Goal: Task Accomplishment & Management: Manage account settings

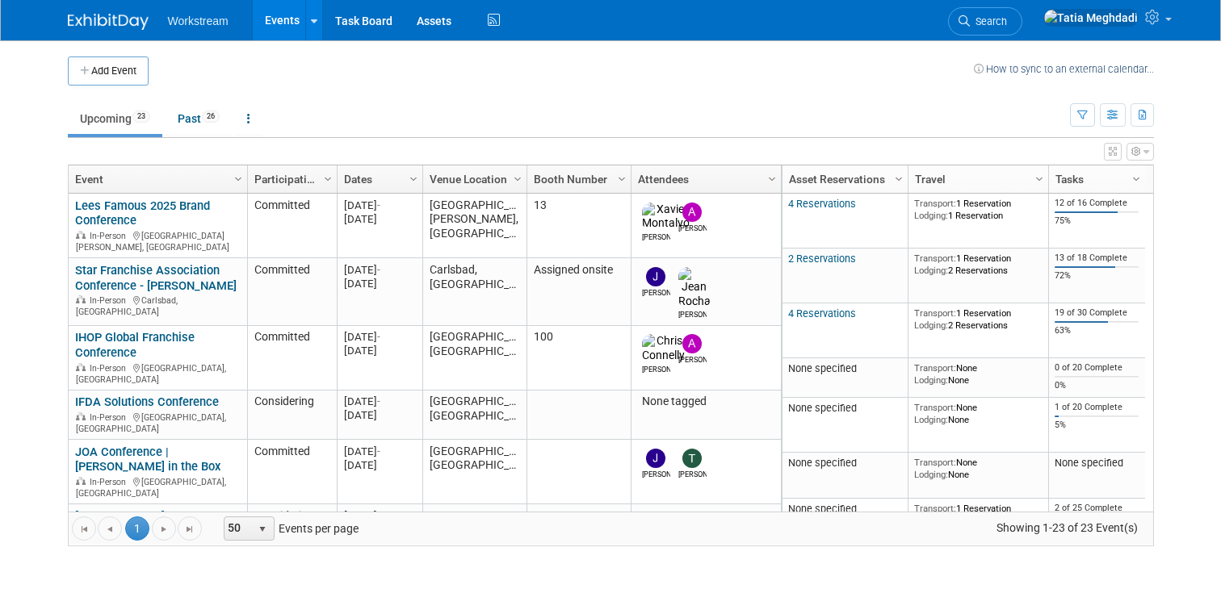
click at [279, 21] on link "Events" at bounding box center [282, 20] width 59 height 40
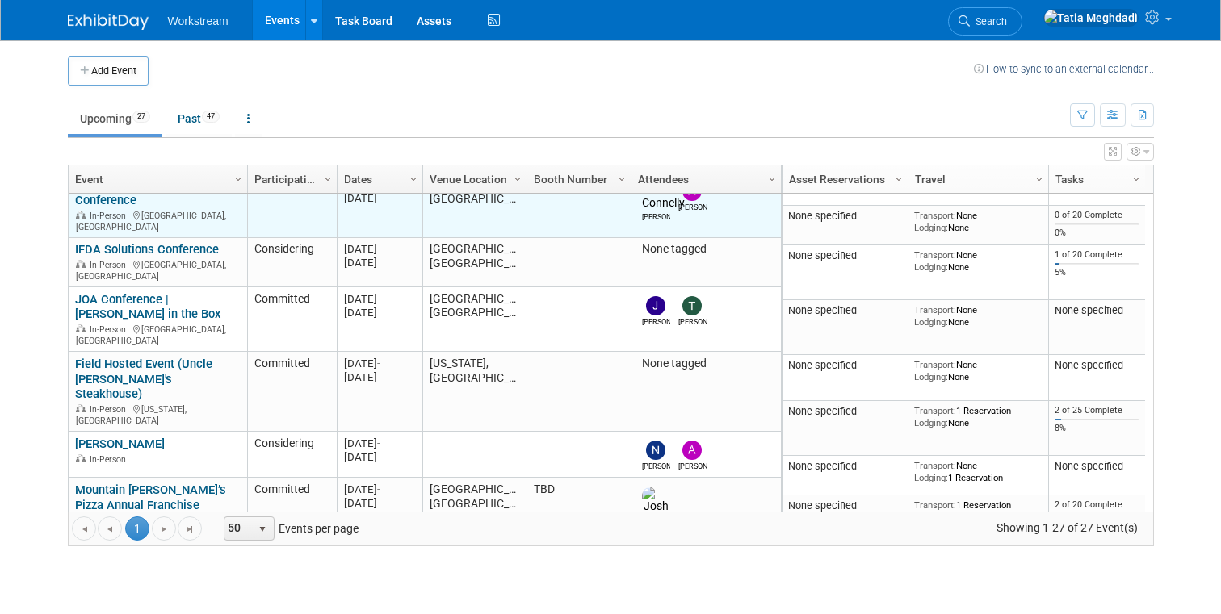
scroll to position [150, 0]
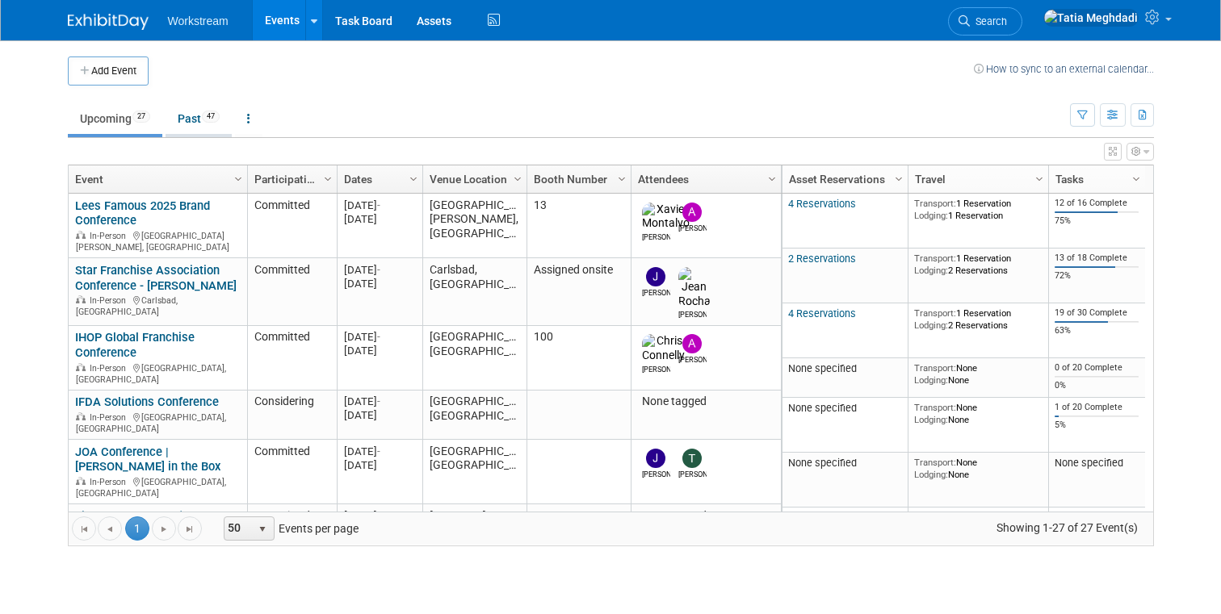
click at [177, 124] on link "Past 47" at bounding box center [199, 118] width 66 height 31
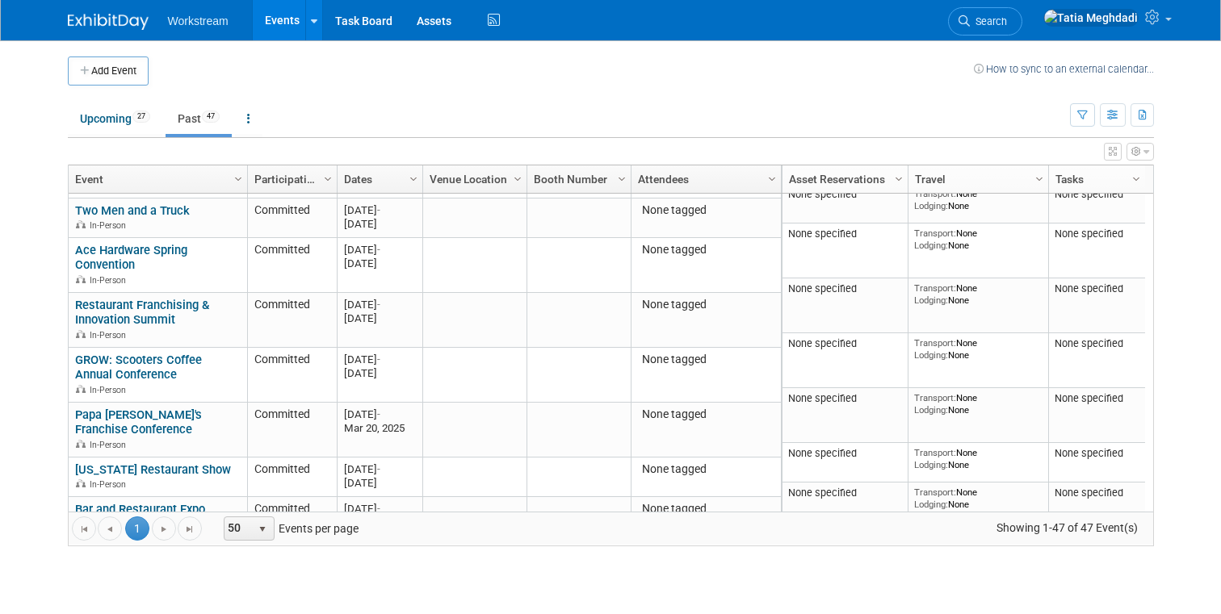
scroll to position [320, 0]
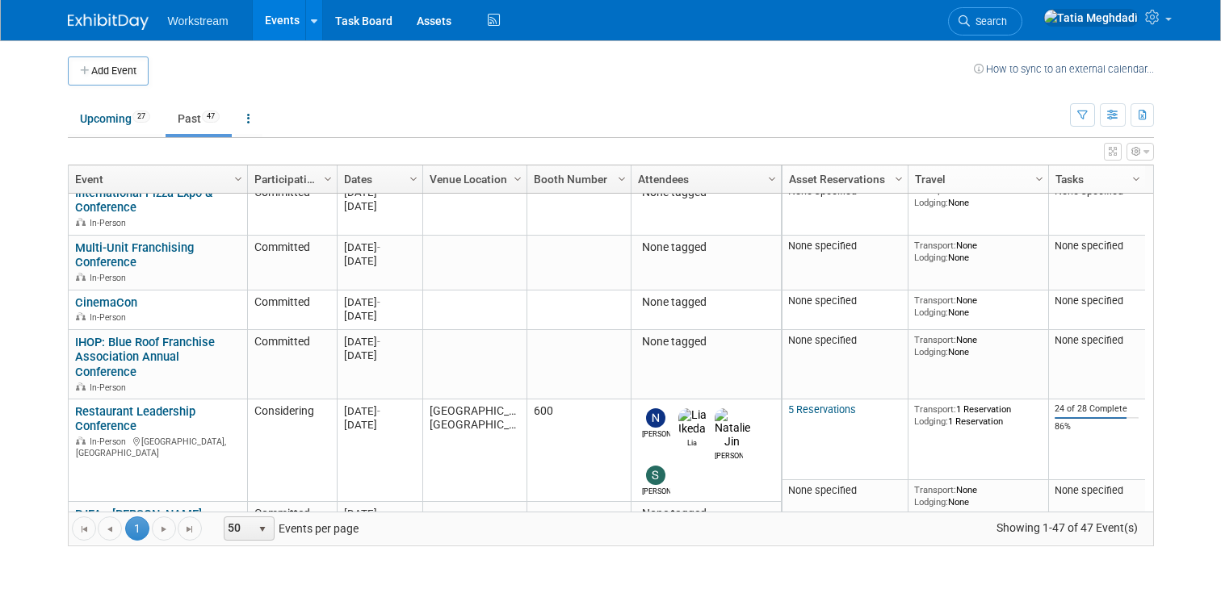
scroll to position [683, 0]
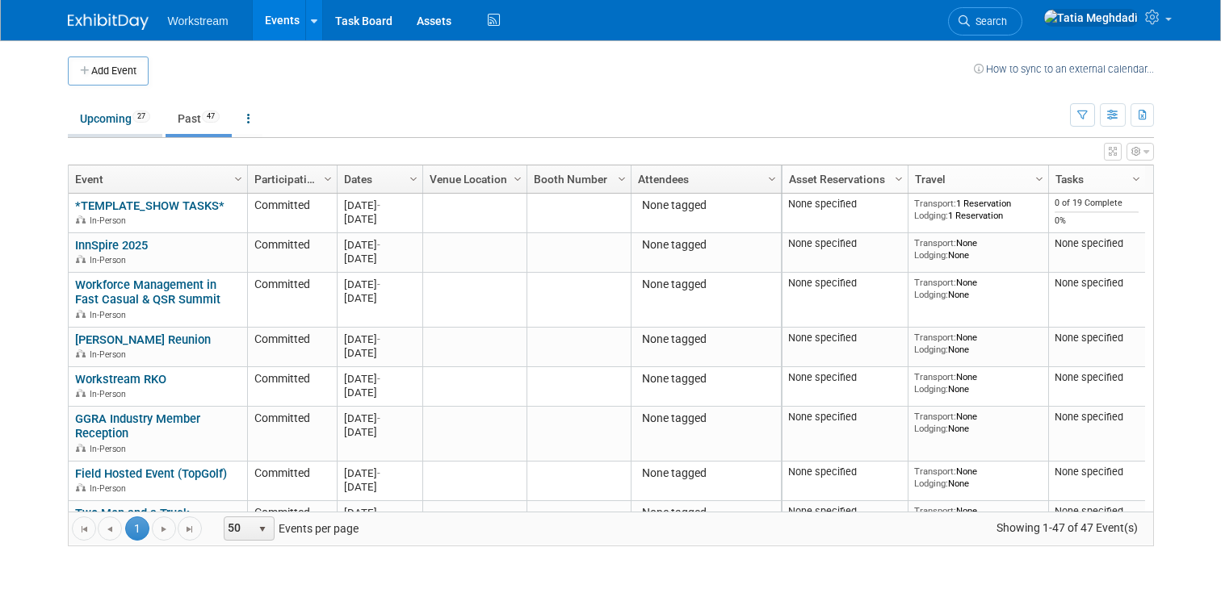
click at [118, 111] on link "Upcoming 27" at bounding box center [115, 118] width 94 height 31
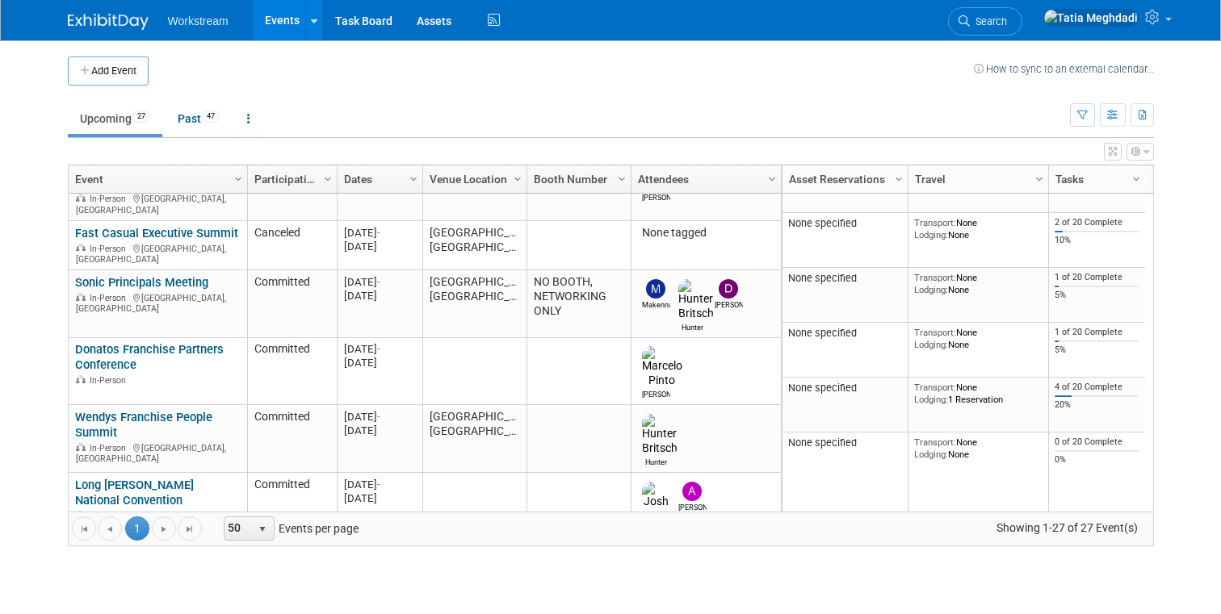
scroll to position [526, 0]
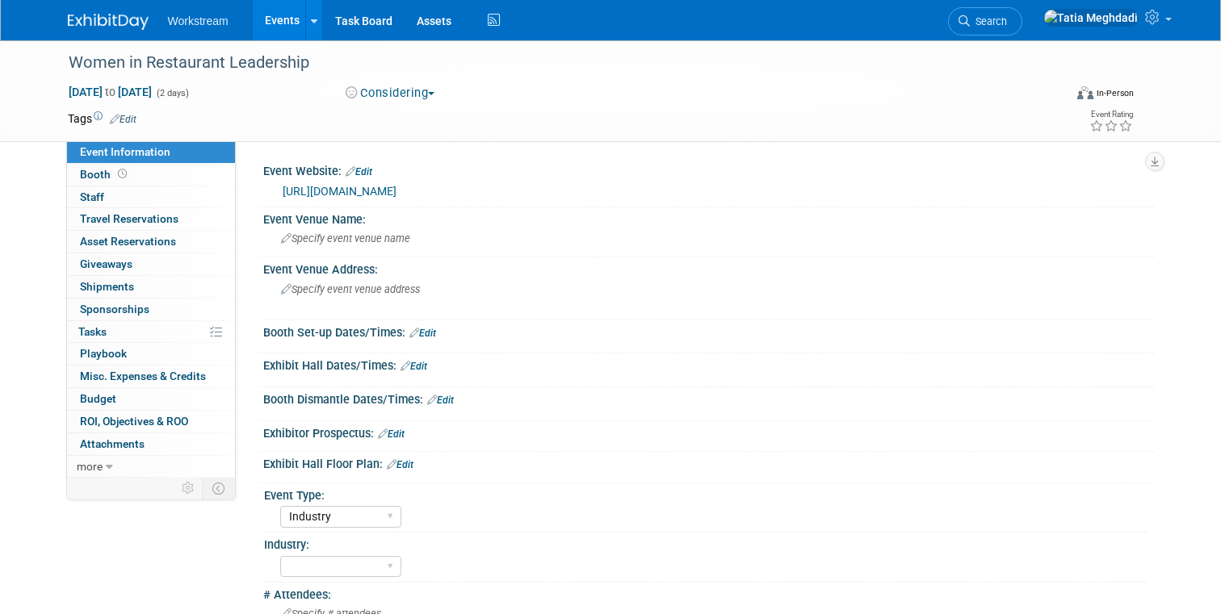
select select "Industry"
click at [399, 436] on link "Edit" at bounding box center [391, 434] width 27 height 11
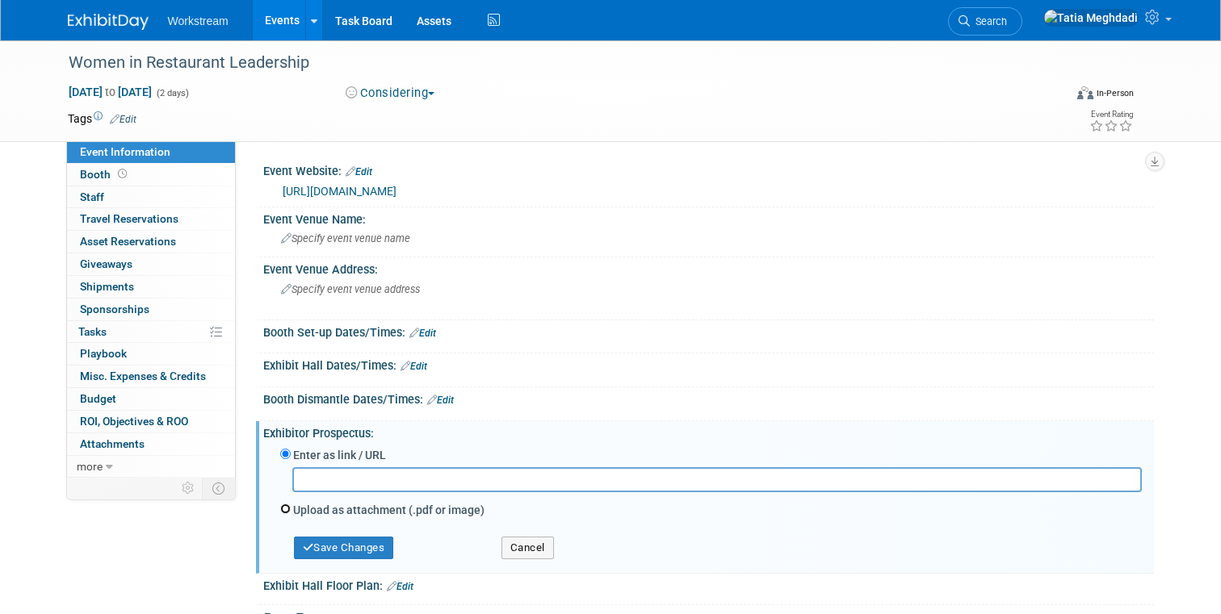
click at [286, 511] on input "Upload as attachment (.pdf or image)" at bounding box center [285, 509] width 10 height 10
radio input "true"
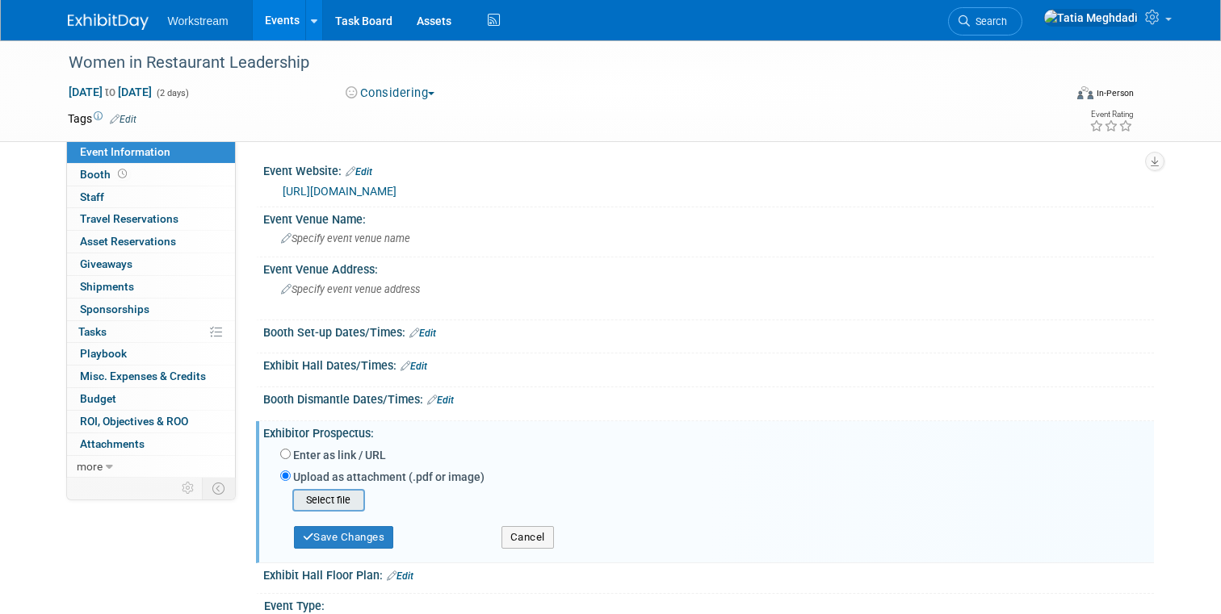
click at [335, 498] on input "file" at bounding box center [267, 500] width 192 height 19
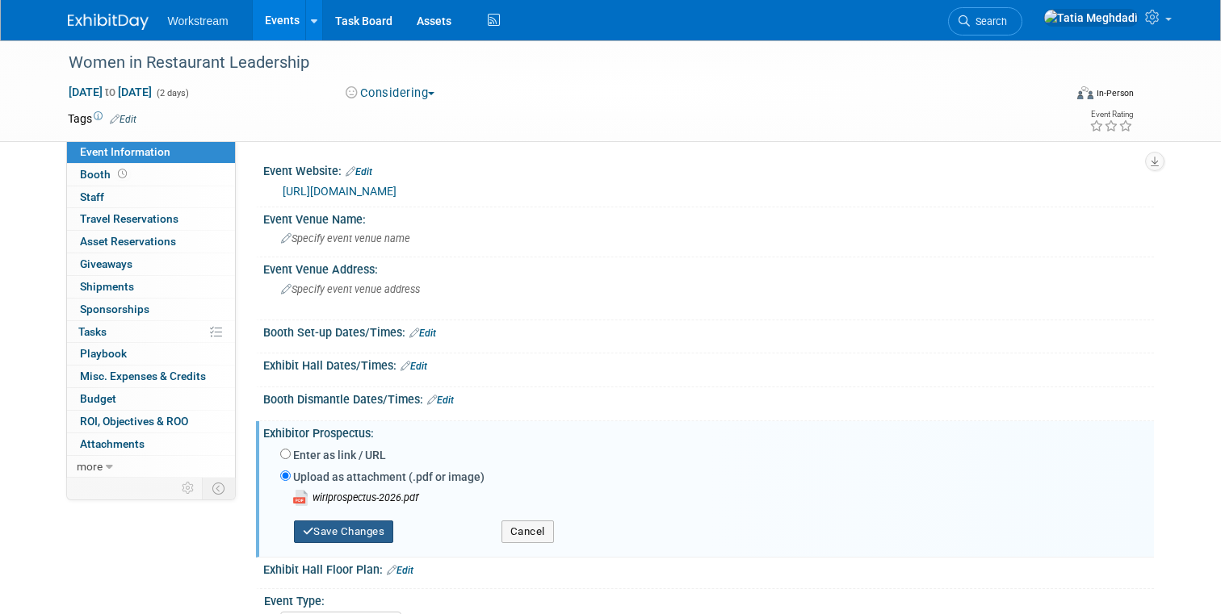
click at [376, 534] on button "Save Changes" at bounding box center [344, 532] width 100 height 23
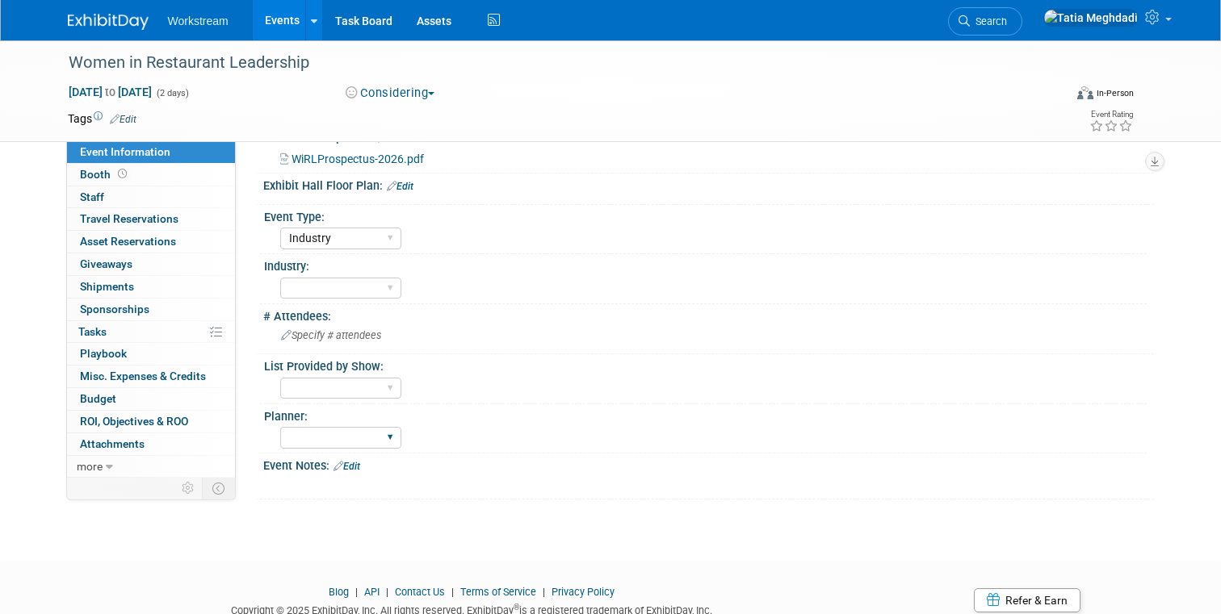
scroll to position [315, 0]
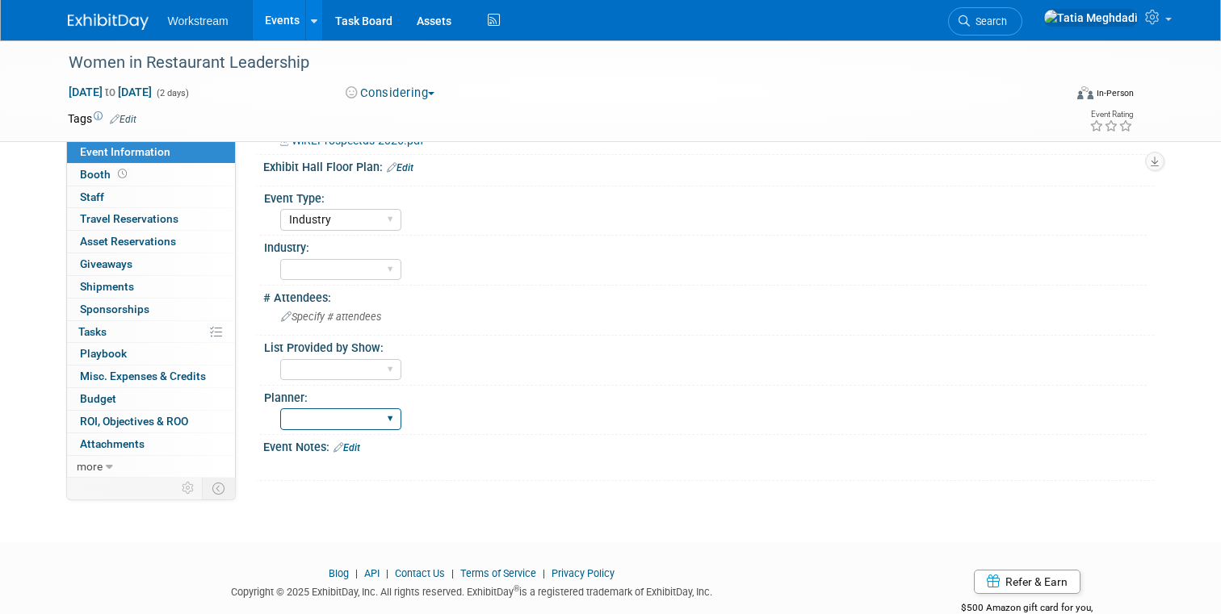
click at [320, 421] on select "Tatia Meghdadi" at bounding box center [340, 420] width 121 height 22
select select "Tatia Meghdadi"
click at [280, 409] on select "Tatia Meghdadi" at bounding box center [340, 420] width 121 height 22
click at [1158, 23] on icon at bounding box center [1154, 17] width 19 height 15
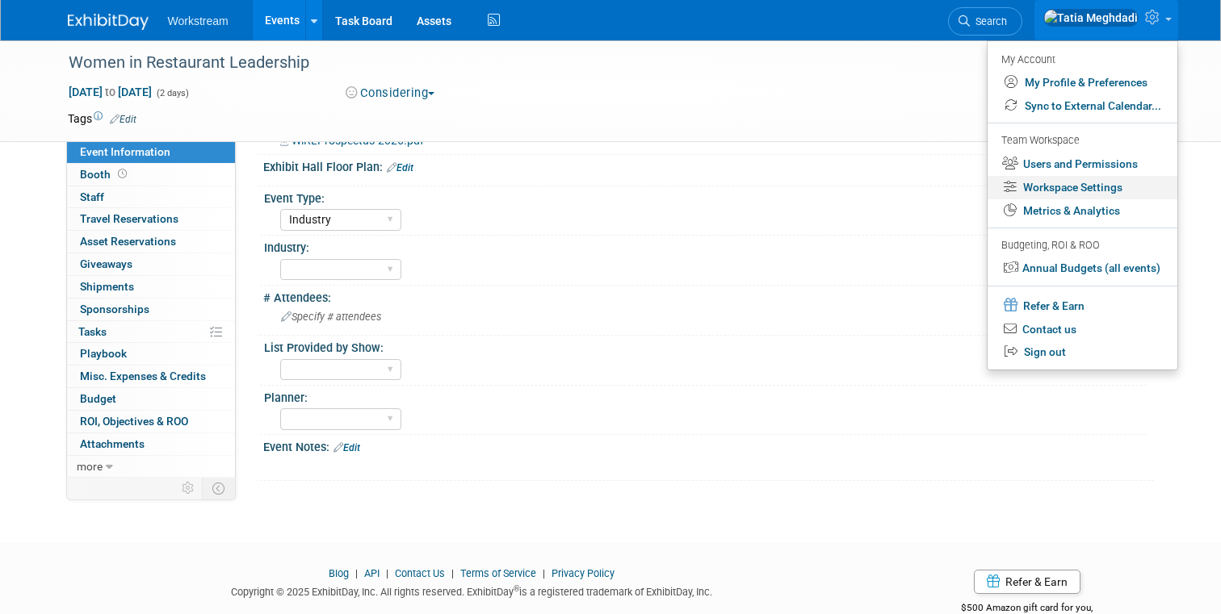
click at [1099, 182] on link "Workspace Settings" at bounding box center [1083, 187] width 190 height 23
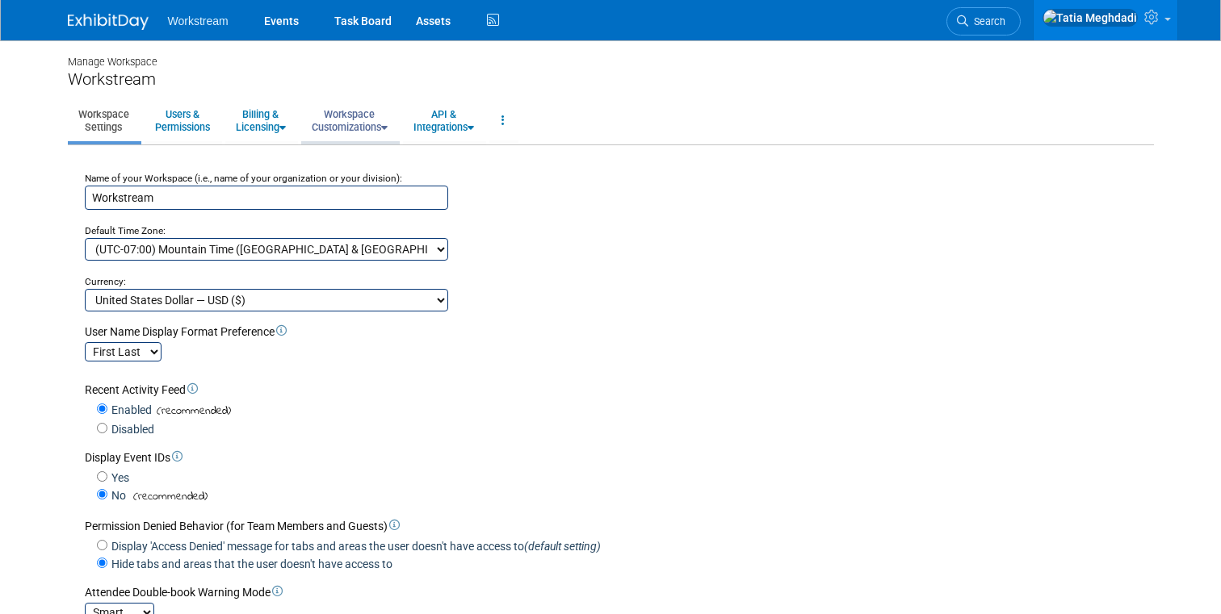
click at [377, 122] on link "Workspace Customizations" at bounding box center [349, 121] width 97 height 40
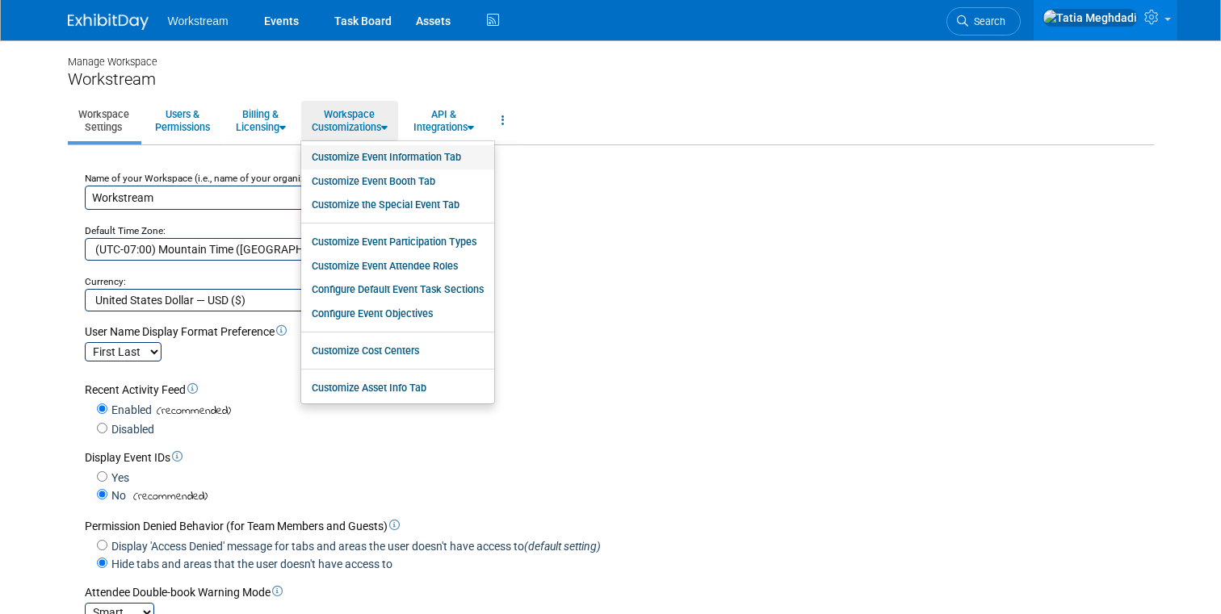
click at [377, 157] on link "Customize Event Information Tab" at bounding box center [397, 157] width 193 height 24
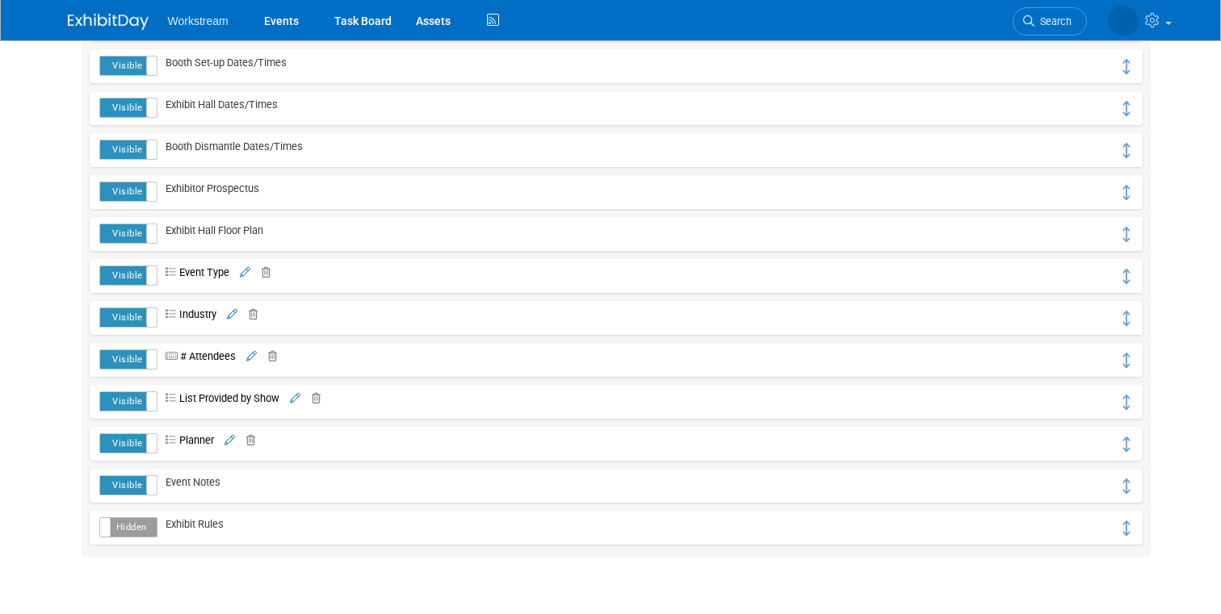
scroll to position [420, 0]
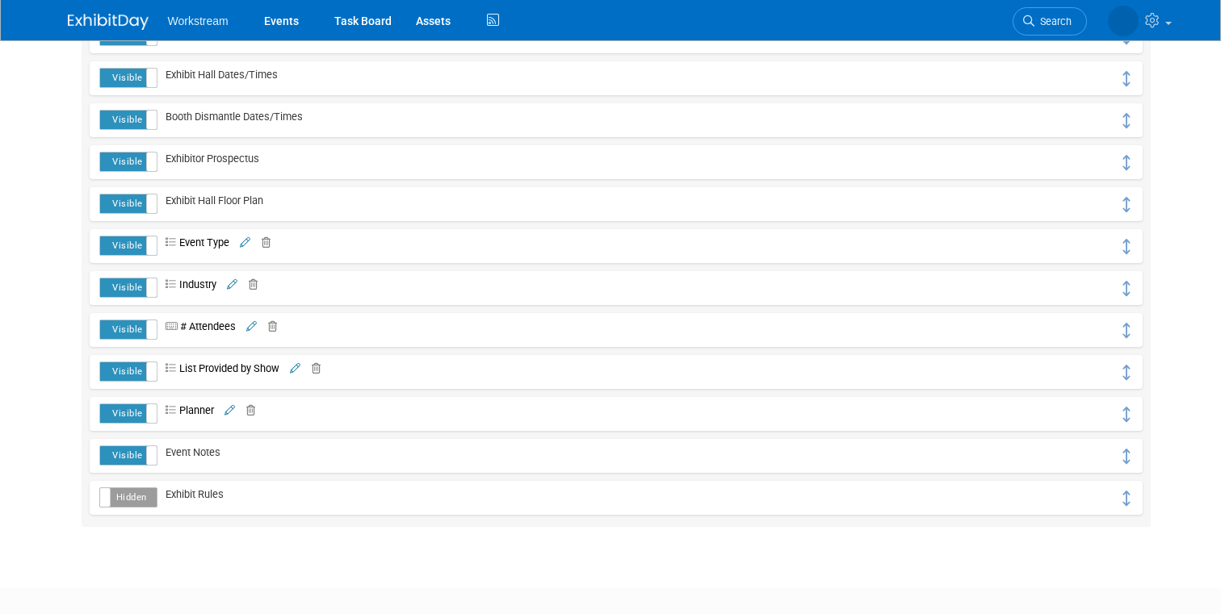
click at [233, 412] on icon at bounding box center [229, 411] width 10 height 10
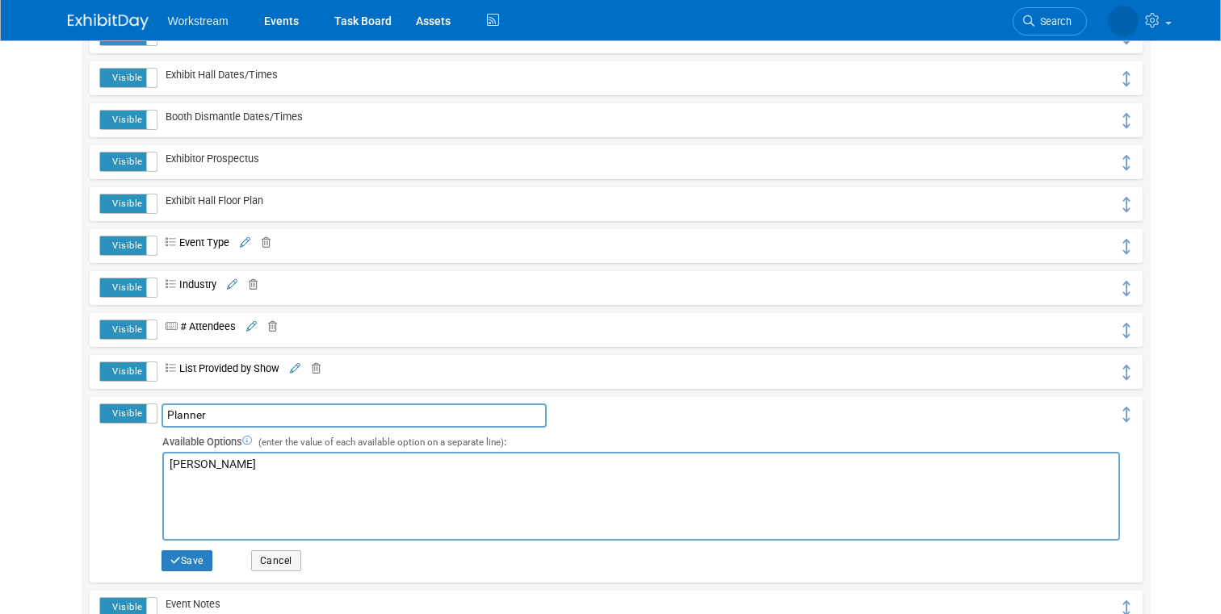
click at [278, 458] on textarea "[PERSON_NAME]" at bounding box center [640, 496] width 957 height 89
type textarea "[PERSON_NAME] [PERSON_NAME] [PERSON_NAME]"
click at [208, 561] on button "Save" at bounding box center [186, 561] width 51 height 21
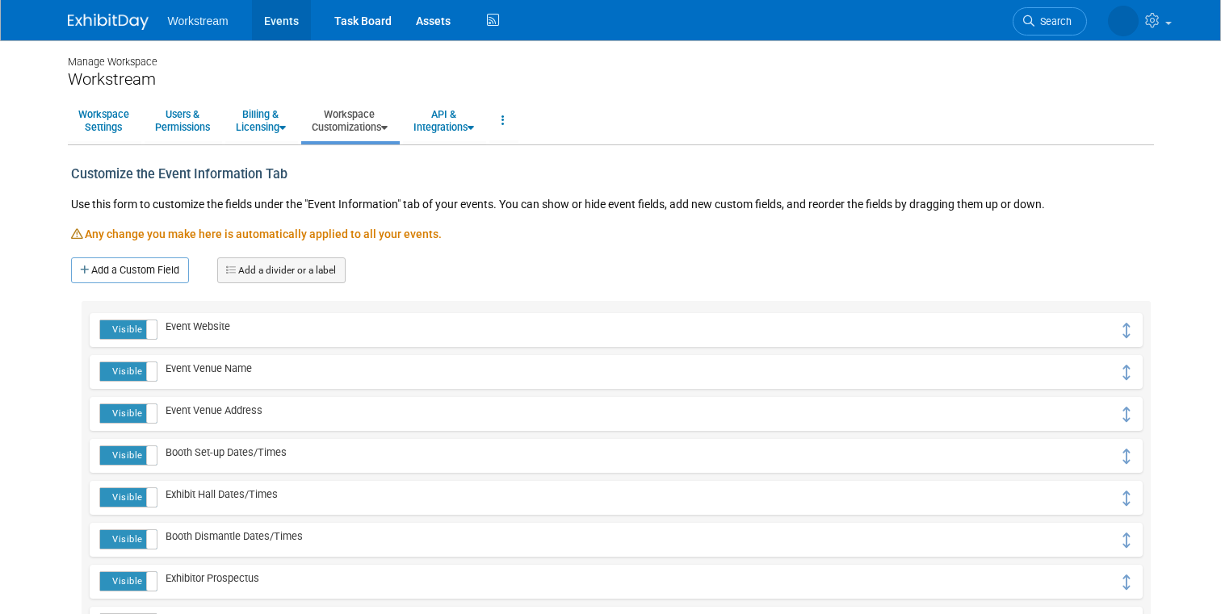
click at [296, 24] on link "Events" at bounding box center [281, 20] width 59 height 40
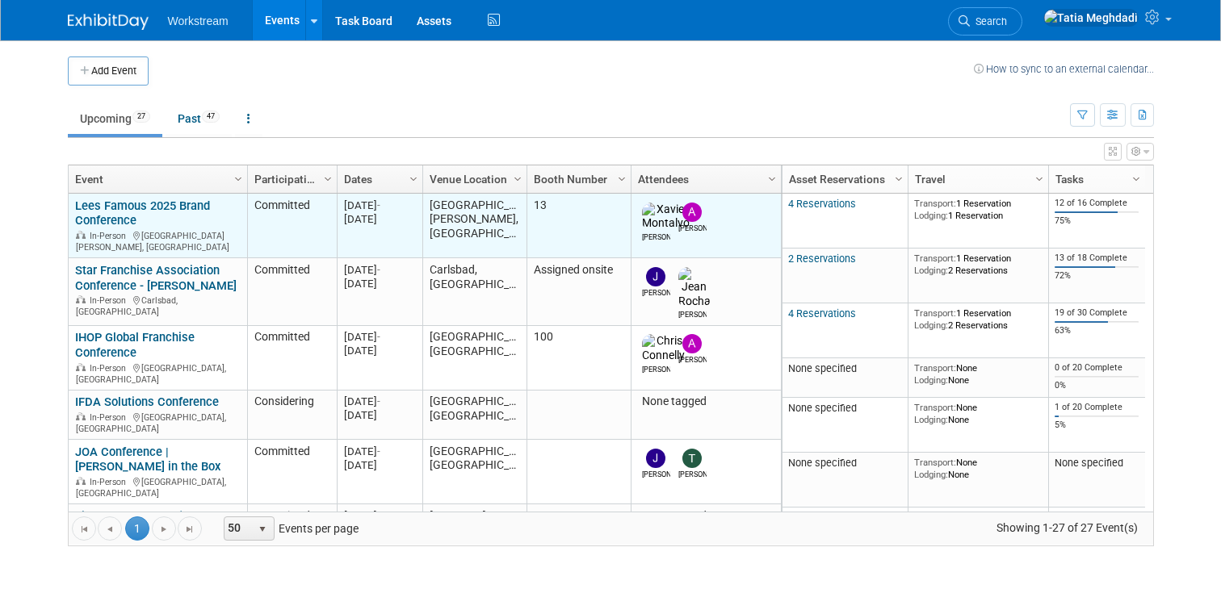
click at [103, 214] on link "Lees Famous 2025 Brand Conference" at bounding box center [142, 214] width 135 height 30
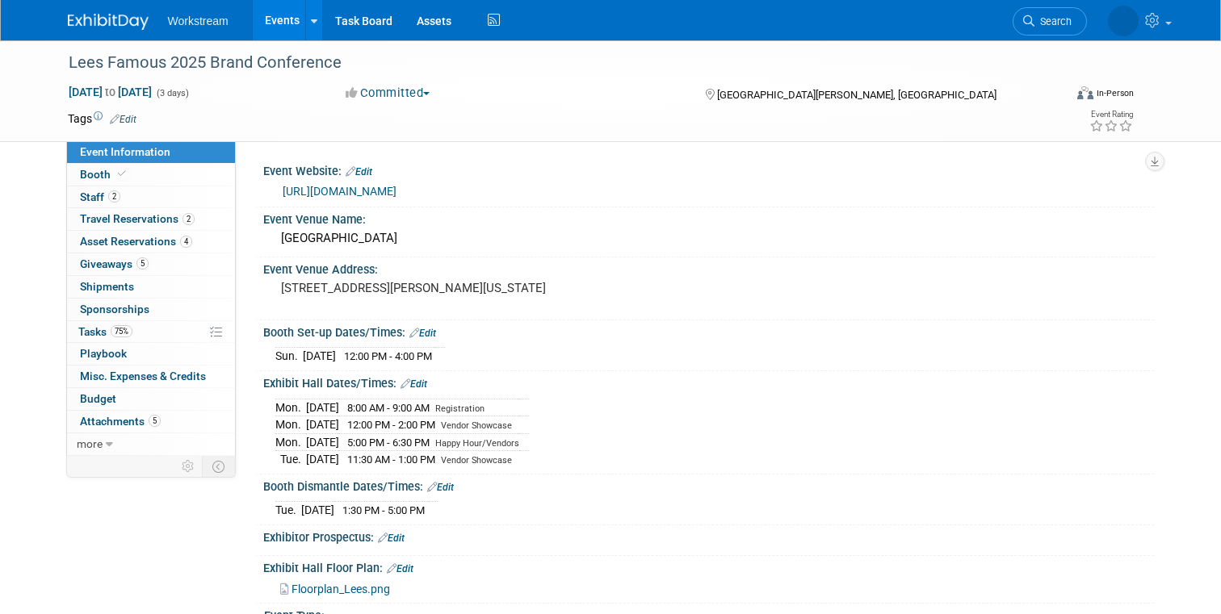
select select "Franchise"
select select "Restaurant"
select select "No"
select select "[PERSON_NAME]"
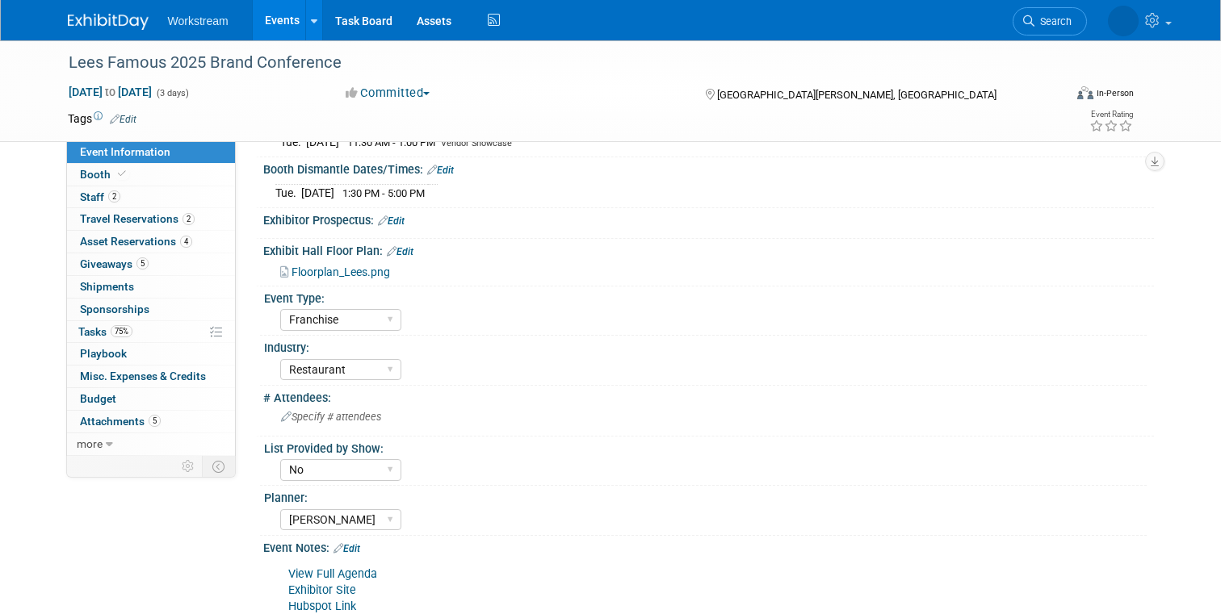
scroll to position [499, 0]
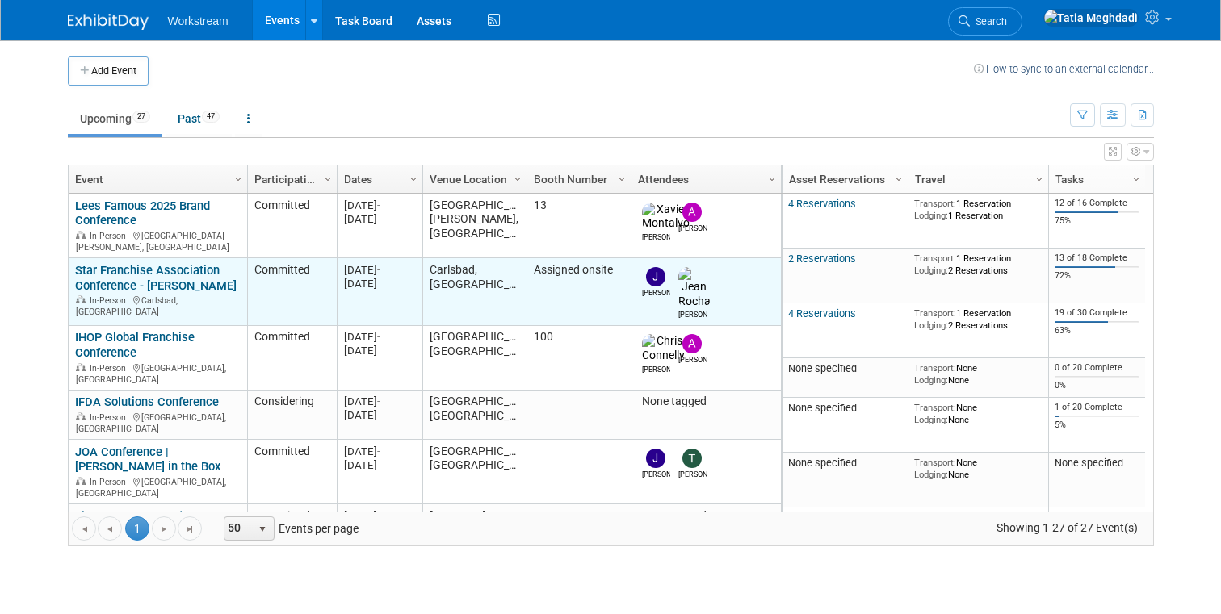
click at [127, 269] on link "Star Franchise Association Conference - [PERSON_NAME]" at bounding box center [155, 278] width 161 height 30
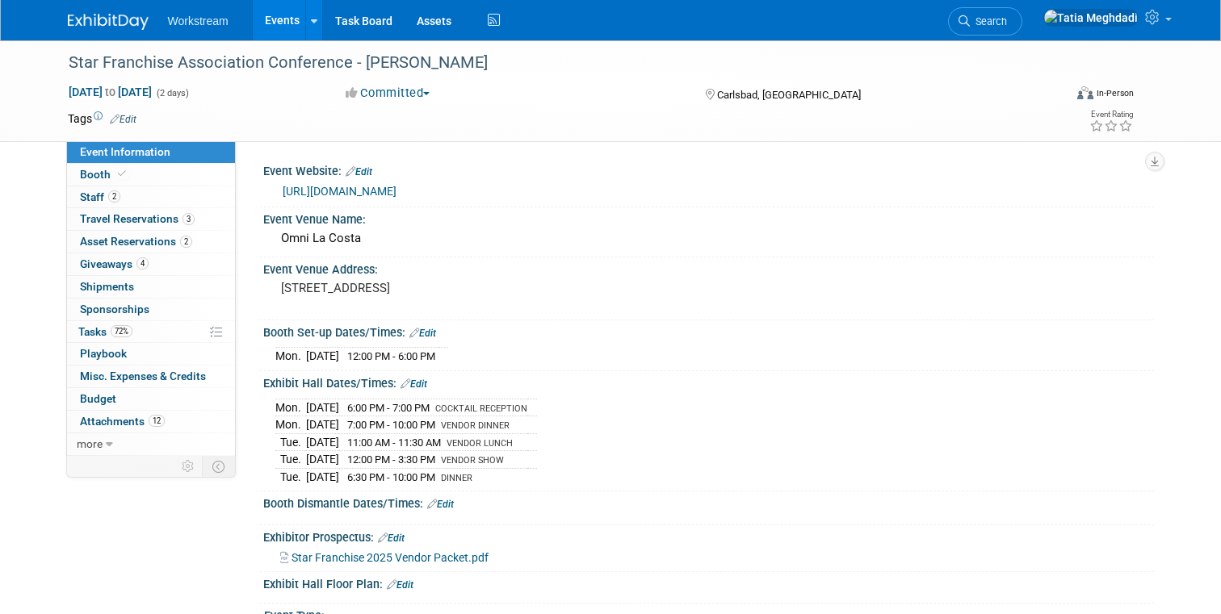
select select "Franchise"
select select "Restaurant"
select select "No"
select select "[PERSON_NAME]"
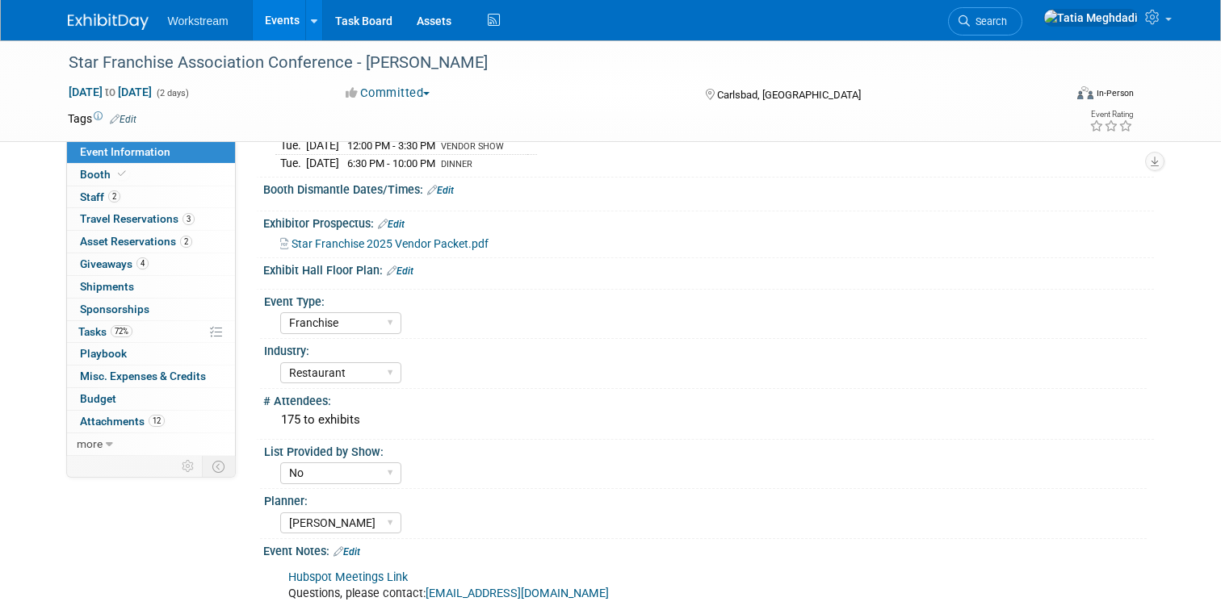
scroll to position [417, 0]
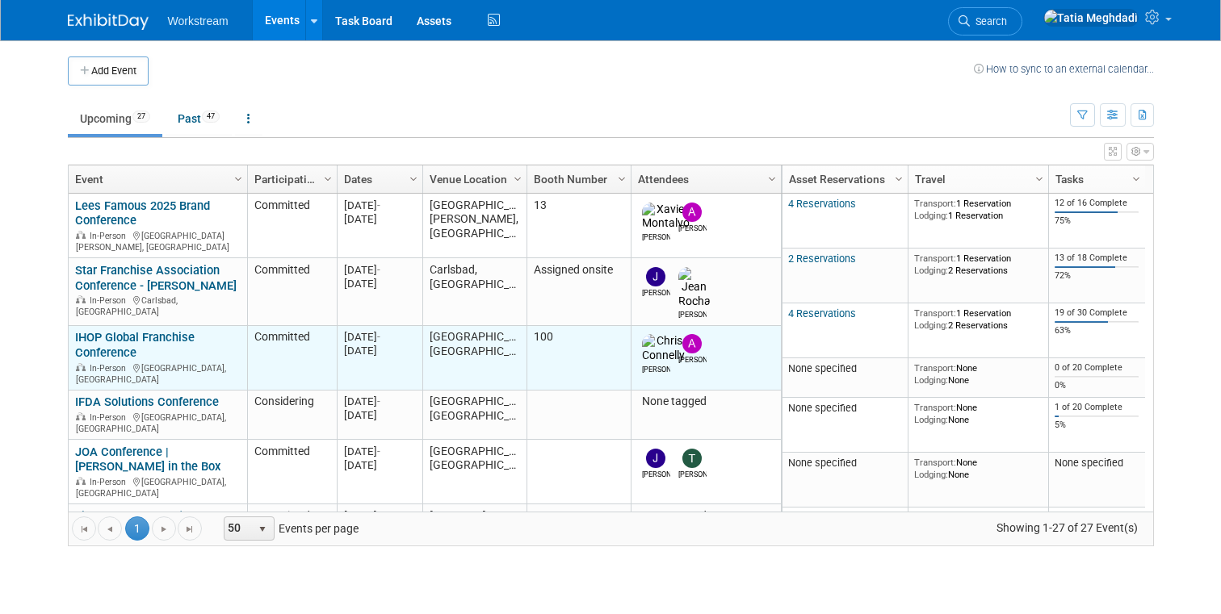
click at [117, 330] on link "IHOP Global Franchise Conference" at bounding box center [135, 345] width 120 height 30
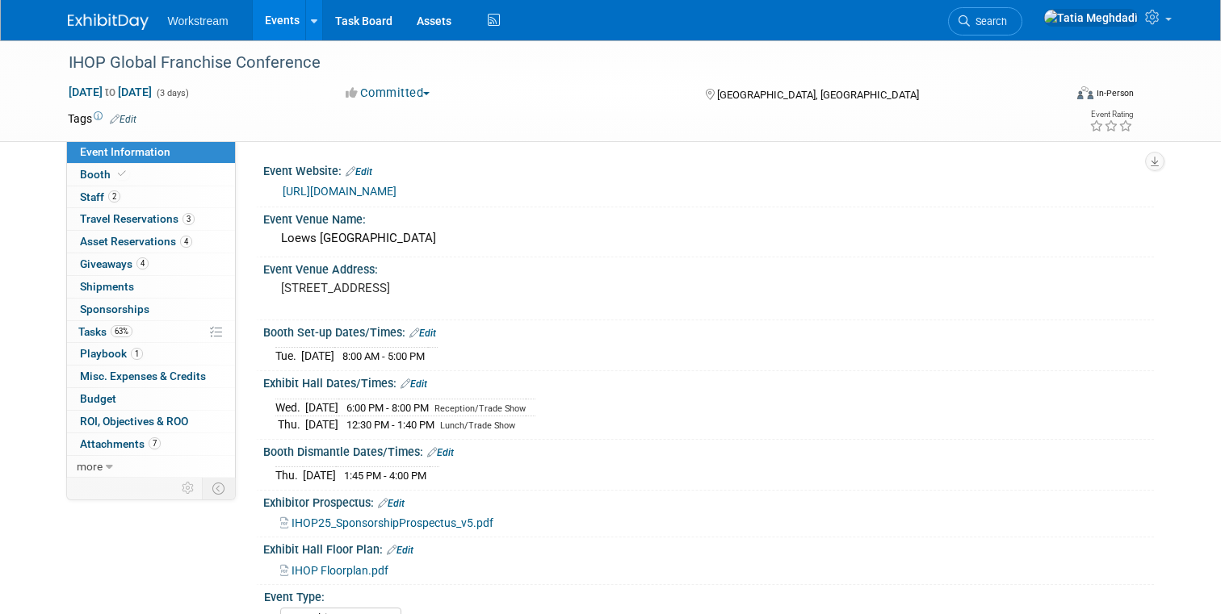
select select "Franchise"
select select "Restaurant"
select select "No"
select select "Tatia Meghdadi"
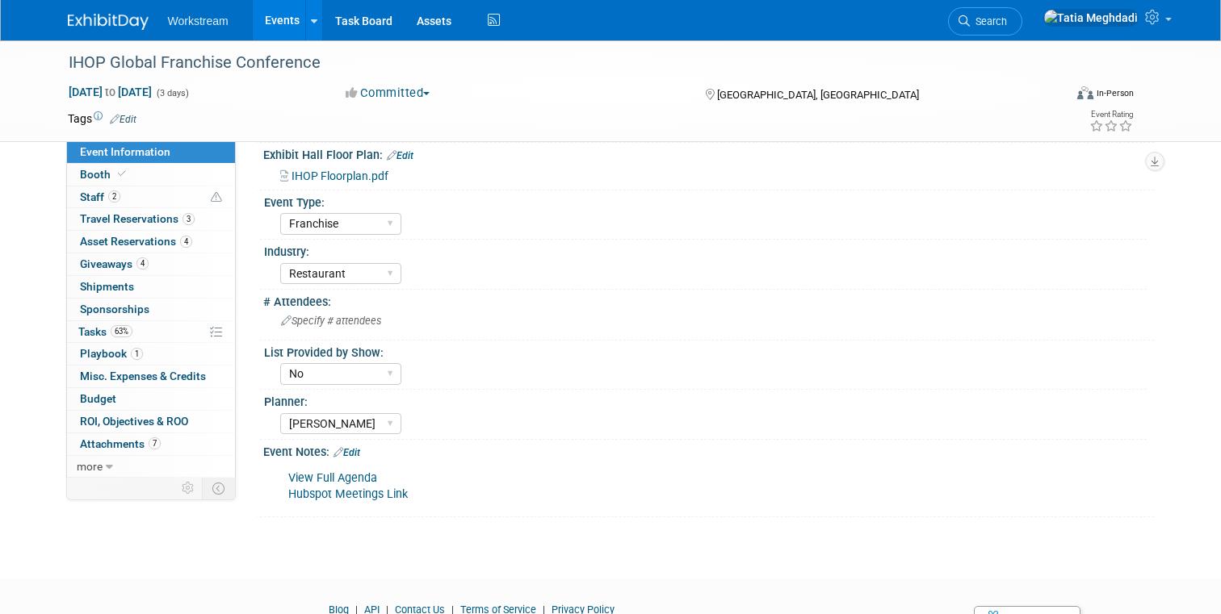
scroll to position [434, 0]
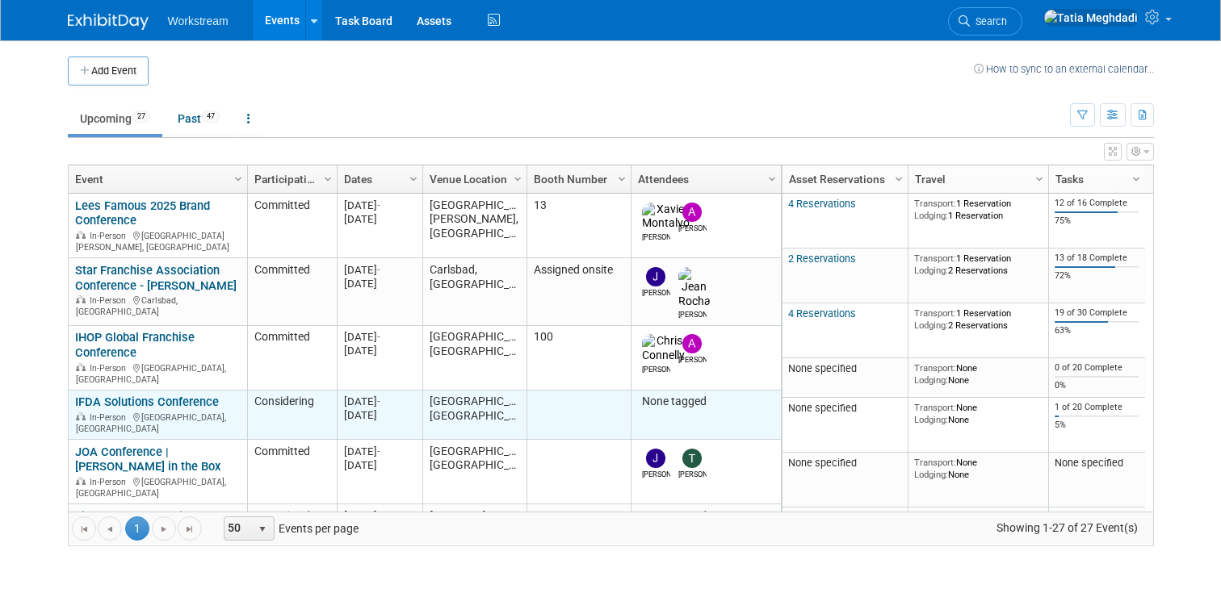
click at [141, 395] on link "IFDA Solutions Conference" at bounding box center [147, 402] width 144 height 15
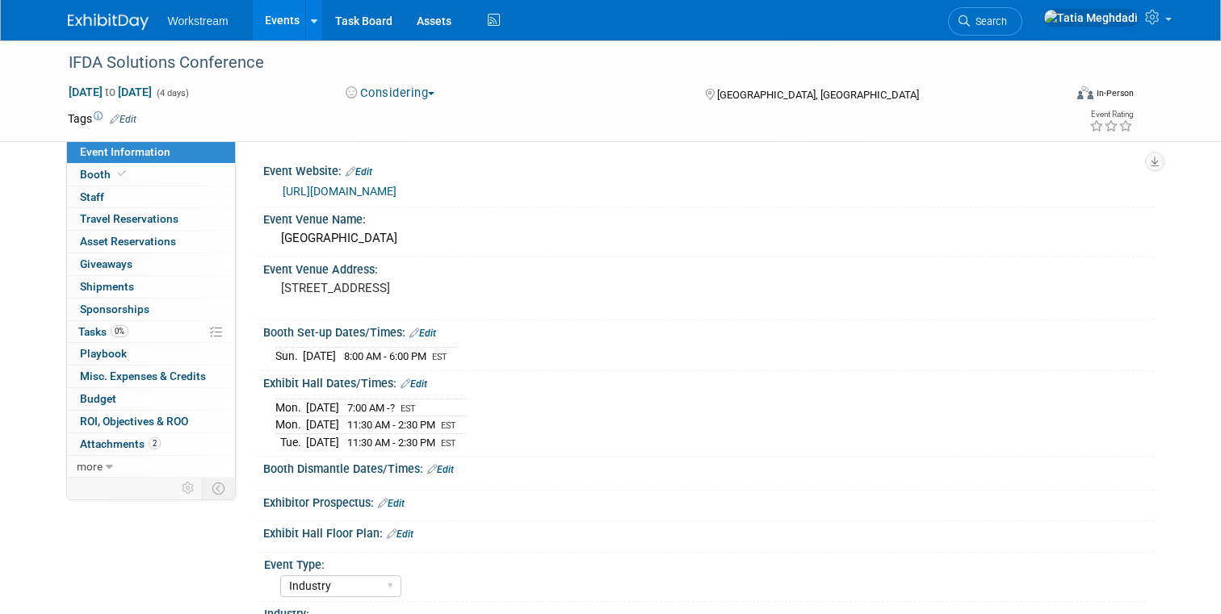
select select "Industry"
select select "Restaurant"
select select "TBD"
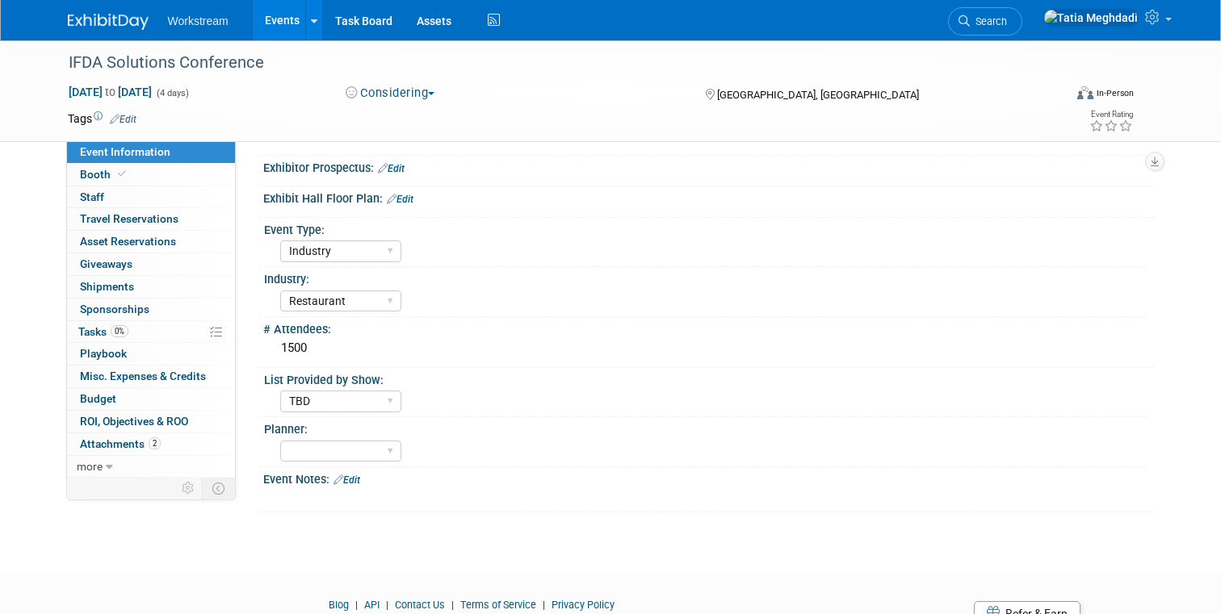
scroll to position [348, 0]
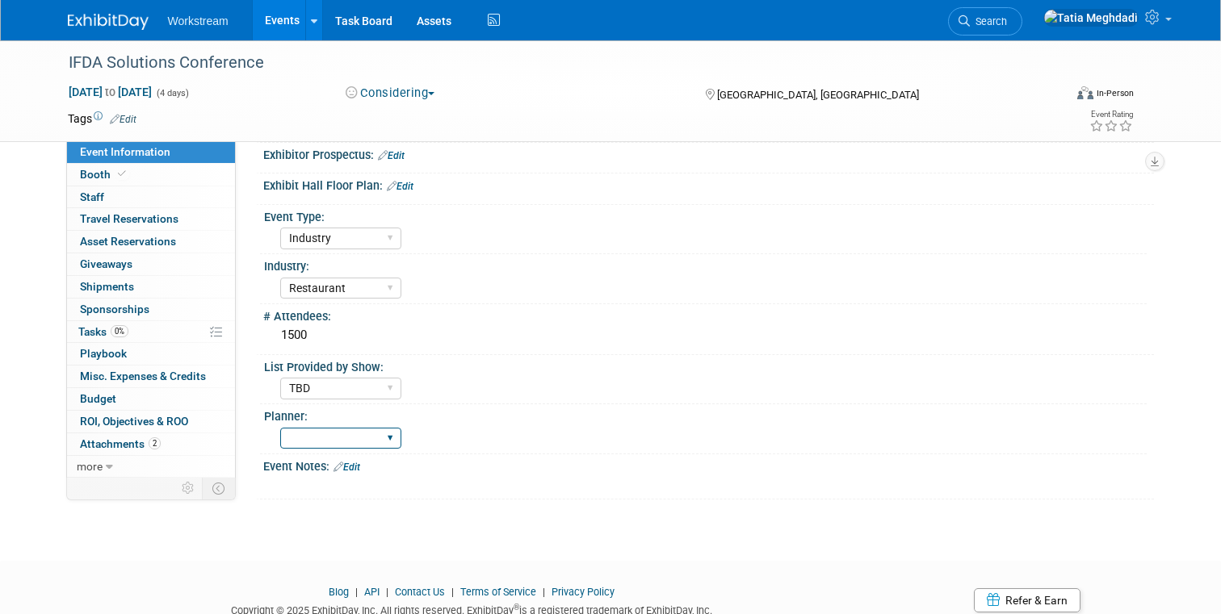
click at [321, 431] on select "Tatia Meghdadi Keira Wiele Annabelle Gu" at bounding box center [340, 439] width 121 height 22
select select "[PERSON_NAME]"
click at [280, 428] on select "Tatia Meghdadi Keira Wiele Annabelle Gu" at bounding box center [340, 439] width 121 height 22
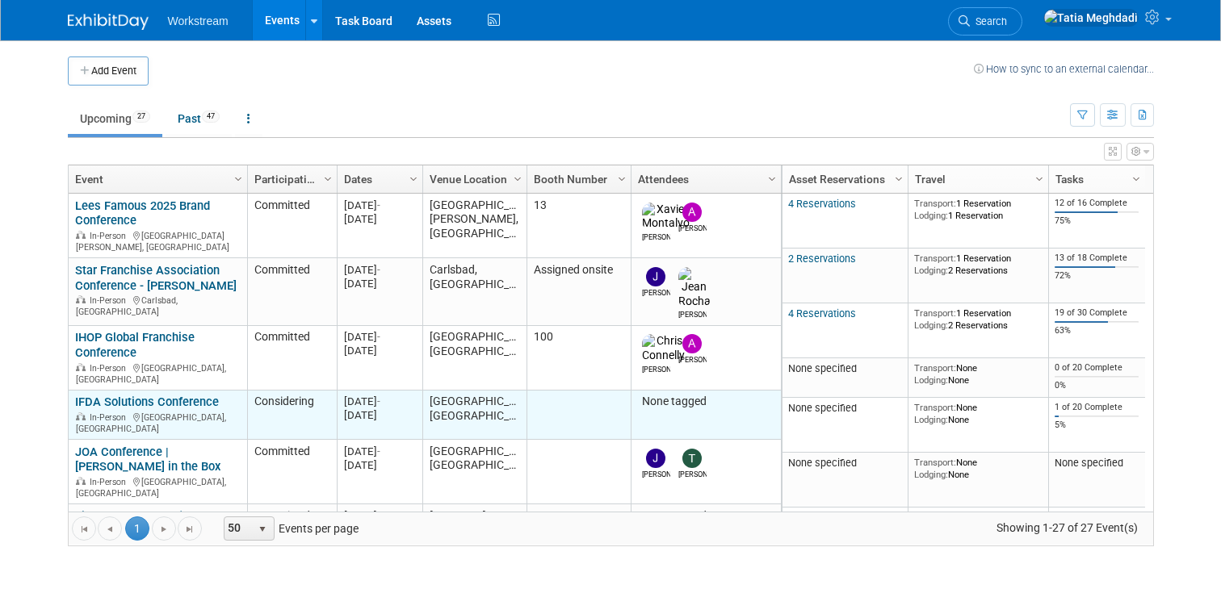
click at [134, 391] on td "IFDA Solutions Conference IFDA Solutions Conference In-Person [GEOGRAPHIC_DATA]…" at bounding box center [158, 415] width 178 height 49
click at [125, 395] on link "IFDA Solutions Conference" at bounding box center [147, 402] width 144 height 15
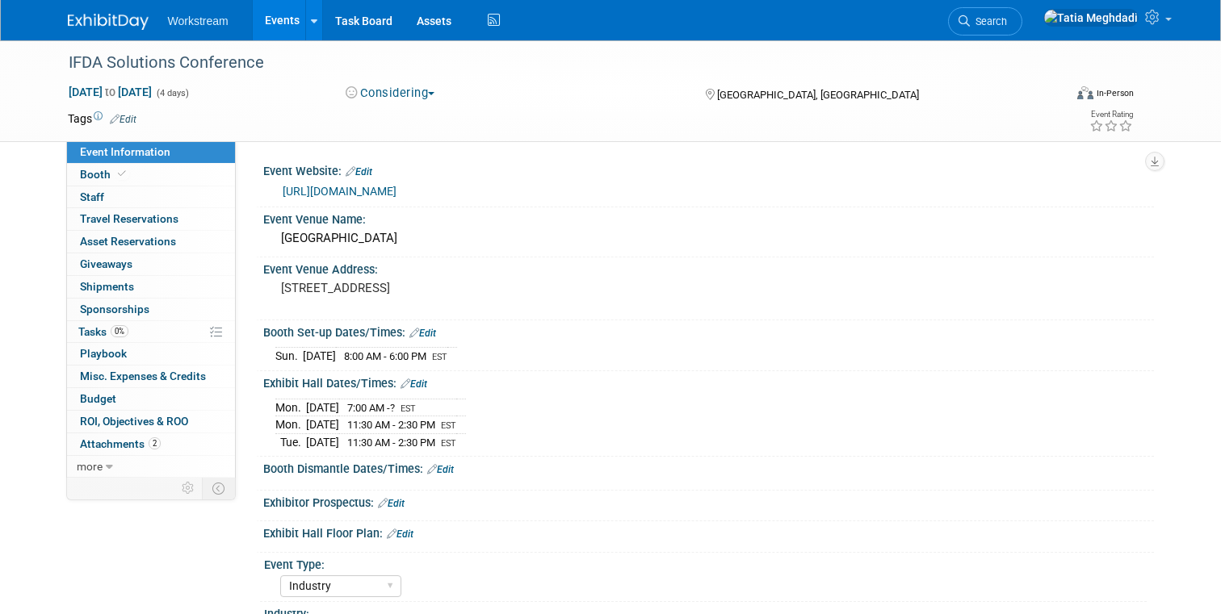
select select "Industry"
select select "Restaurant"
select select "TBD"
select select "[PERSON_NAME]"
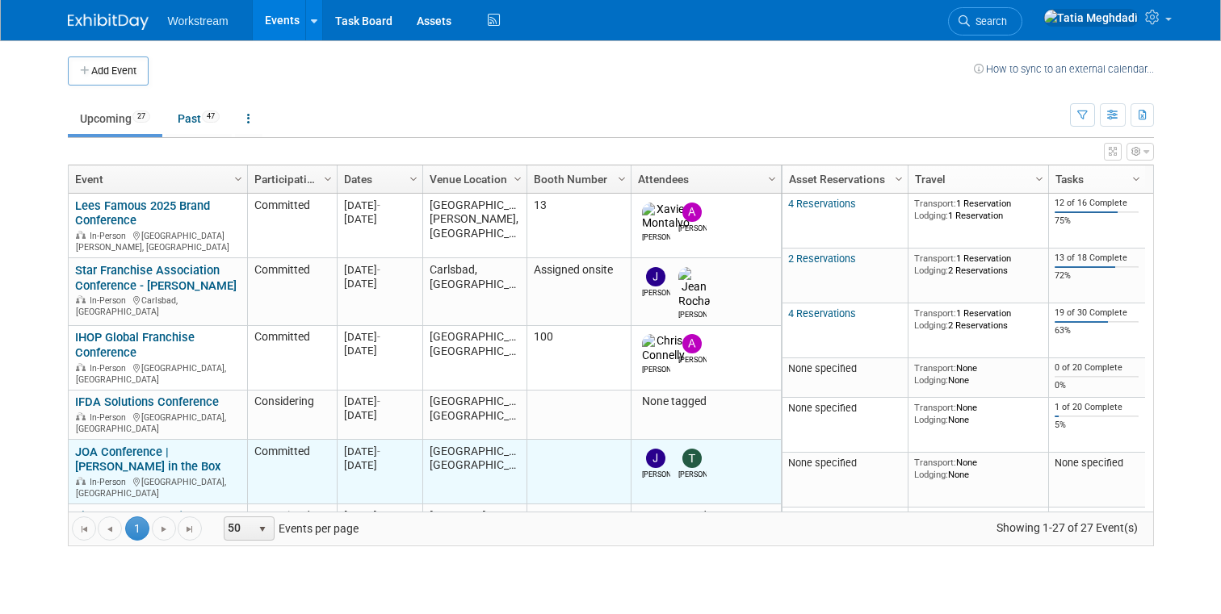
click at [106, 445] on link "JOA Conference | [PERSON_NAME] in the Box" at bounding box center [147, 460] width 145 height 30
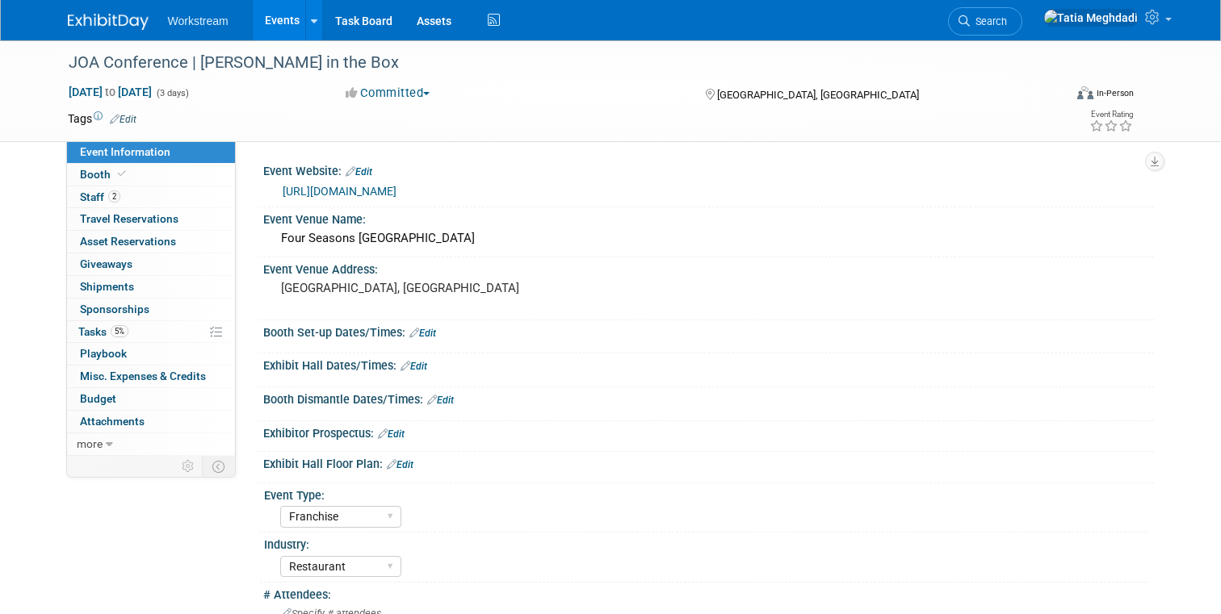
select select "Franchise"
select select "Restaurant"
select select "[PERSON_NAME]"
click at [275, 16] on link "Events" at bounding box center [282, 20] width 59 height 40
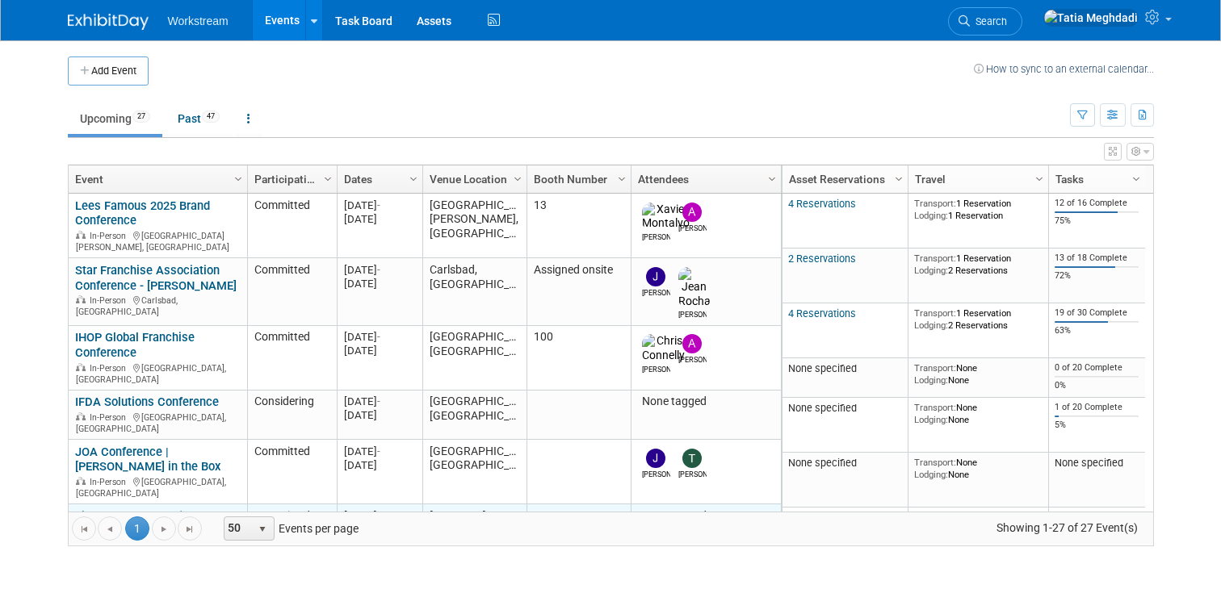
click at [122, 510] on link "Field Hosted Event (Uncle [PERSON_NAME]'s Steakhouse)" at bounding box center [143, 532] width 137 height 45
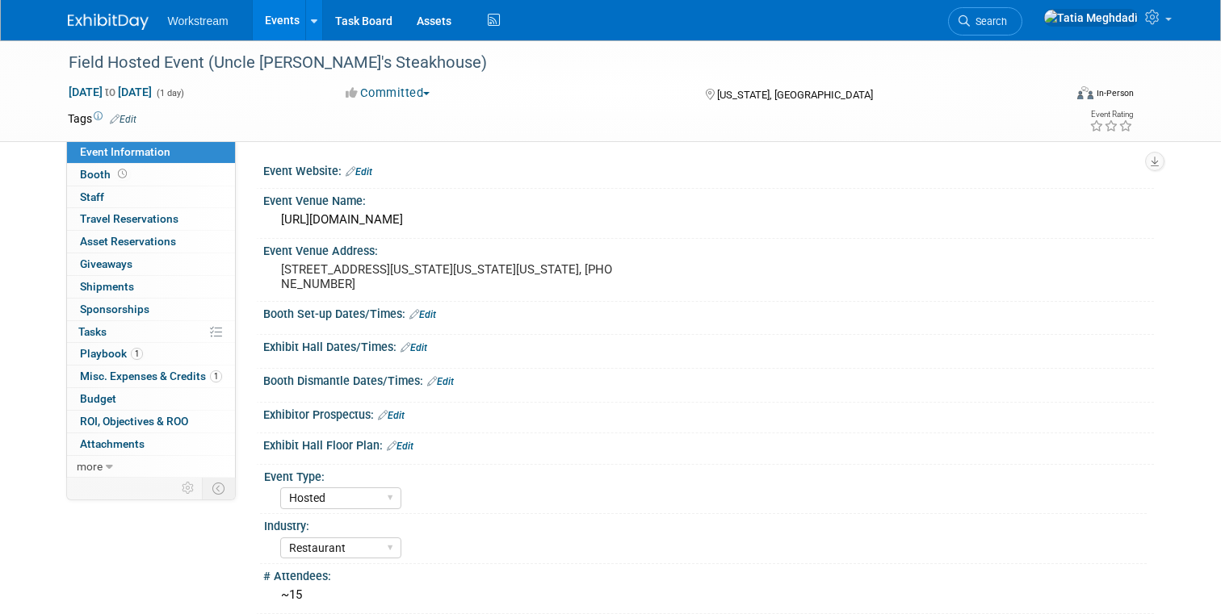
select select "Hosted"
select select "Restaurant"
select select "Yes"
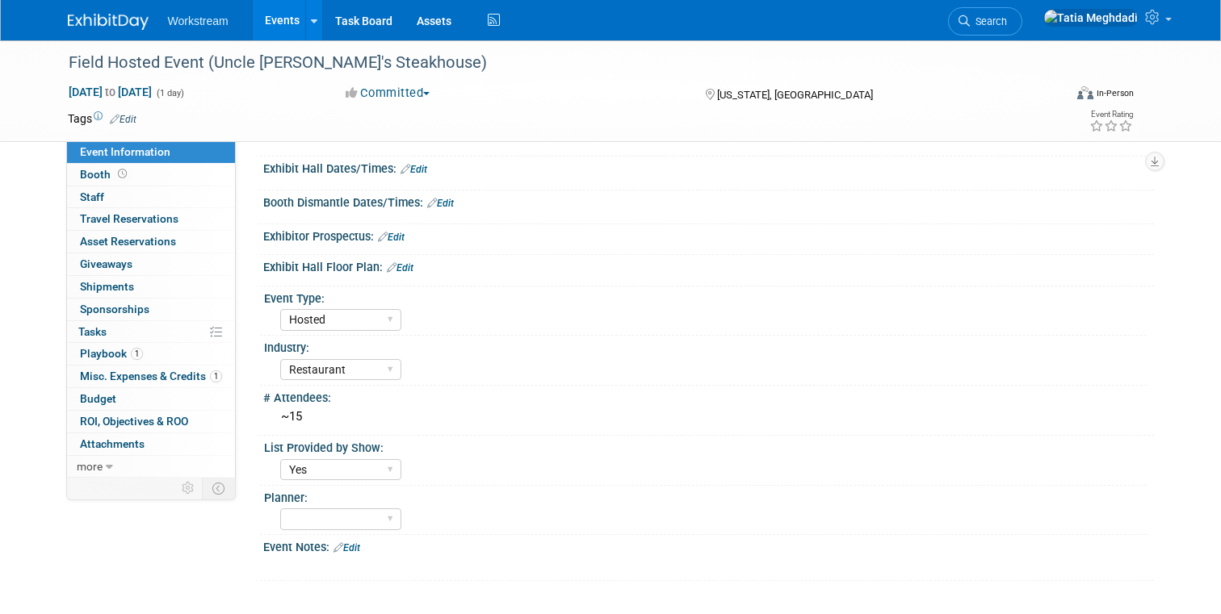
scroll to position [195, 0]
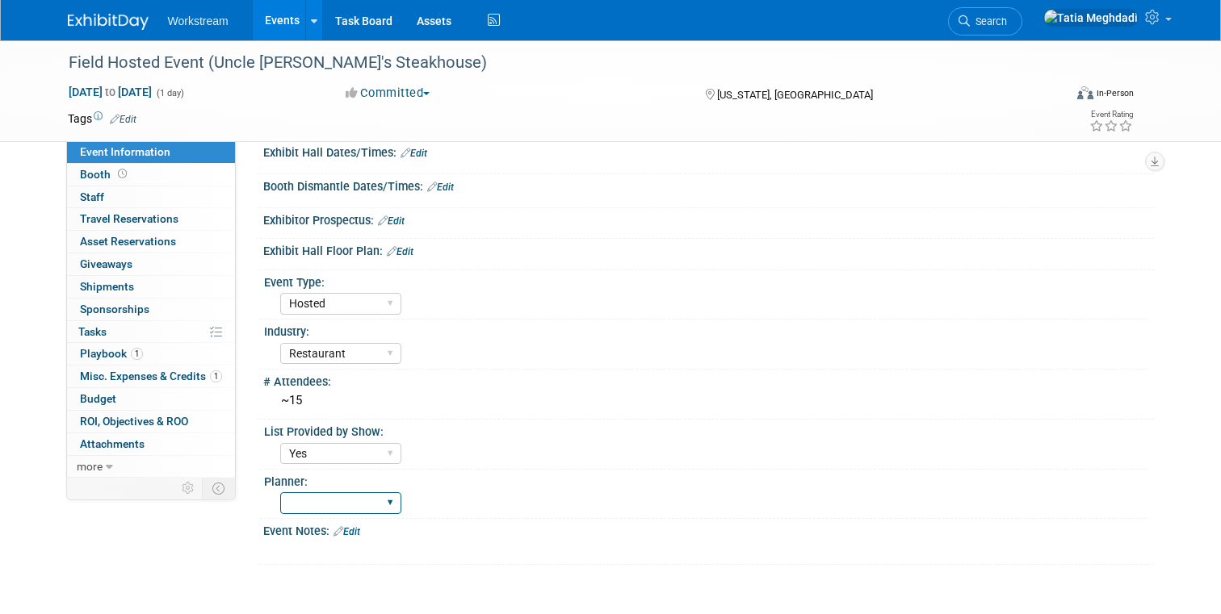
click at [317, 501] on select "[PERSON_NAME] [PERSON_NAME] [PERSON_NAME]" at bounding box center [340, 504] width 121 height 22
select select "[PERSON_NAME]"
click at [280, 493] on select "[PERSON_NAME] [PERSON_NAME] [PERSON_NAME]" at bounding box center [340, 504] width 121 height 22
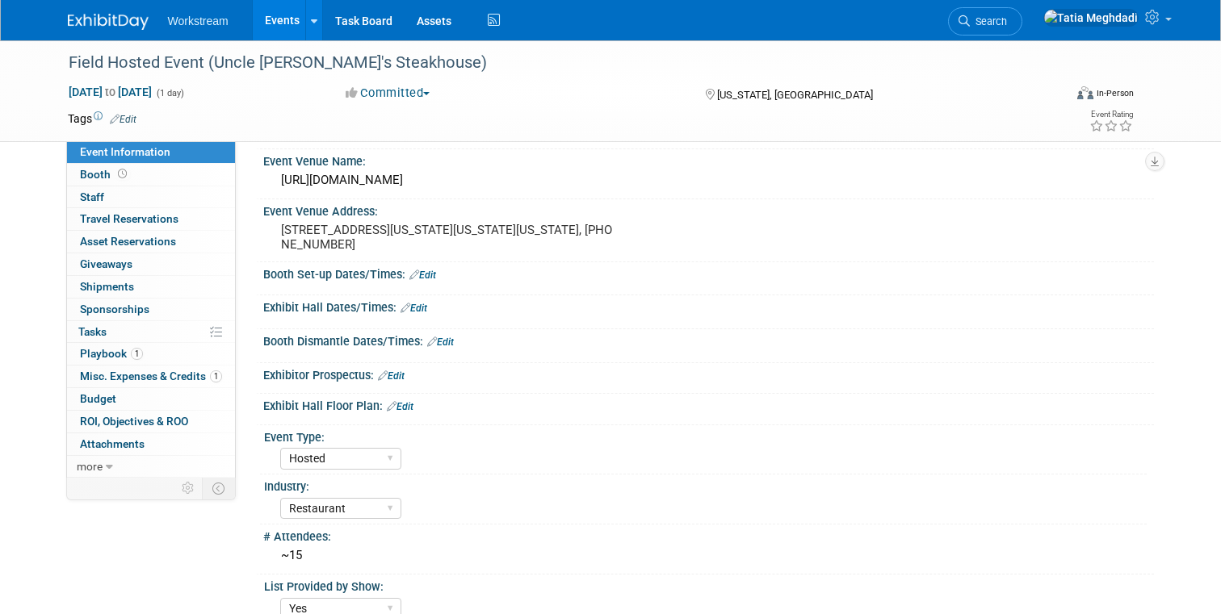
scroll to position [0, 0]
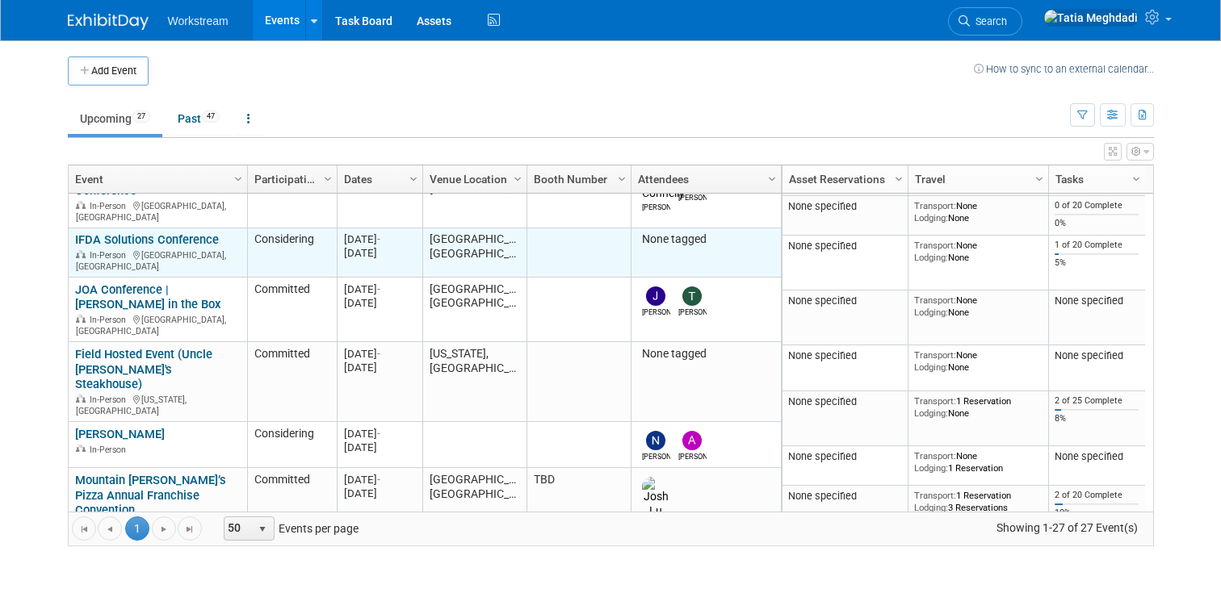
scroll to position [179, 0]
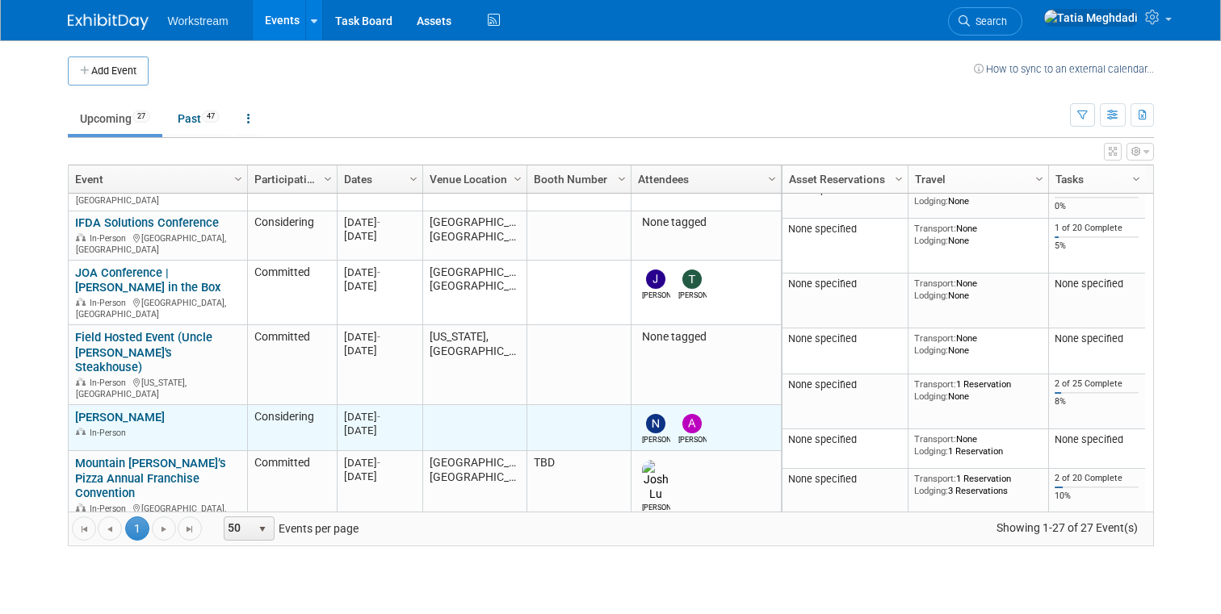
click at [138, 410] on link "[PERSON_NAME]" at bounding box center [120, 417] width 90 height 15
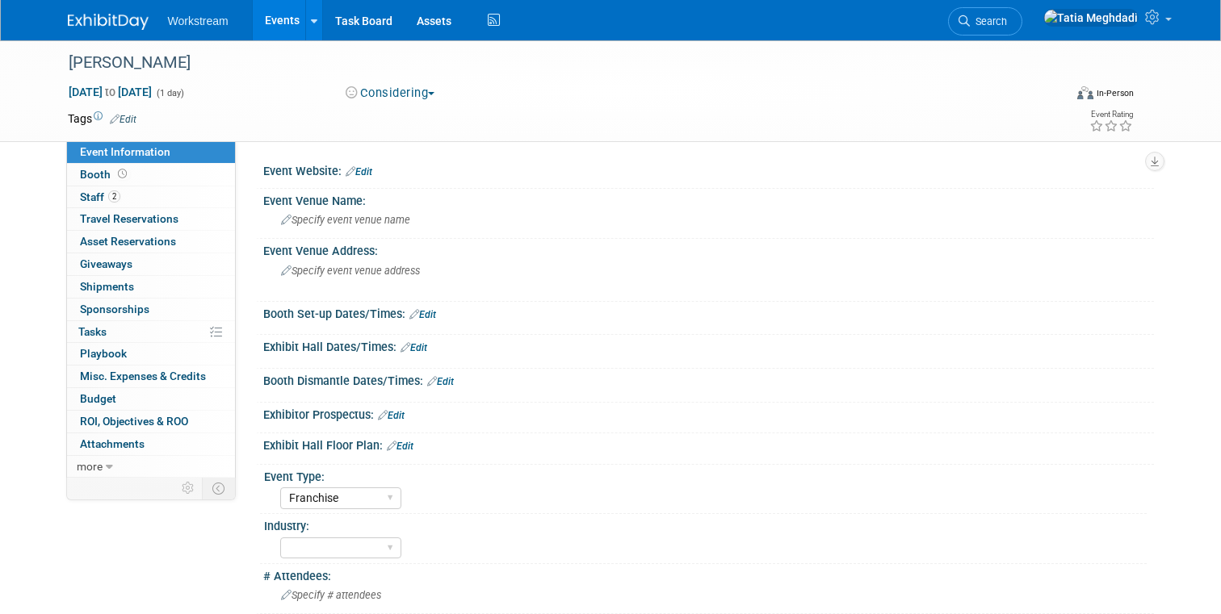
select select "Franchise"
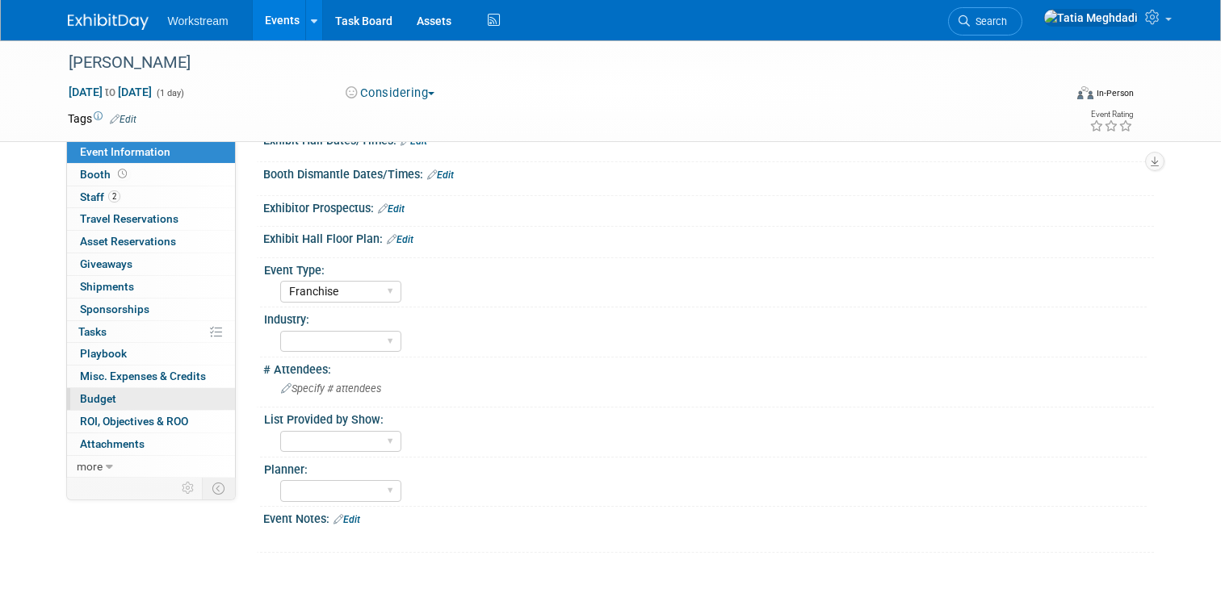
scroll to position [241, 0]
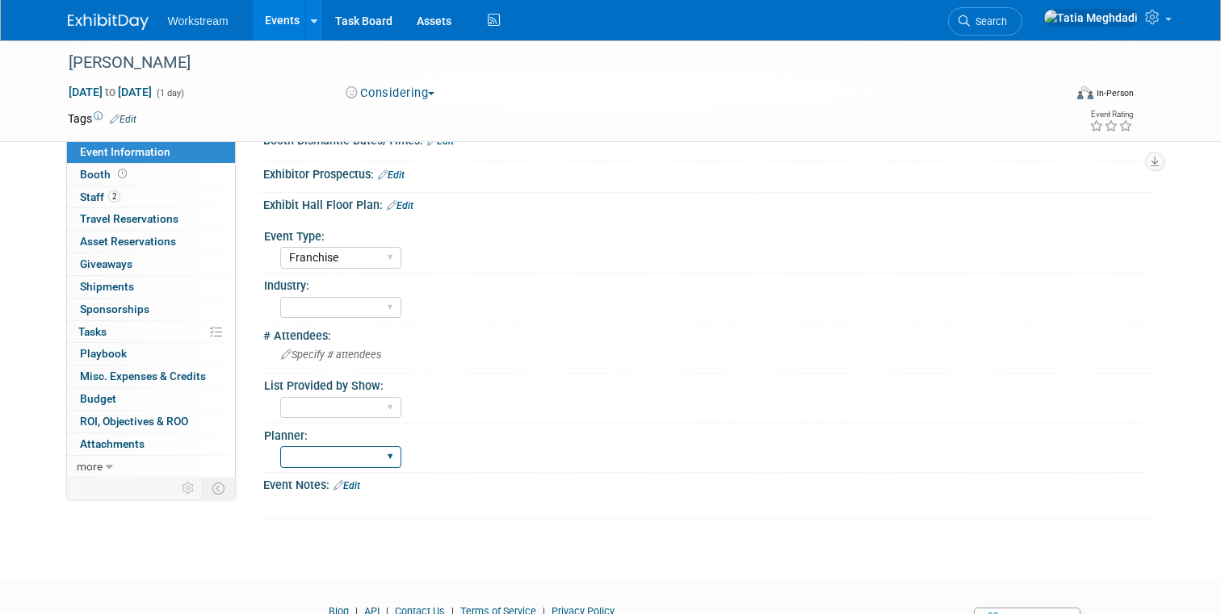
click at [305, 457] on select "[PERSON_NAME] [PERSON_NAME] [PERSON_NAME]" at bounding box center [340, 458] width 121 height 22
select select "[PERSON_NAME]"
click at [280, 447] on select "[PERSON_NAME] [PERSON_NAME] [PERSON_NAME]" at bounding box center [340, 458] width 121 height 22
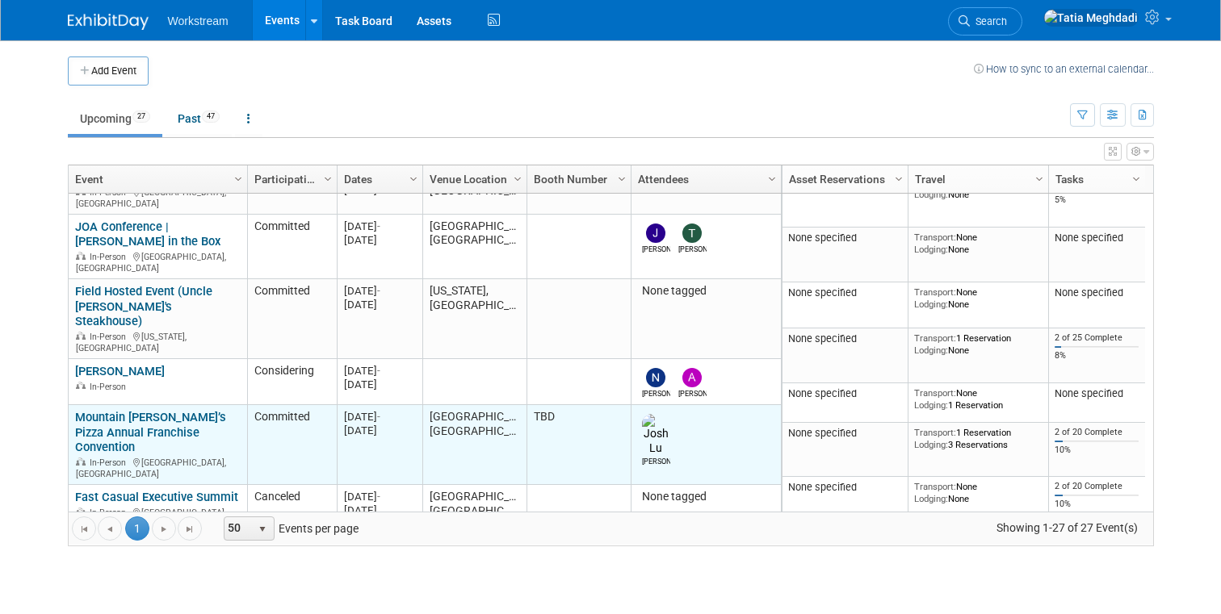
click at [115, 410] on link "Mountain [PERSON_NAME]’s Pizza Annual Franchise Convention" at bounding box center [150, 432] width 151 height 45
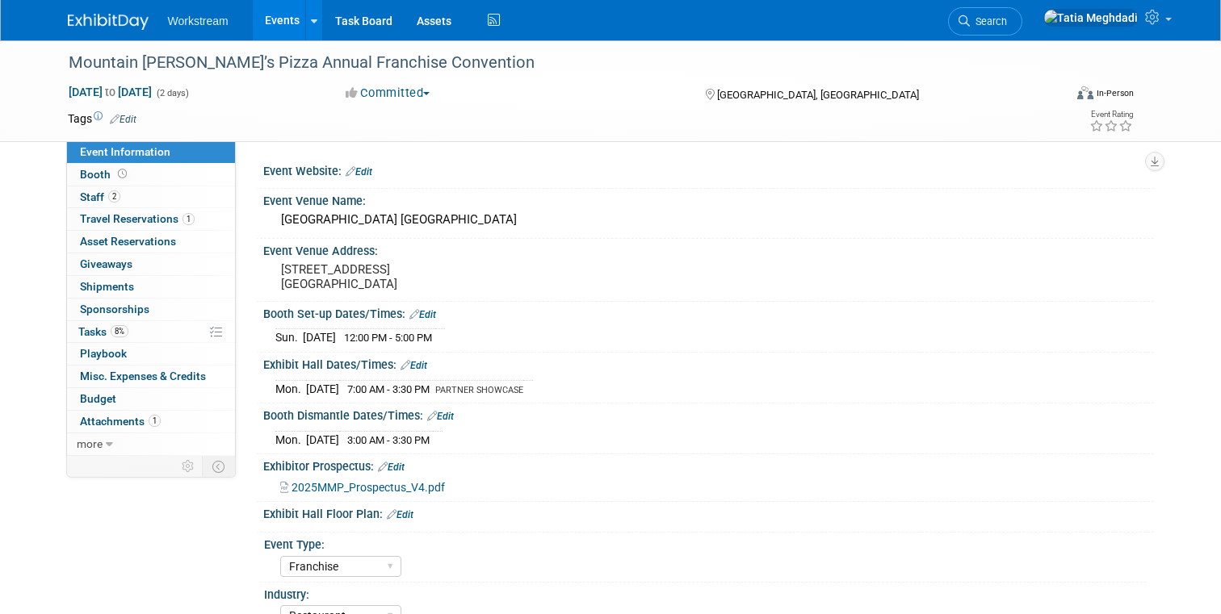
select select "Franchise"
select select "Restaurant"
select select "TBD"
select select "Tatia Meghdadi"
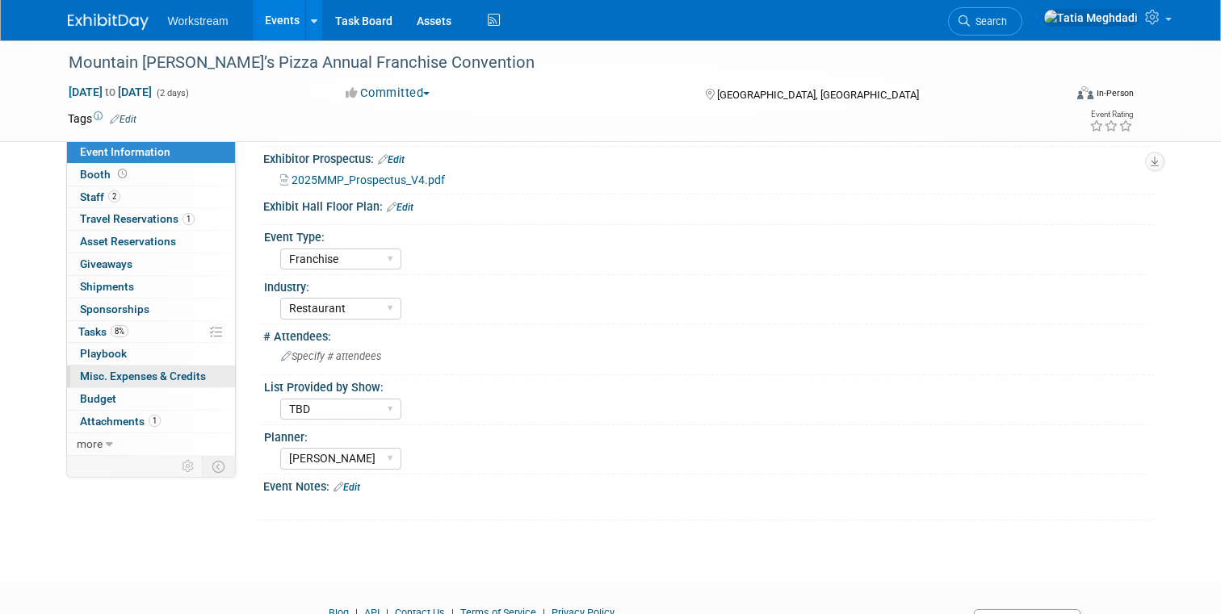
scroll to position [313, 0]
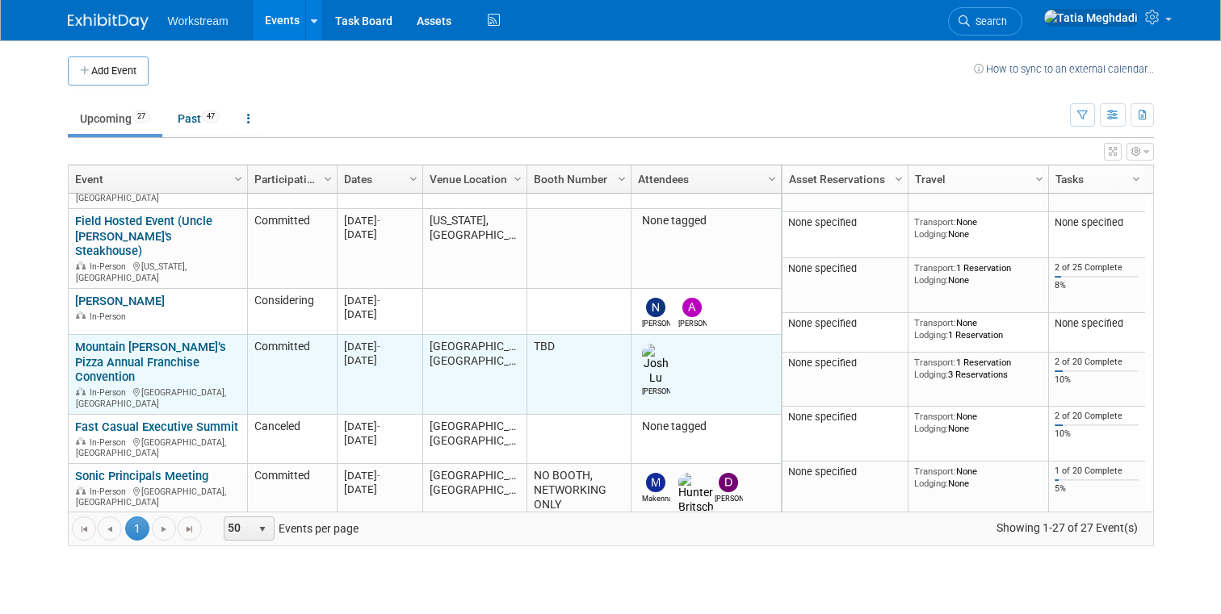
scroll to position [300, 0]
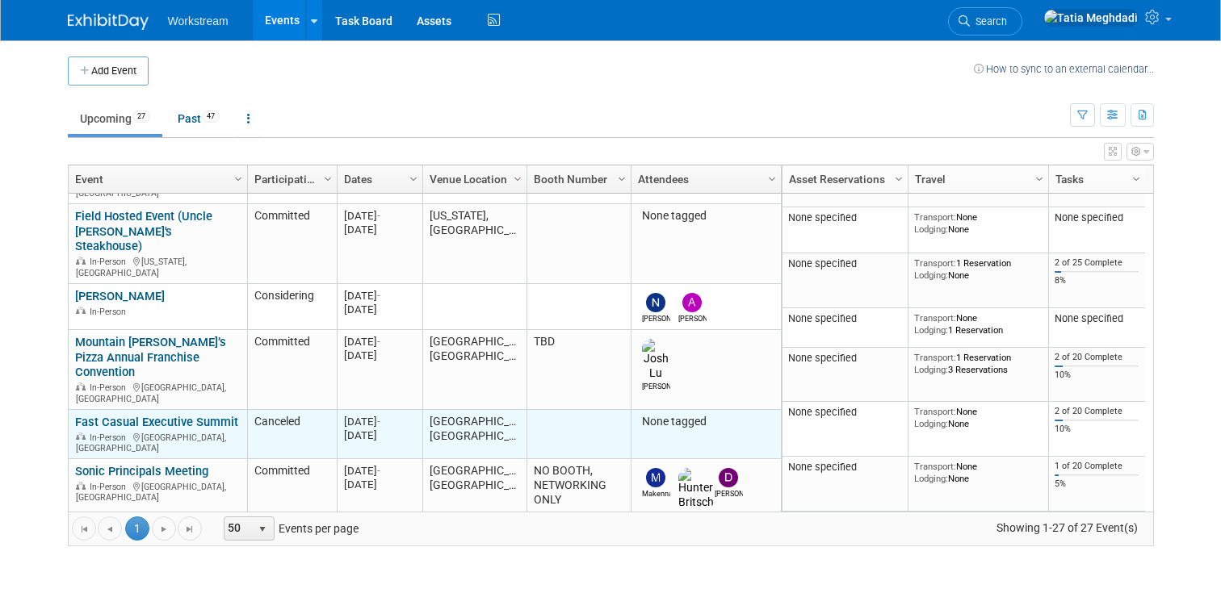
click at [114, 415] on link "Fast Casual Executive Summit" at bounding box center [156, 422] width 163 height 15
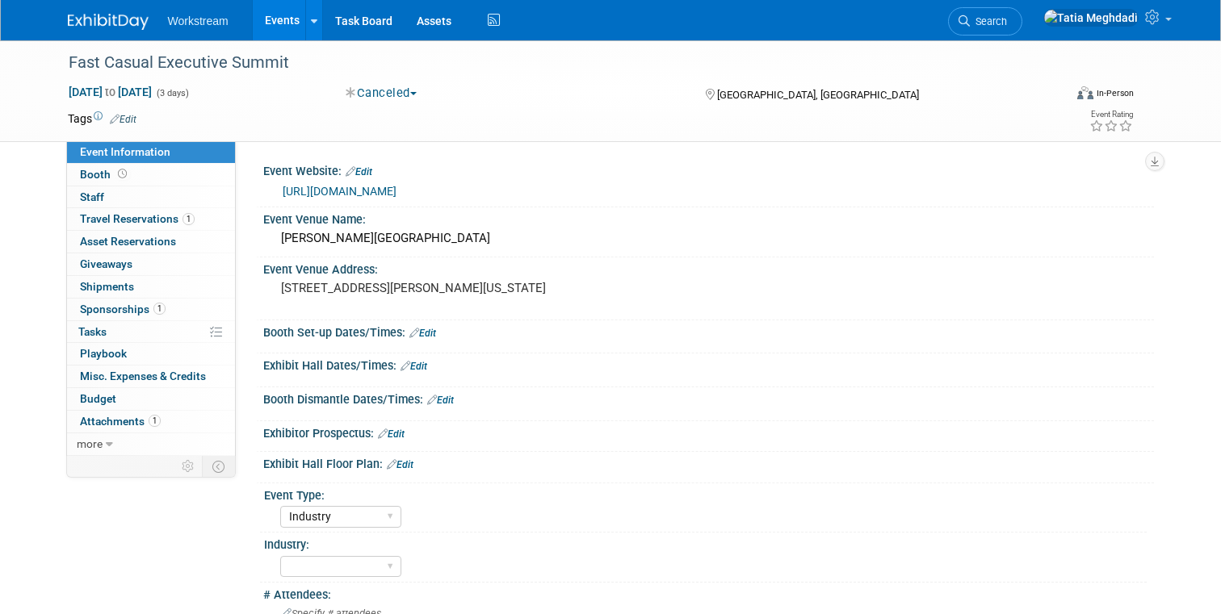
select select "Industry"
select select "TBD"
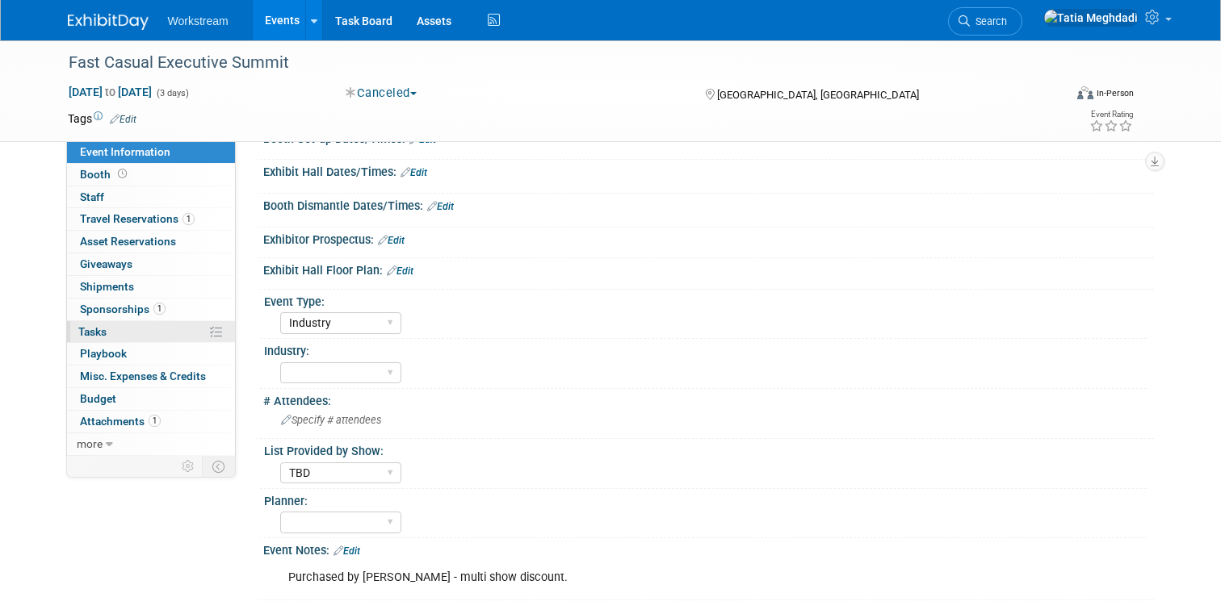
scroll to position [279, 0]
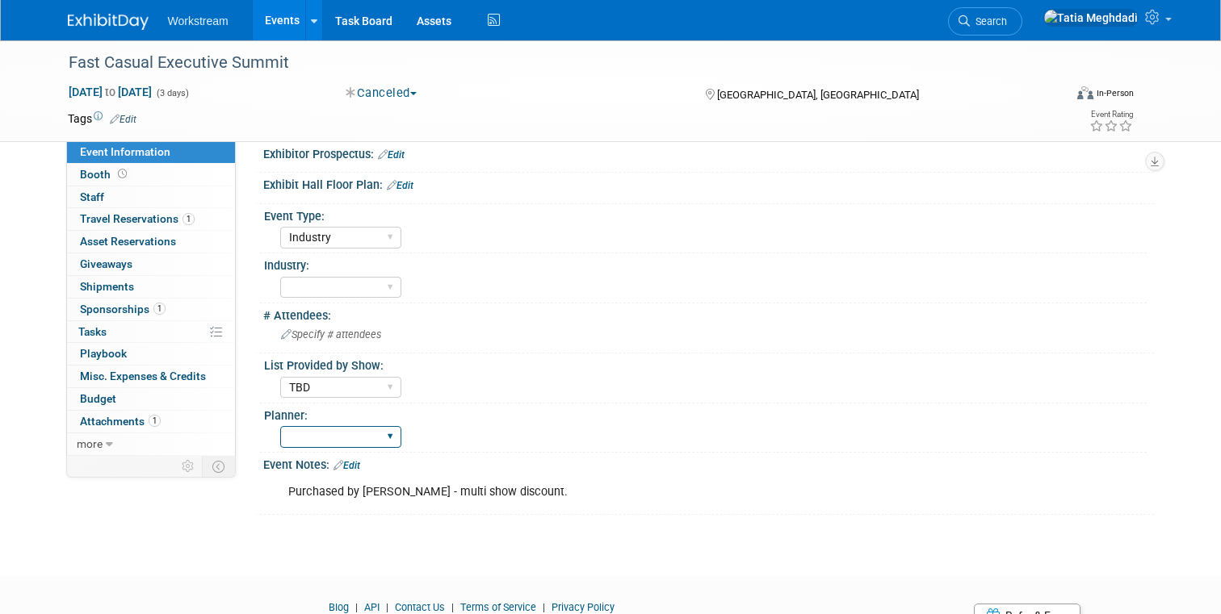
click at [321, 433] on select "[PERSON_NAME] [PERSON_NAME] [PERSON_NAME]" at bounding box center [340, 437] width 121 height 22
select select "[PERSON_NAME]"
click at [280, 426] on select "[PERSON_NAME] [PERSON_NAME] [PERSON_NAME]" at bounding box center [340, 437] width 121 height 22
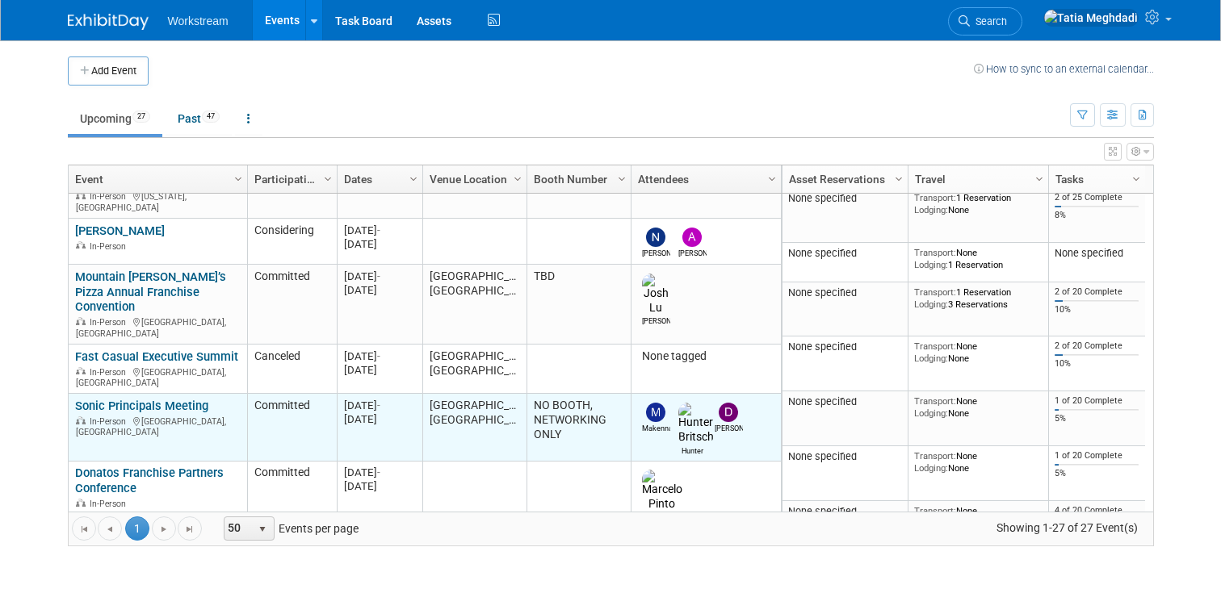
click at [164, 399] on link "Sonic Principals Meeting" at bounding box center [141, 406] width 133 height 15
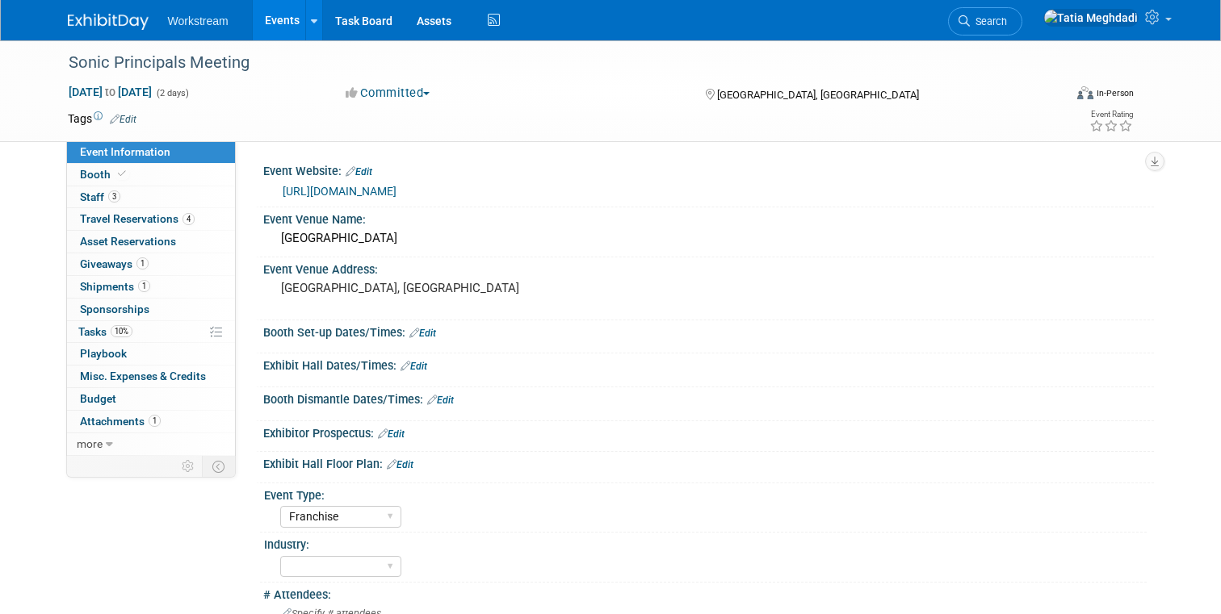
select select "Franchise"
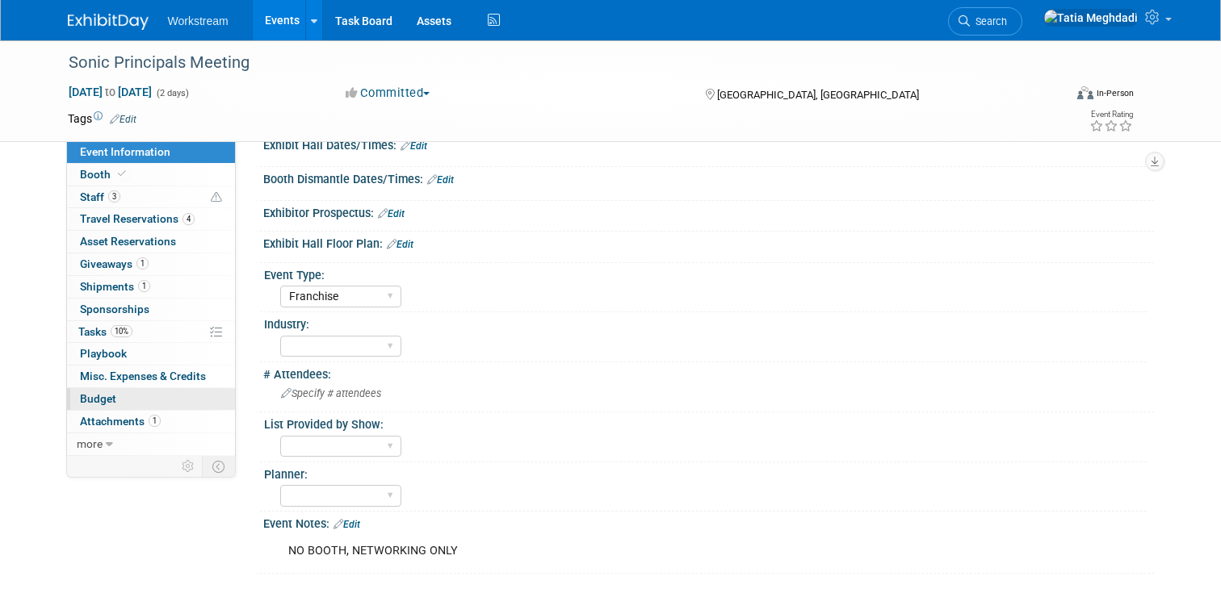
scroll to position [229, 0]
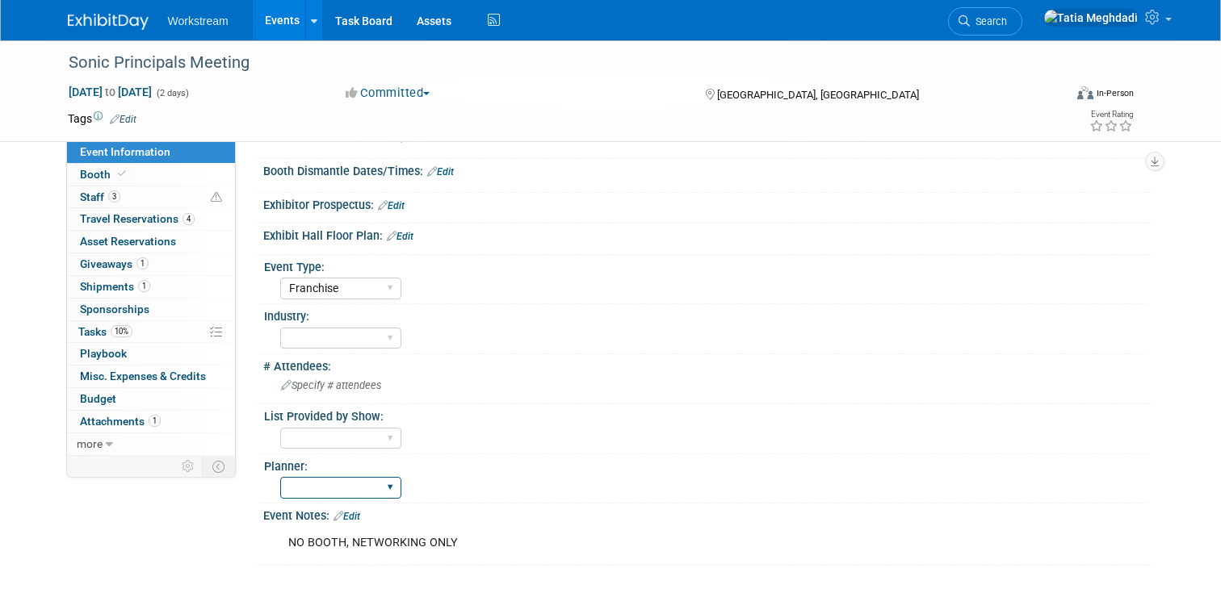
click at [325, 485] on select "[PERSON_NAME] [PERSON_NAME] [PERSON_NAME]" at bounding box center [340, 488] width 121 height 22
select select "[PERSON_NAME]"
click at [280, 477] on select "[PERSON_NAME] [PERSON_NAME] [PERSON_NAME]" at bounding box center [340, 488] width 121 height 22
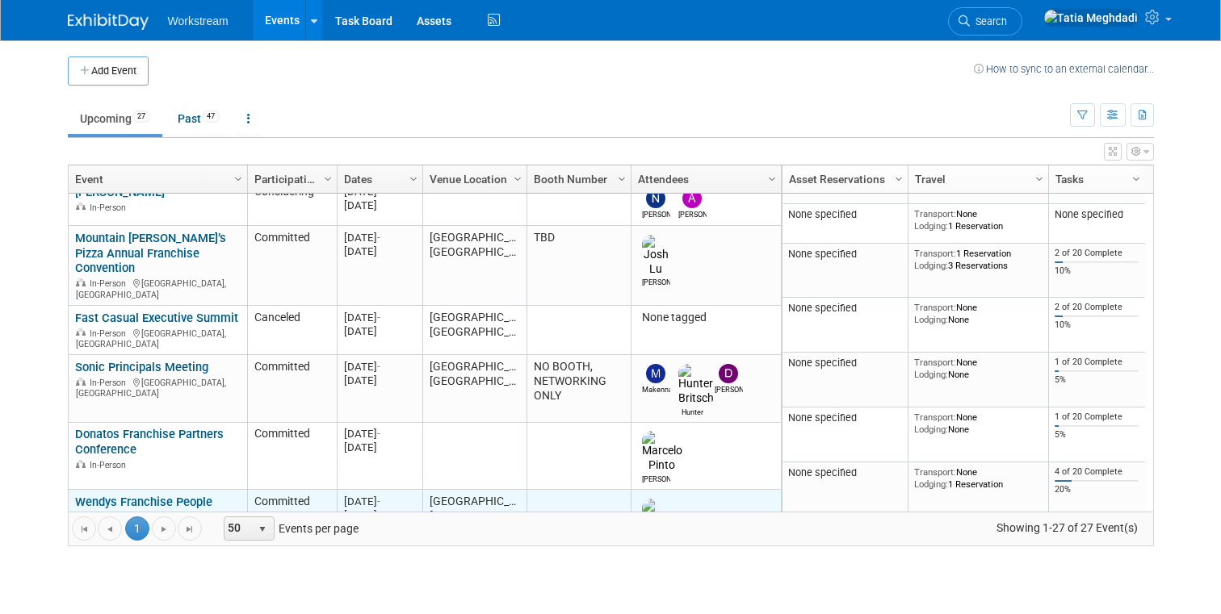
scroll to position [409, 0]
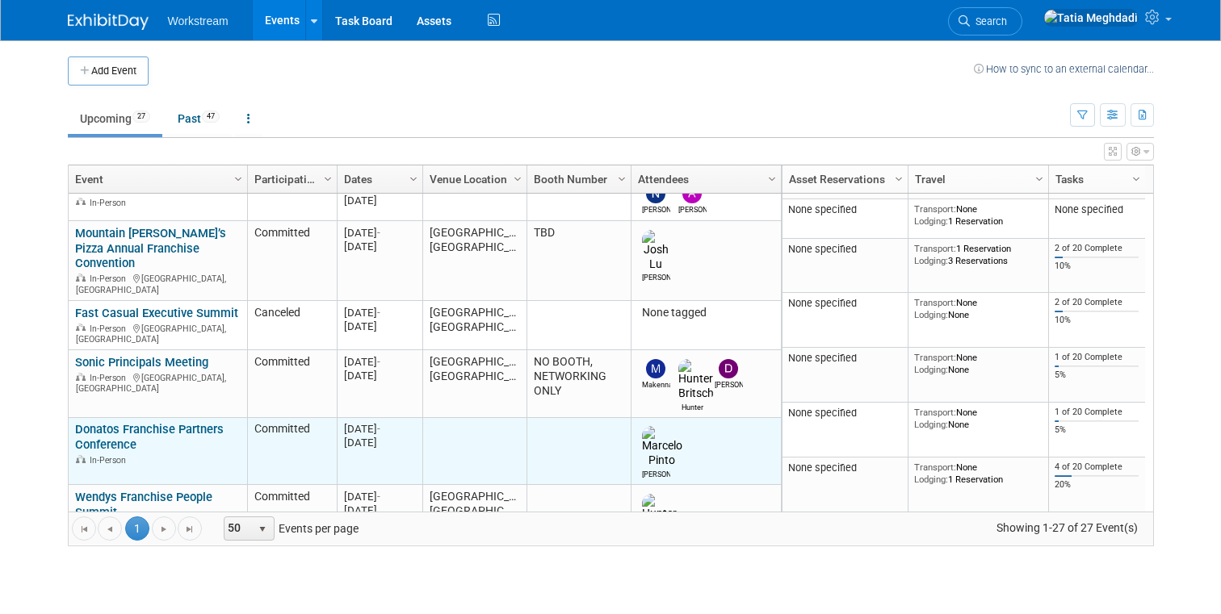
click at [105, 422] on link "Donatos Franchise Partners Conference" at bounding box center [149, 437] width 149 height 30
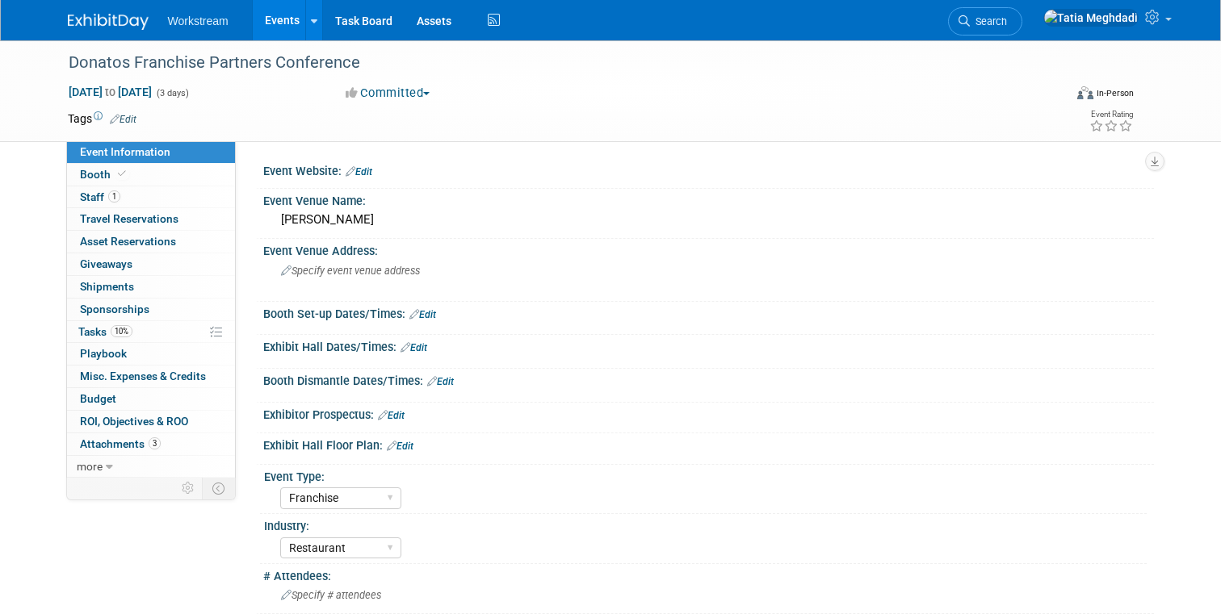
select select "Franchise"
select select "Restaurant"
select select "TBD"
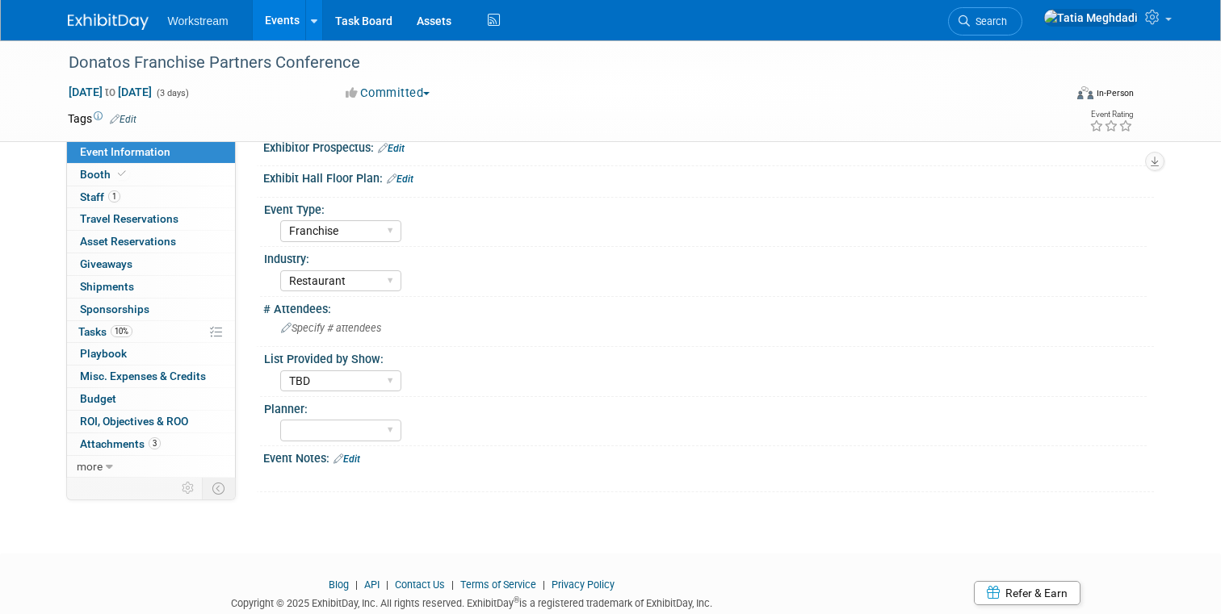
scroll to position [271, 0]
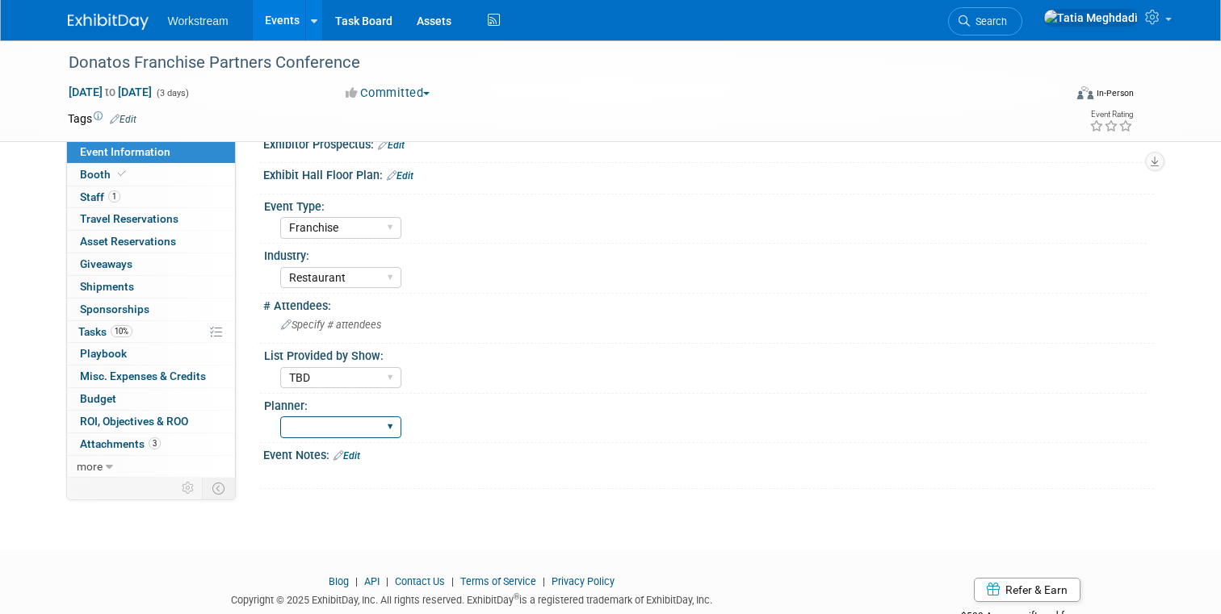
click at [325, 426] on select "[PERSON_NAME] [PERSON_NAME] [PERSON_NAME]" at bounding box center [340, 428] width 121 height 22
select select "[PERSON_NAME]"
click at [280, 417] on select "[PERSON_NAME] [PERSON_NAME] [PERSON_NAME]" at bounding box center [340, 428] width 121 height 22
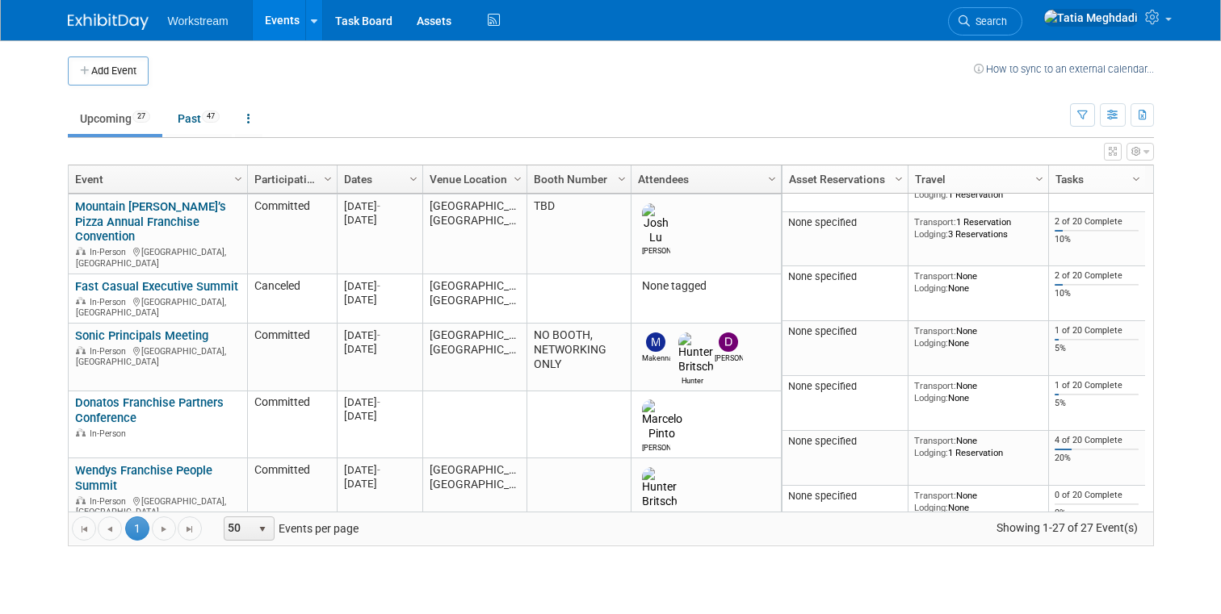
scroll to position [443, 0]
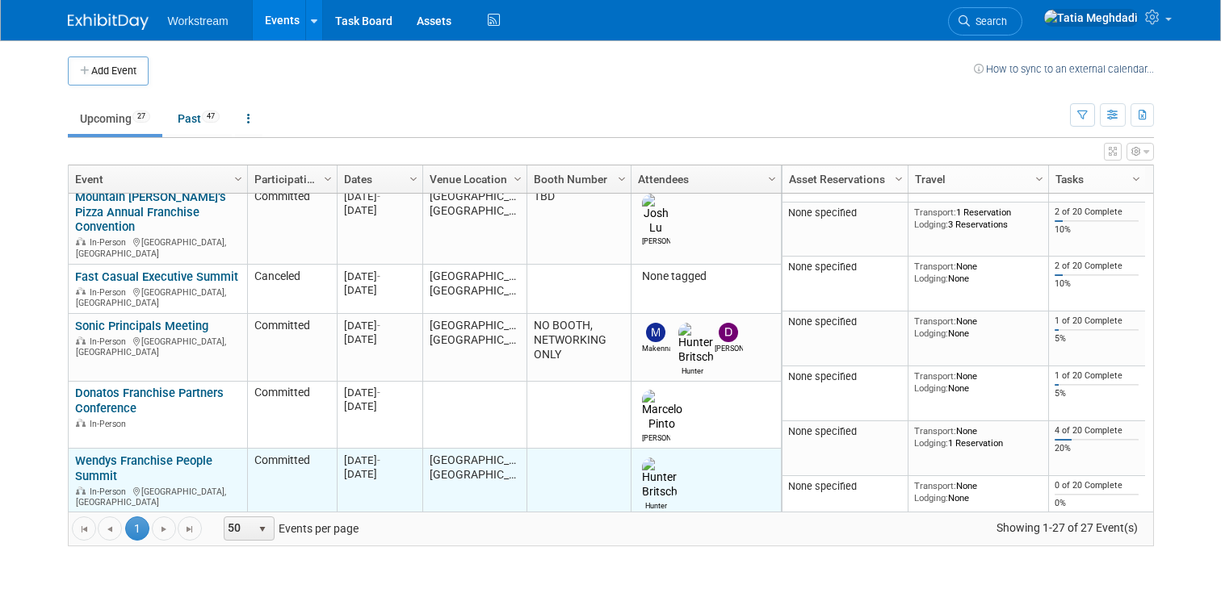
click at [130, 454] on link "Wendys Franchise People Summit" at bounding box center [143, 469] width 137 height 30
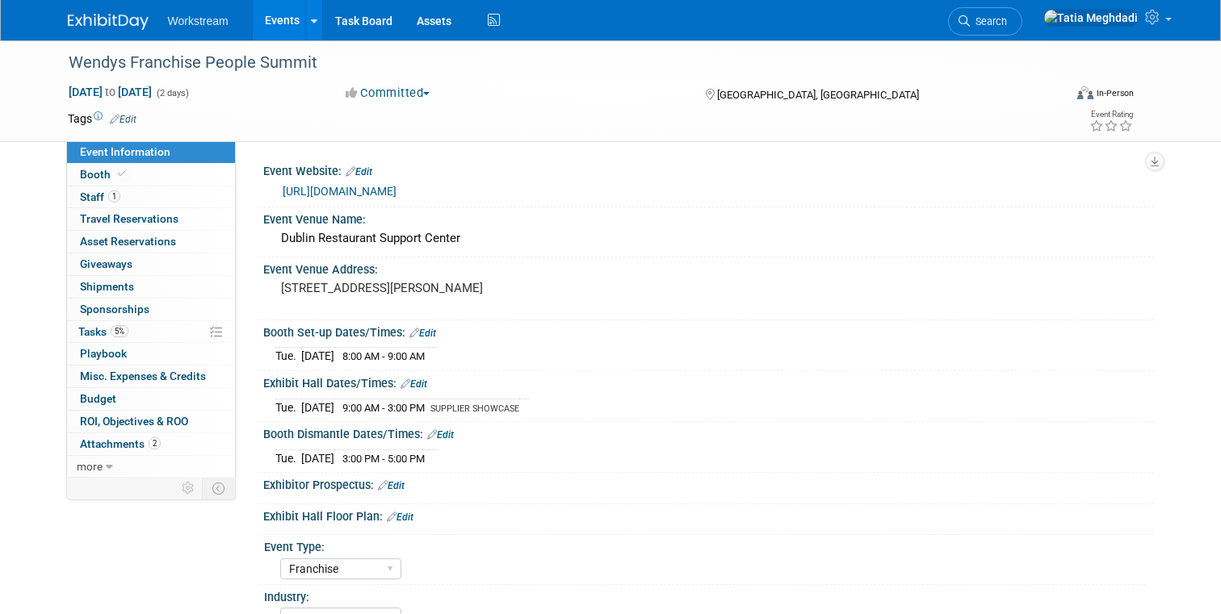
select select "Franchise"
select select "Restaurant"
select select "TBD"
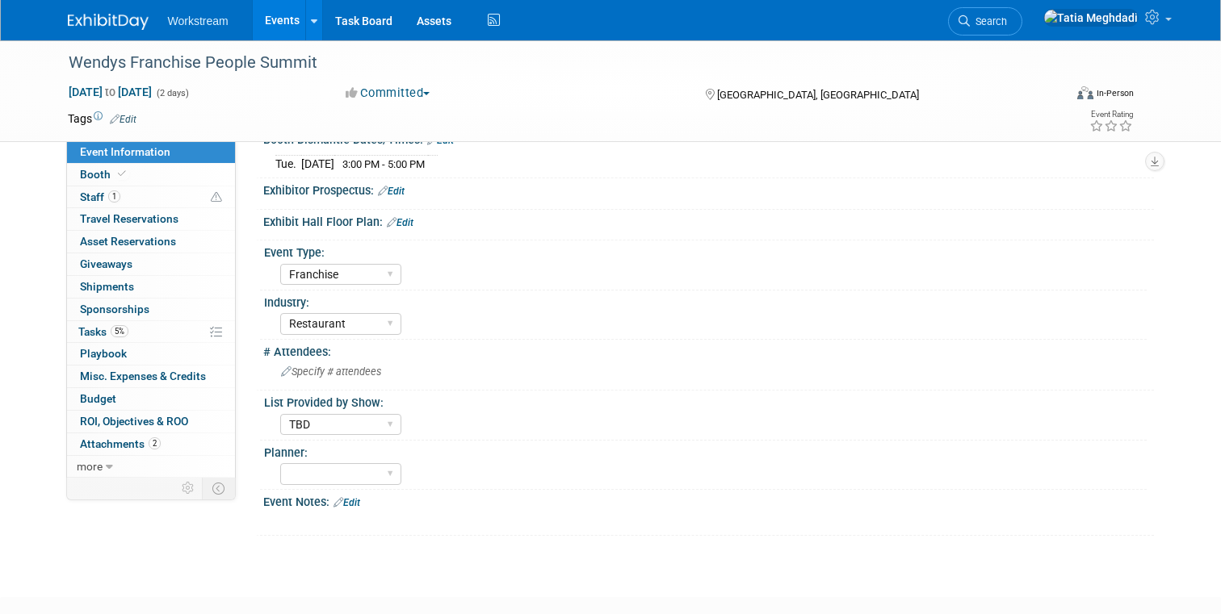
scroll to position [345, 0]
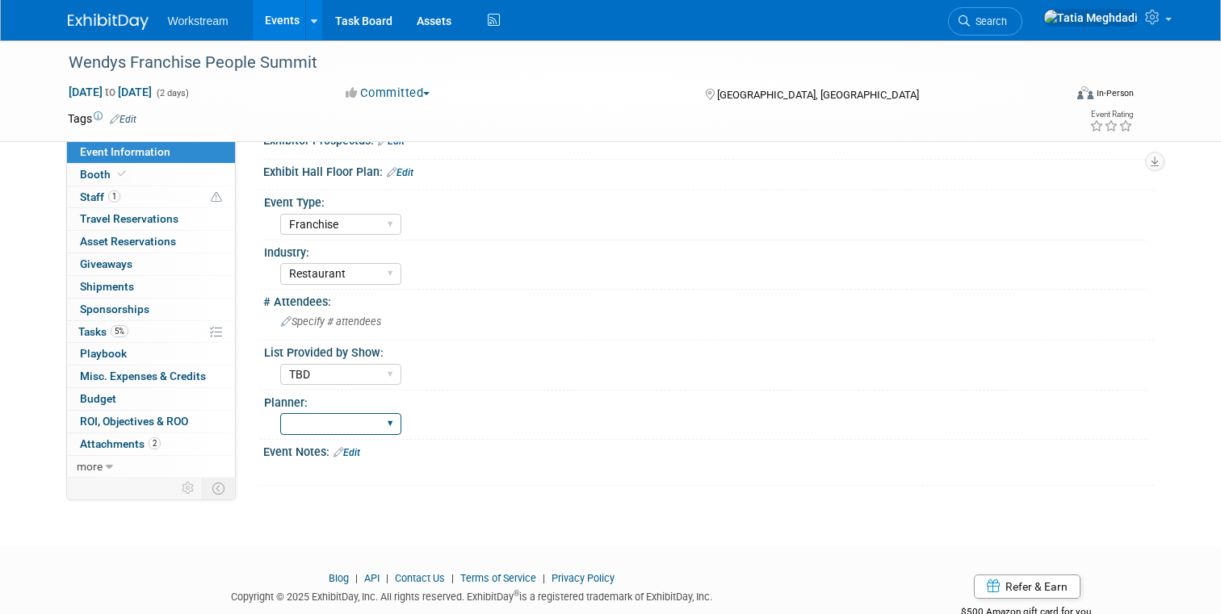
click at [324, 422] on select "Tatia Meghdadi Keira Wiele Annabelle Gu" at bounding box center [340, 424] width 121 height 22
select select "Tatia Meghdadi"
click at [280, 413] on select "Tatia Meghdadi Keira Wiele Annabelle Gu" at bounding box center [340, 424] width 121 height 22
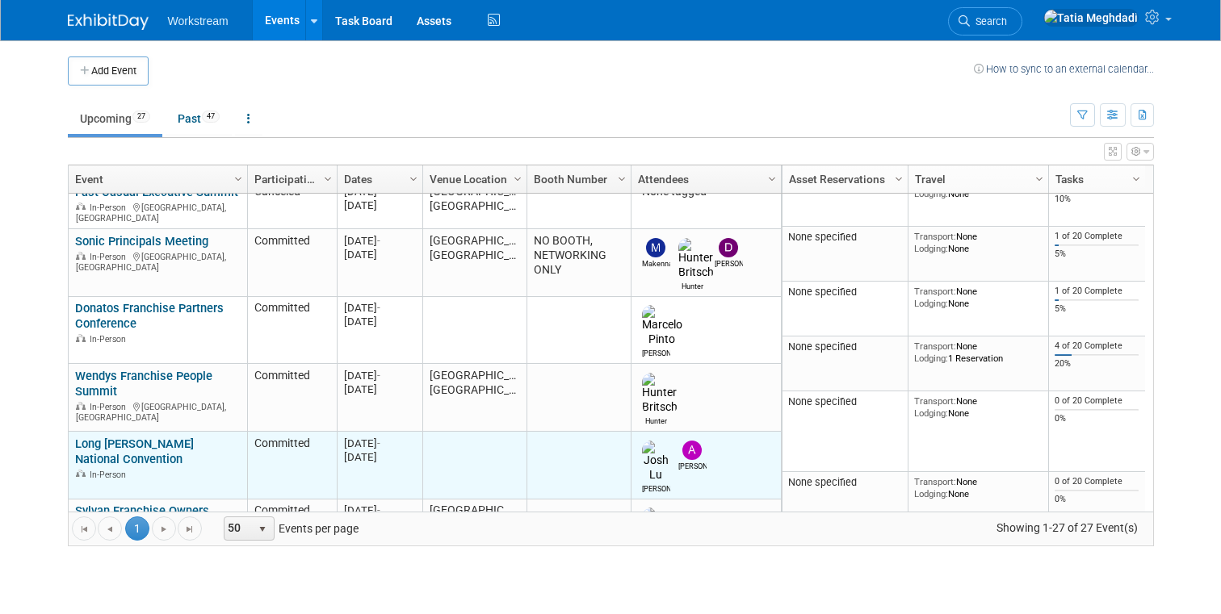
scroll to position [560, 0]
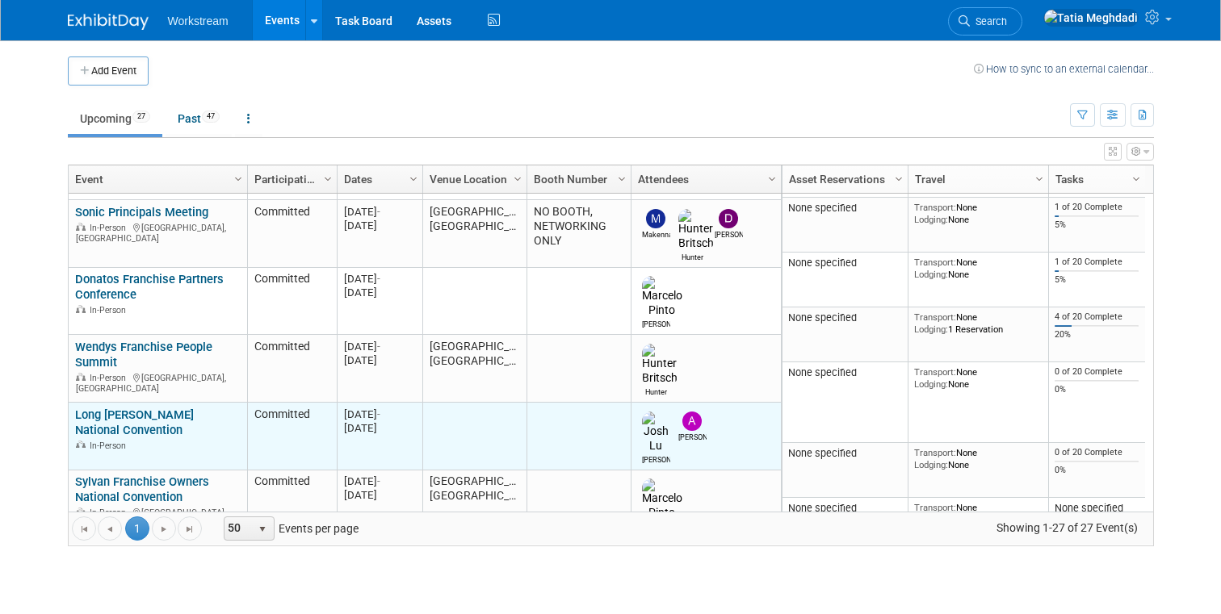
click at [92, 408] on link "Long [PERSON_NAME] National Convention" at bounding box center [134, 423] width 119 height 30
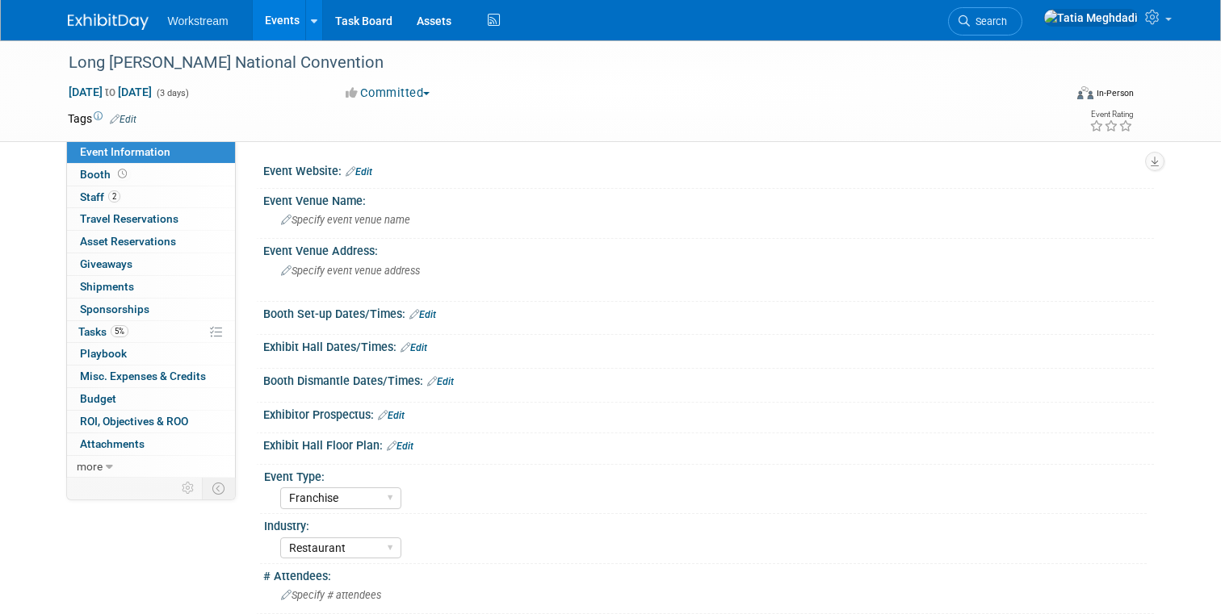
select select "Franchise"
select select "Restaurant"
select select "TBD"
select select "Tatia Meghdadi"
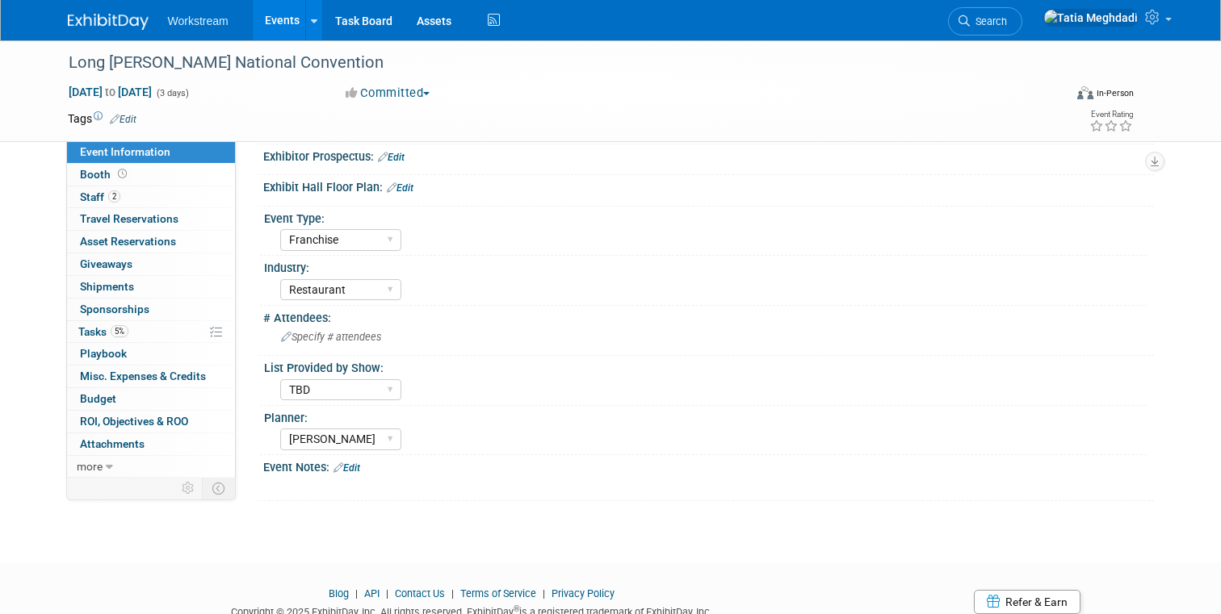
scroll to position [259, 0]
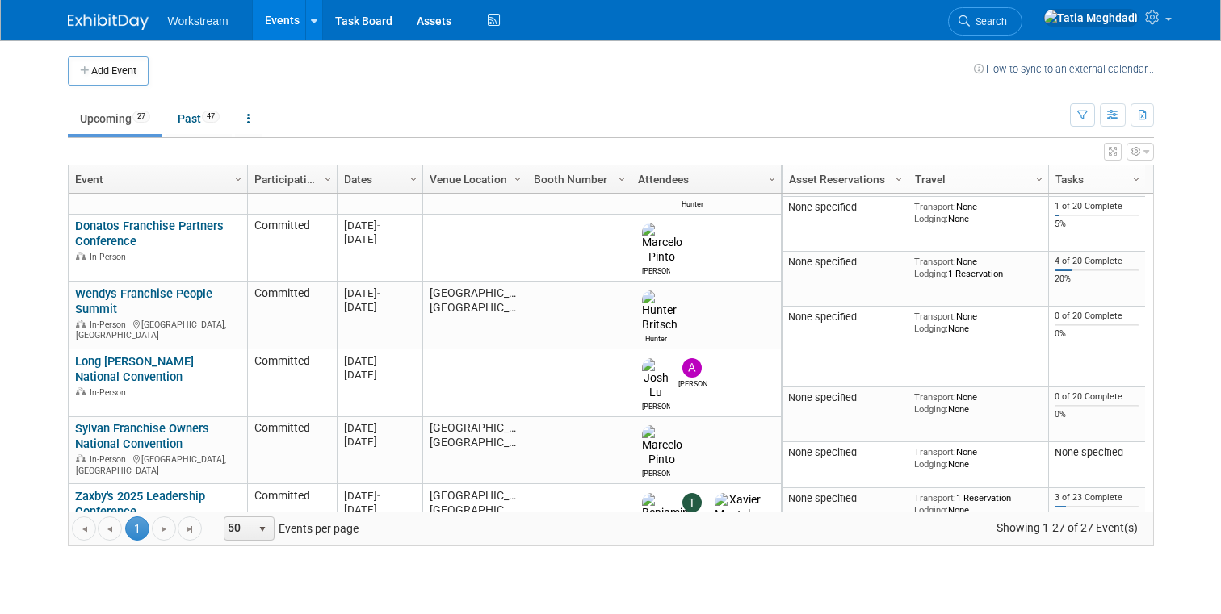
scroll to position [615, 0]
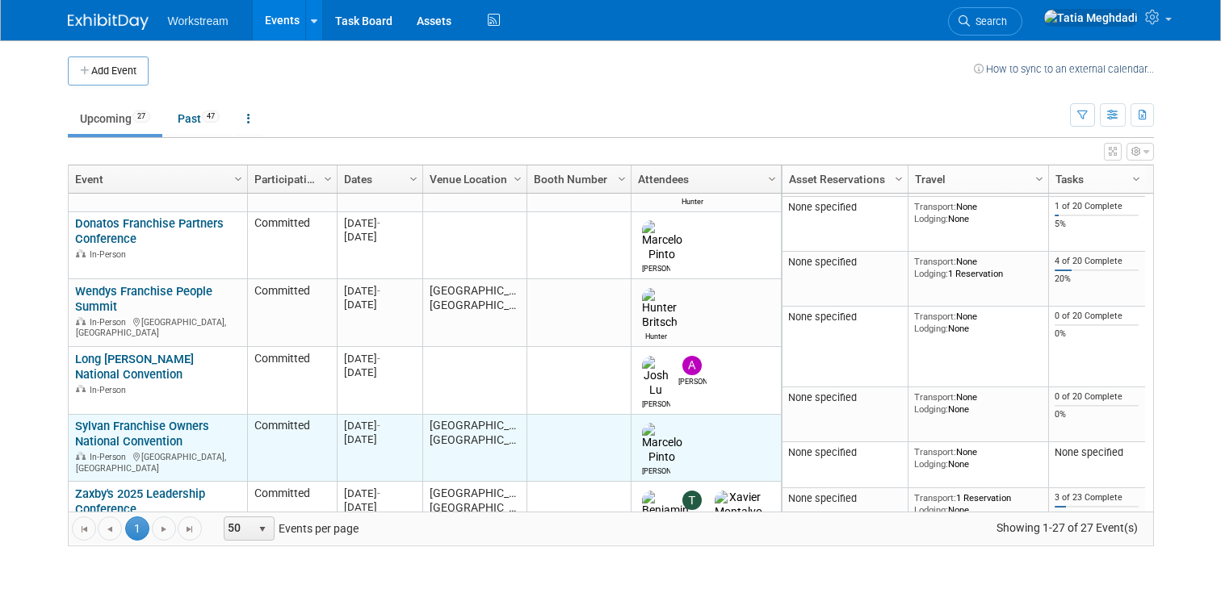
click at [131, 419] on link "Sylvan Franchise Owners National Convention" at bounding box center [142, 434] width 134 height 30
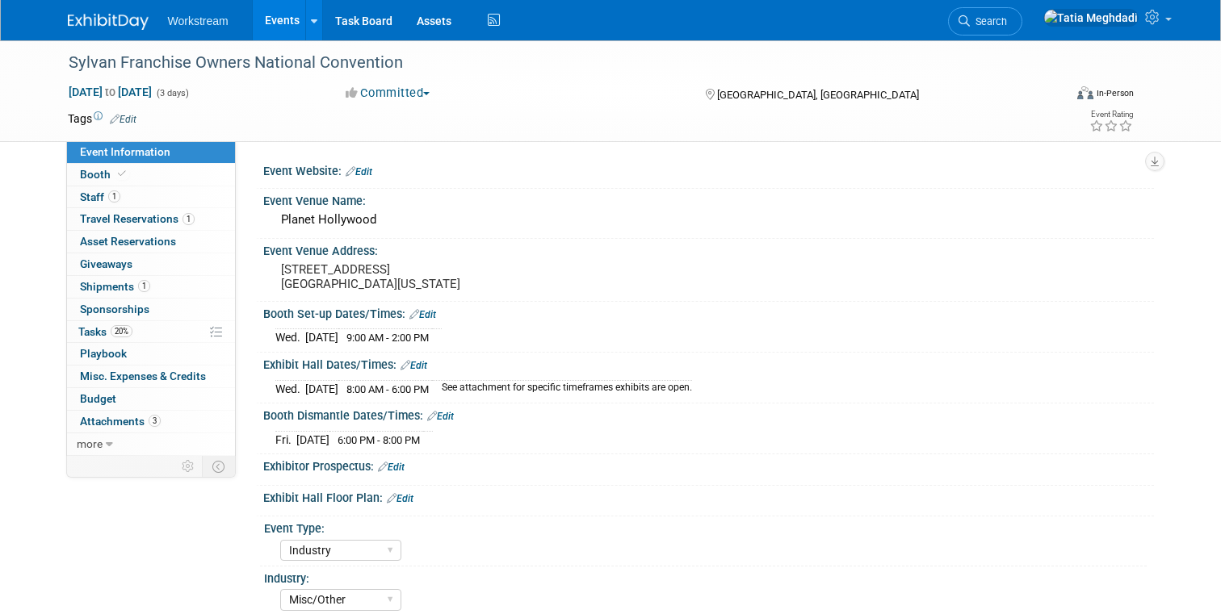
select select "Industry"
select select "Misc/Other"
select select "No"
select select "[PERSON_NAME]"
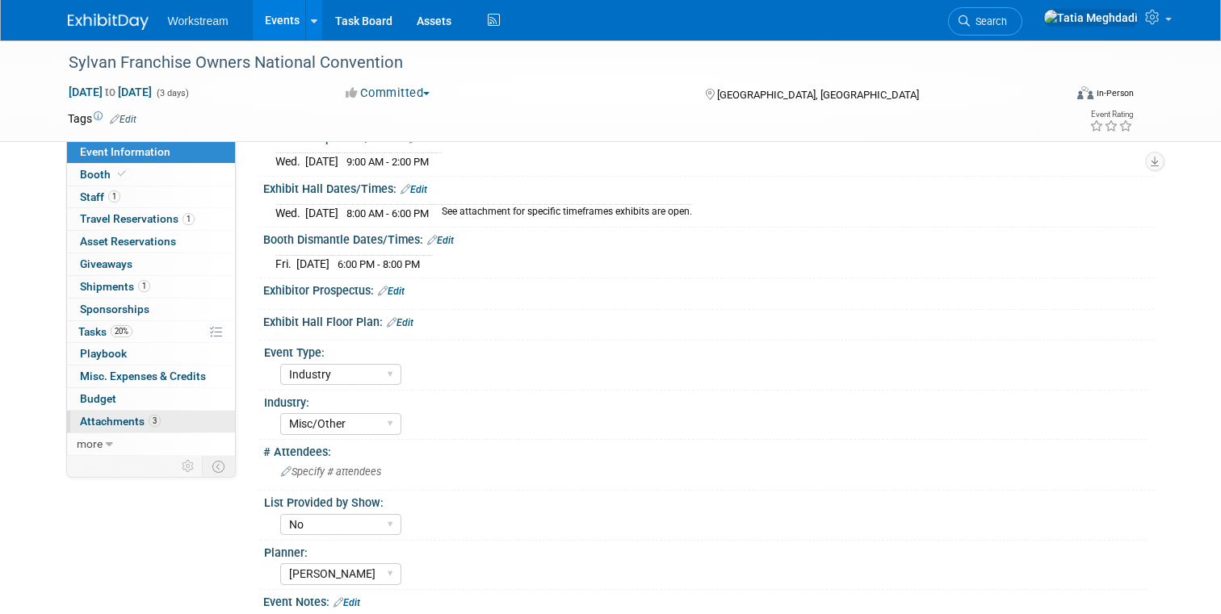
scroll to position [195, 0]
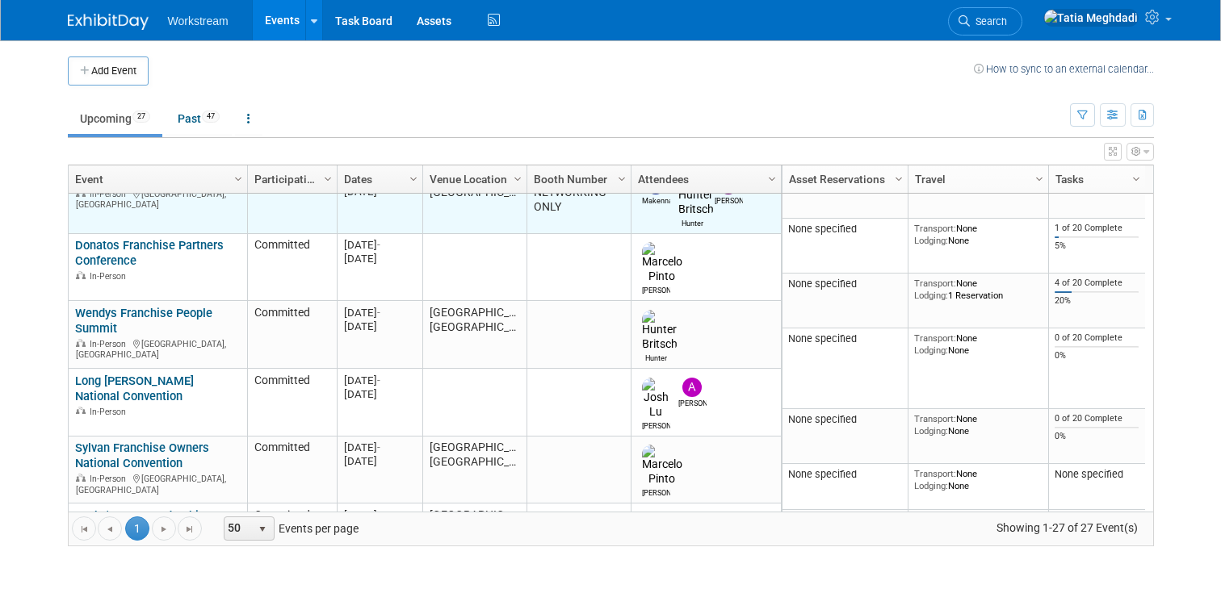
scroll to position [715, 0]
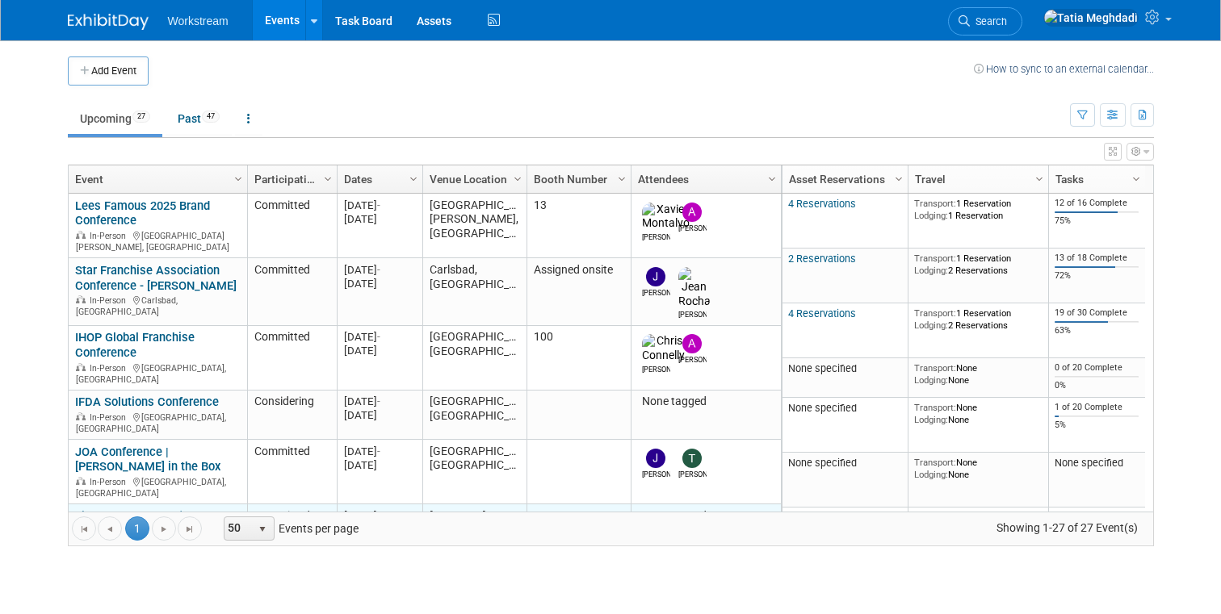
click at [103, 510] on link "Field Hosted Event (Uncle [PERSON_NAME]'s Steakhouse)" at bounding box center [143, 532] width 137 height 45
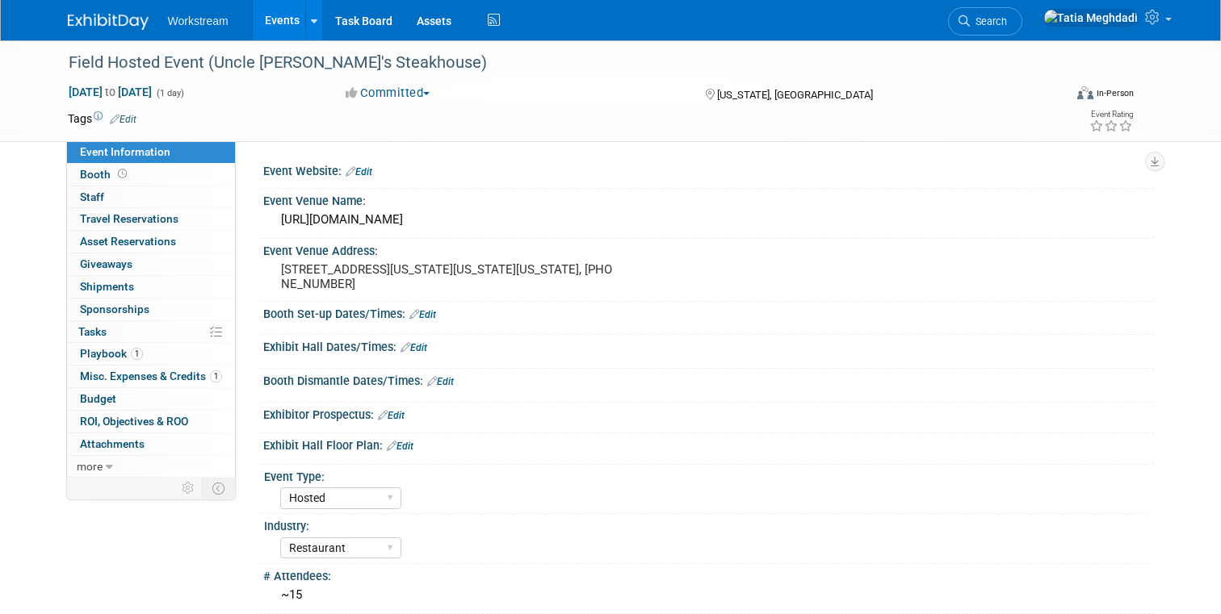
select select "Hosted"
select select "Restaurant"
select select "Yes"
select select "[PERSON_NAME]"
click at [88, 175] on span "Booth" at bounding box center [105, 174] width 50 height 13
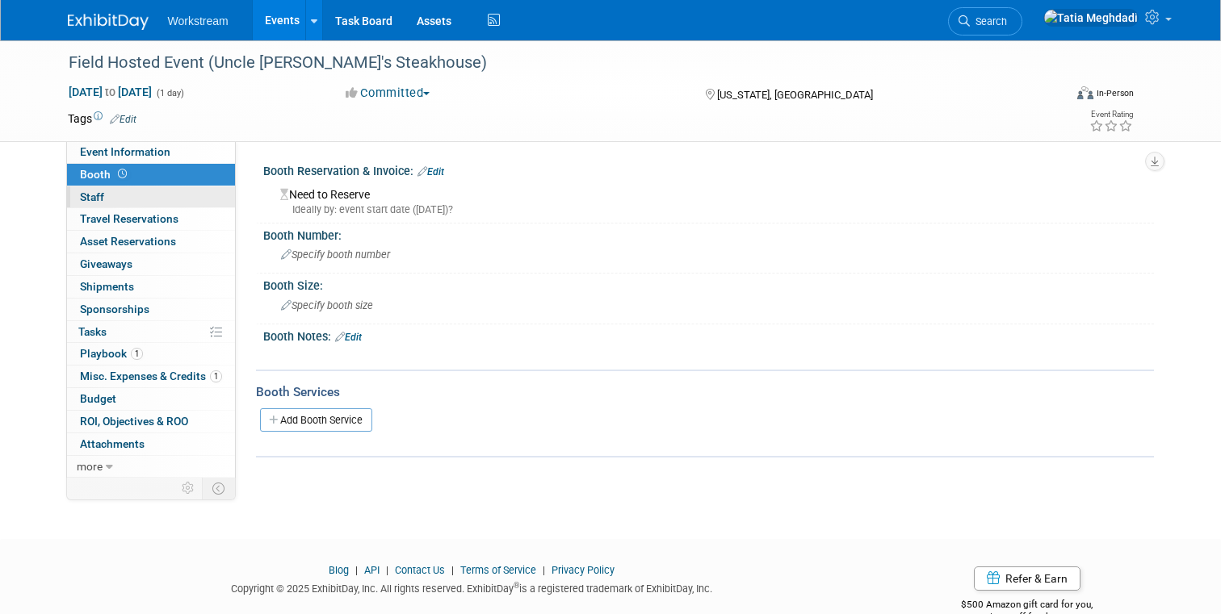
click at [89, 195] on span "Staff 0" at bounding box center [92, 197] width 24 height 13
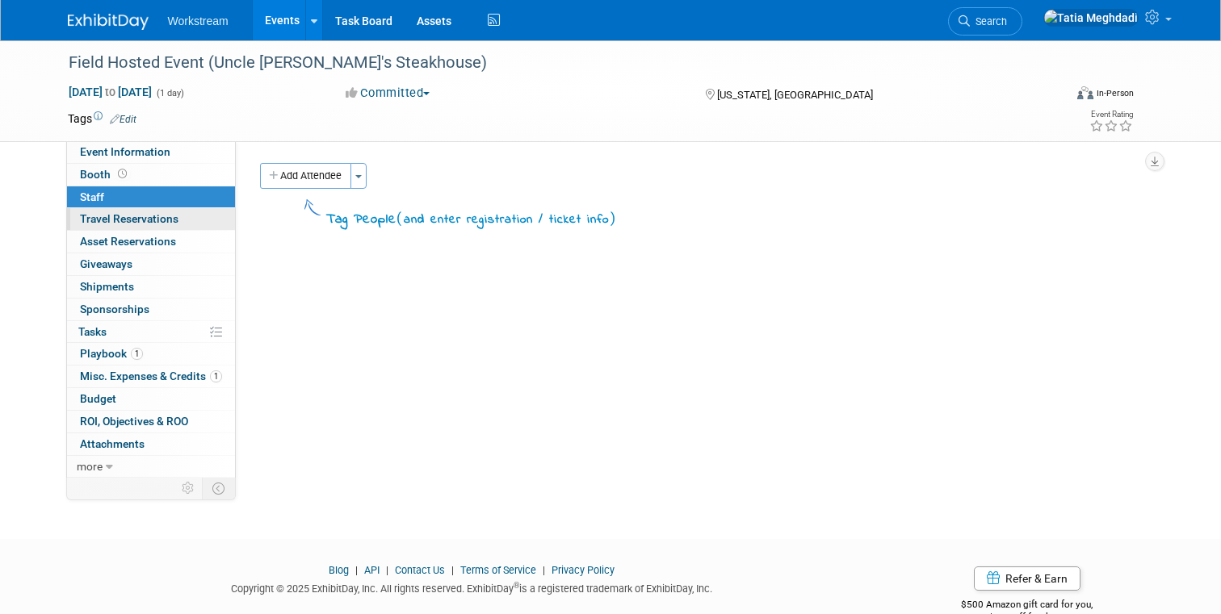
click at [92, 218] on span "Travel Reservations 0" at bounding box center [129, 218] width 99 height 13
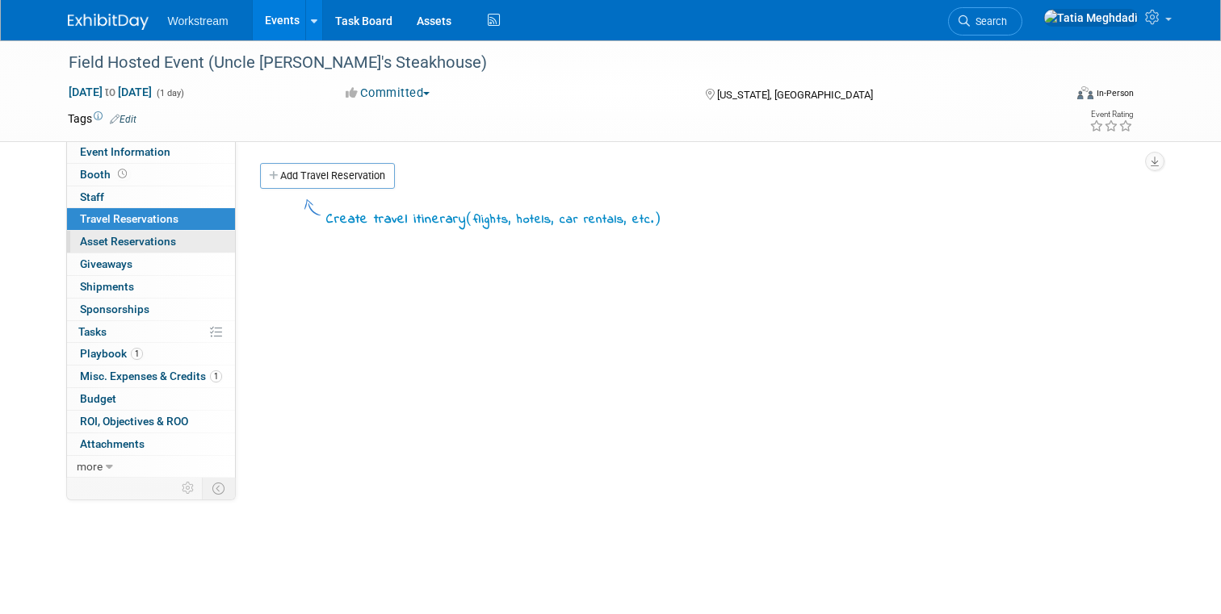
click at [90, 239] on span "Asset Reservations 0" at bounding box center [128, 241] width 96 height 13
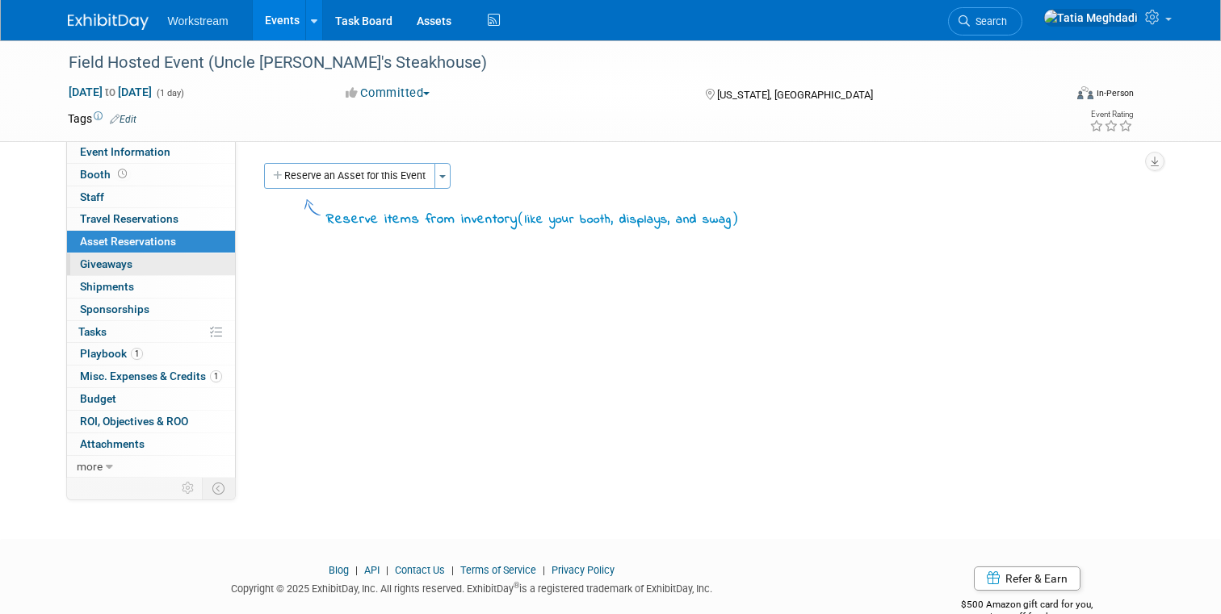
click at [90, 262] on span "Giveaways 0" at bounding box center [106, 264] width 52 height 13
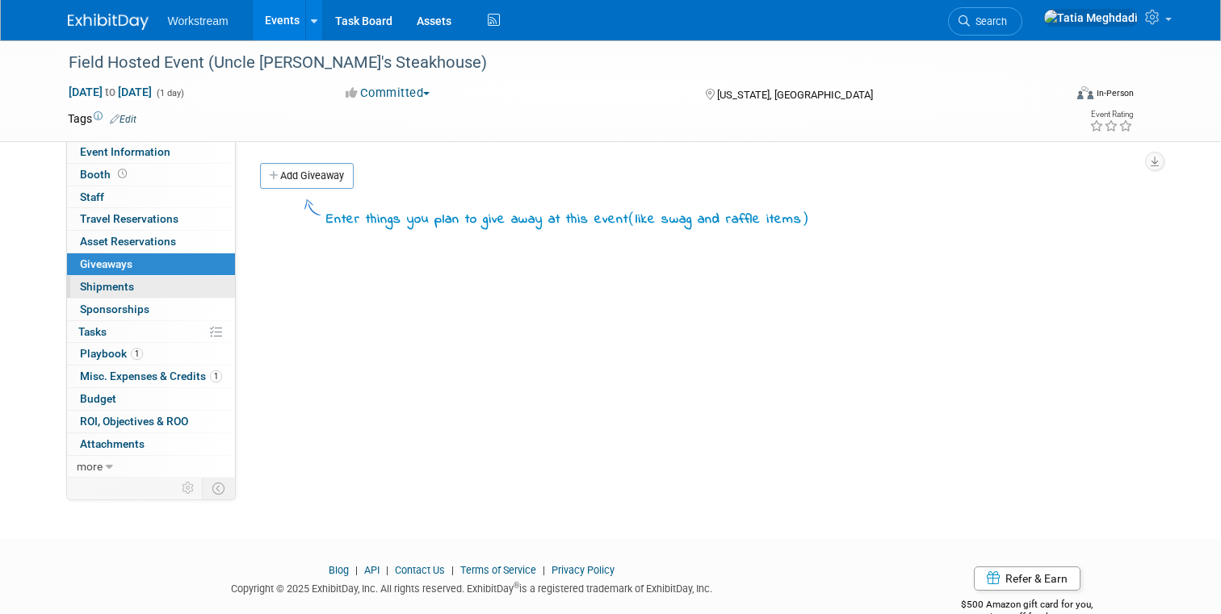
click at [85, 286] on span "Shipments 0" at bounding box center [107, 286] width 54 height 13
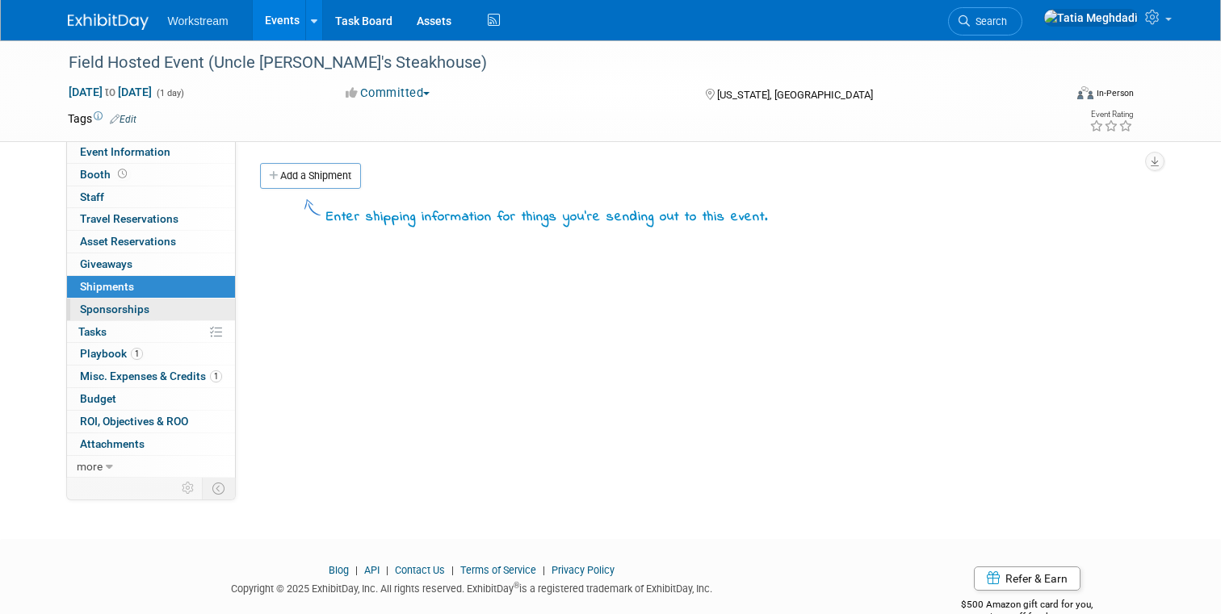
click at [89, 307] on span "Sponsorships 0" at bounding box center [114, 309] width 69 height 13
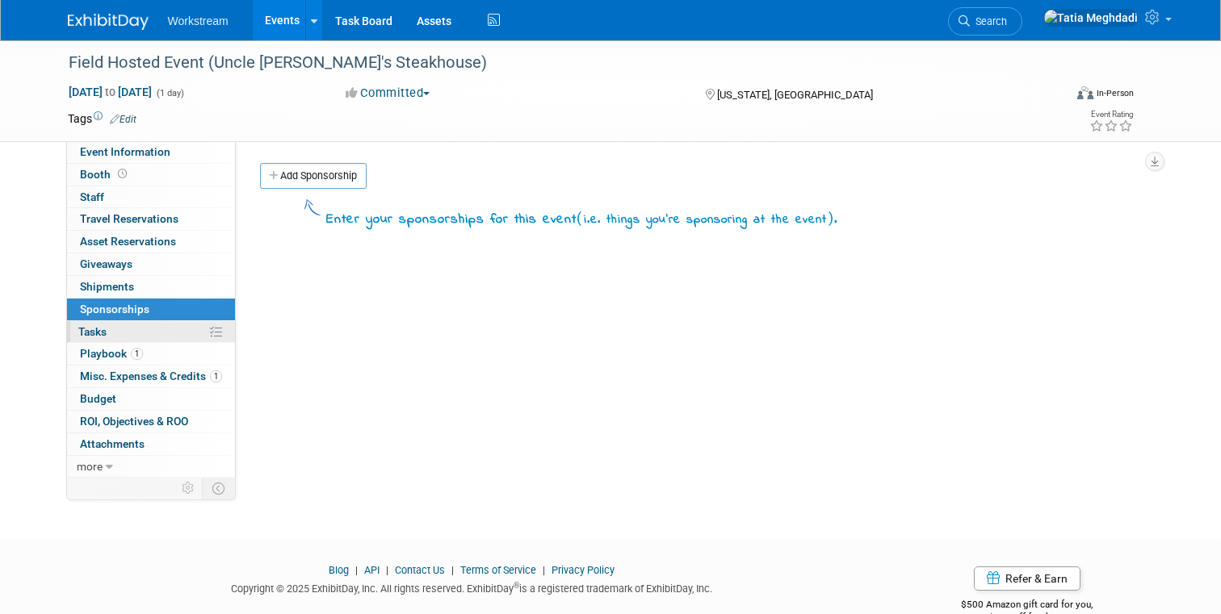
click at [91, 330] on span "Tasks 0%" at bounding box center [92, 331] width 28 height 13
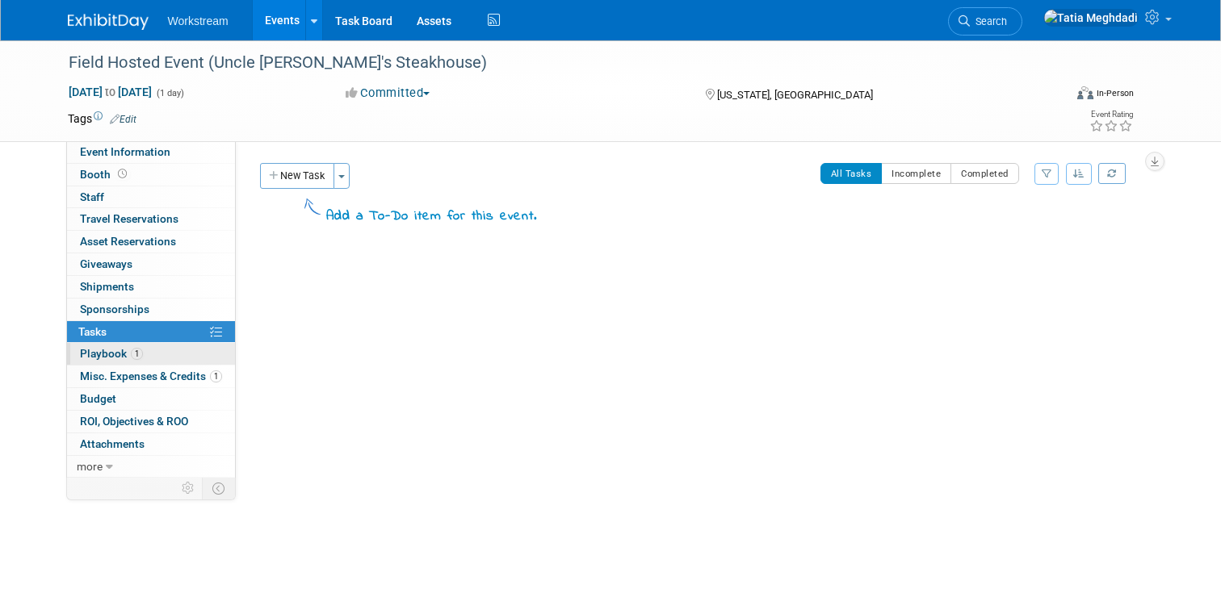
click at [88, 354] on span "Playbook 1" at bounding box center [111, 353] width 63 height 13
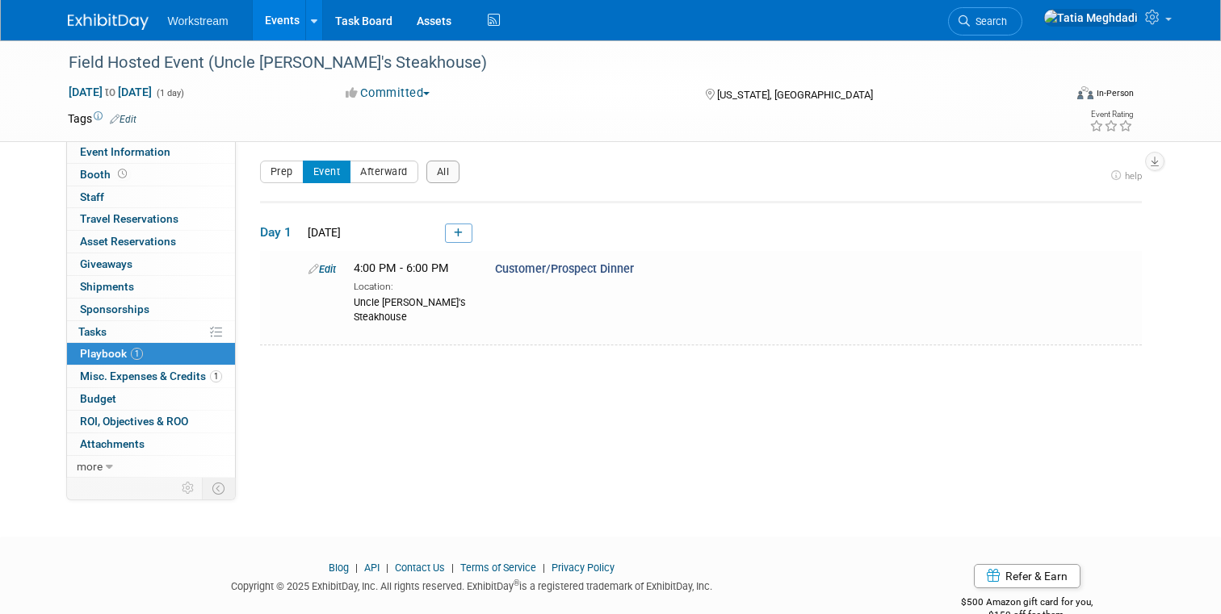
scroll to position [4, 0]
click at [99, 371] on span "Misc. Expenses & Credits 1" at bounding box center [151, 376] width 142 height 13
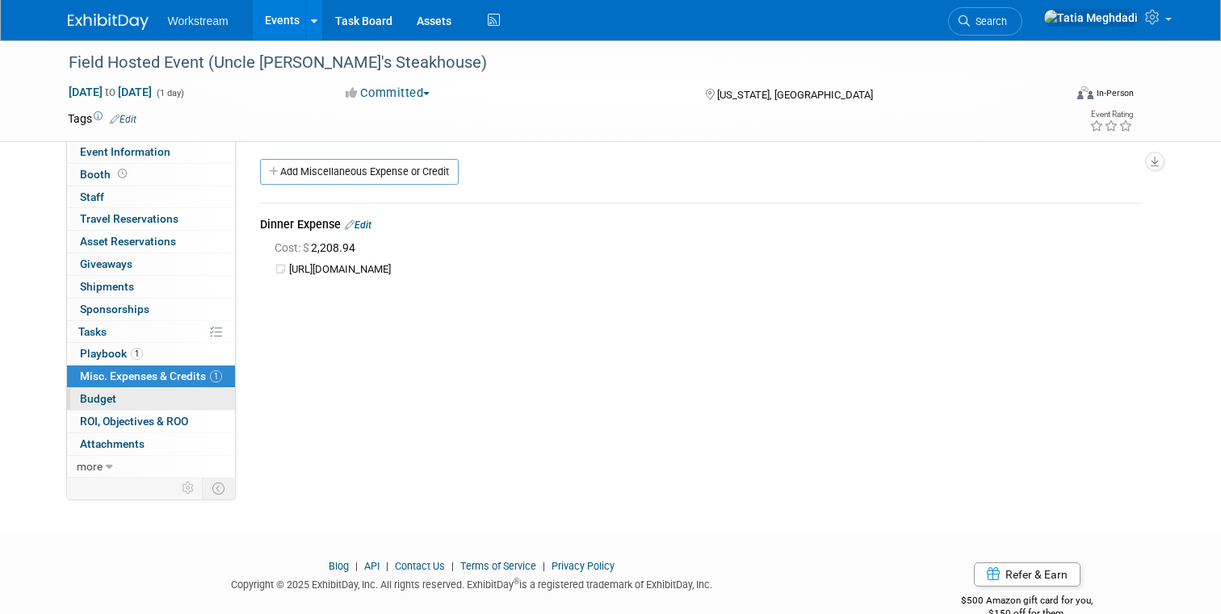
click at [96, 397] on span "Budget" at bounding box center [98, 398] width 36 height 13
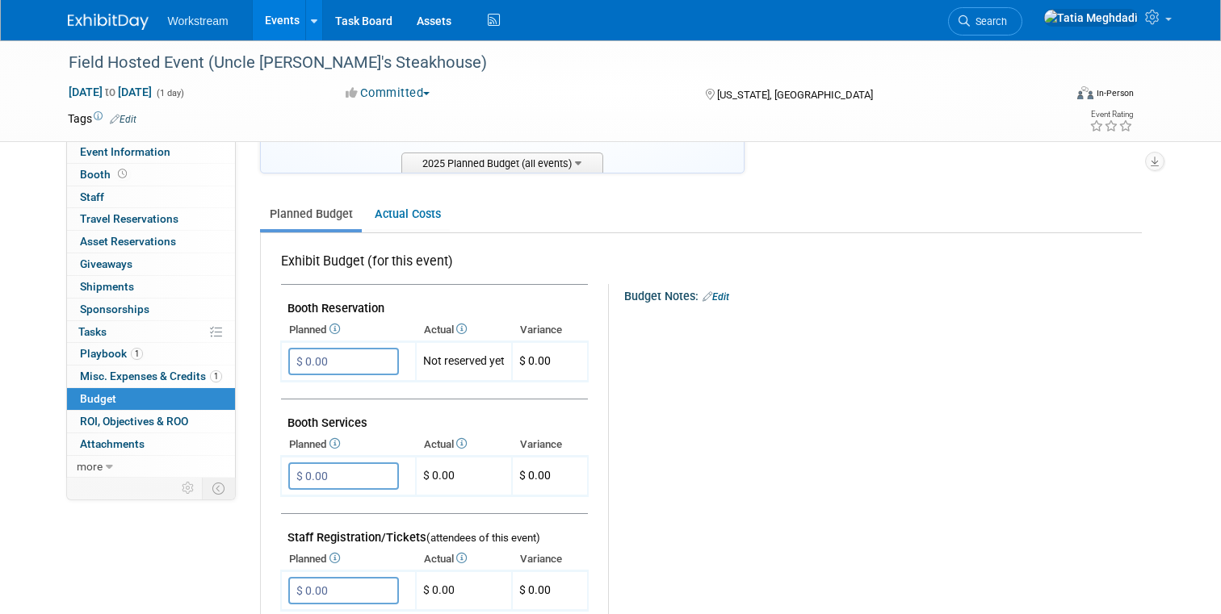
scroll to position [177, 0]
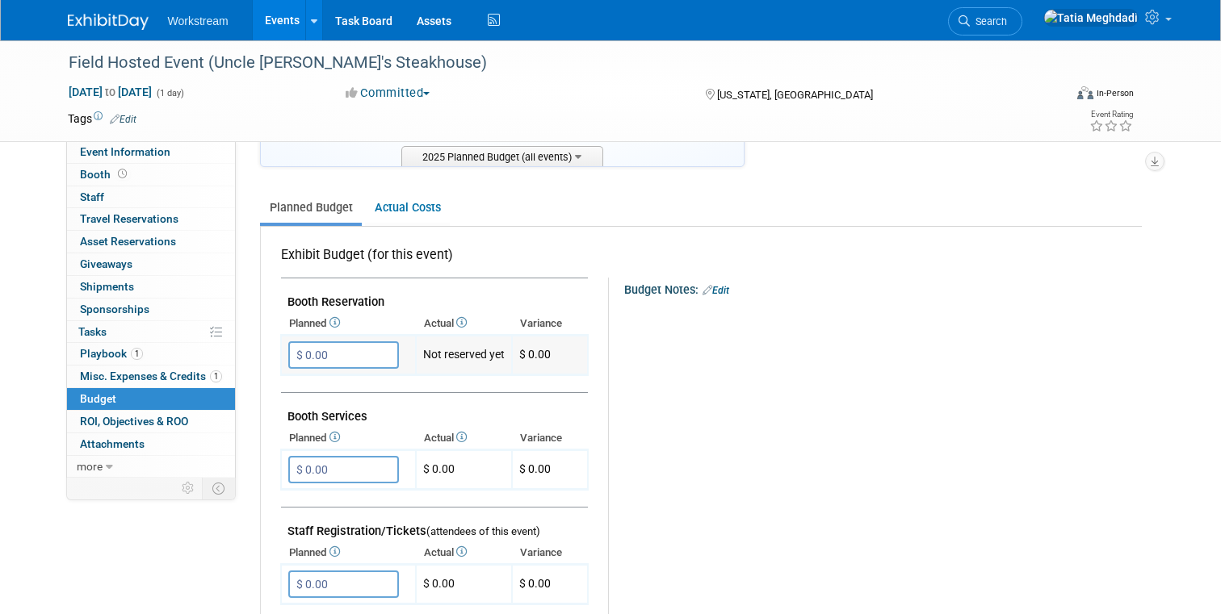
click at [356, 352] on input "$ 0.00" at bounding box center [343, 355] width 111 height 27
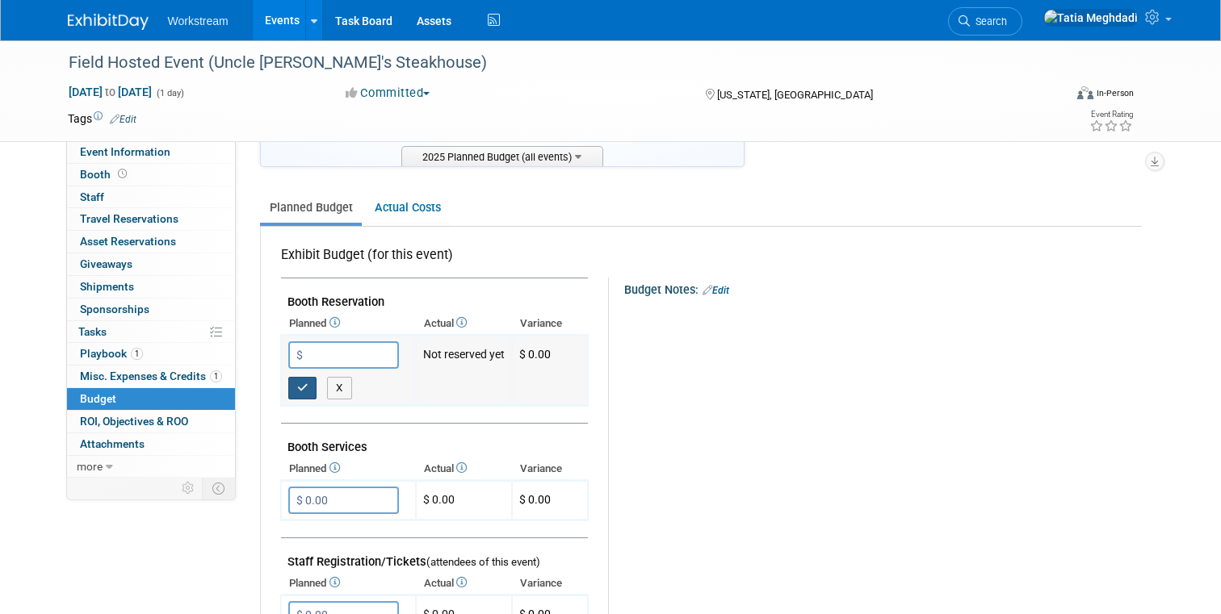
type input "$"
click at [338, 385] on button "X" at bounding box center [339, 388] width 25 height 23
type input "$ 0.00"
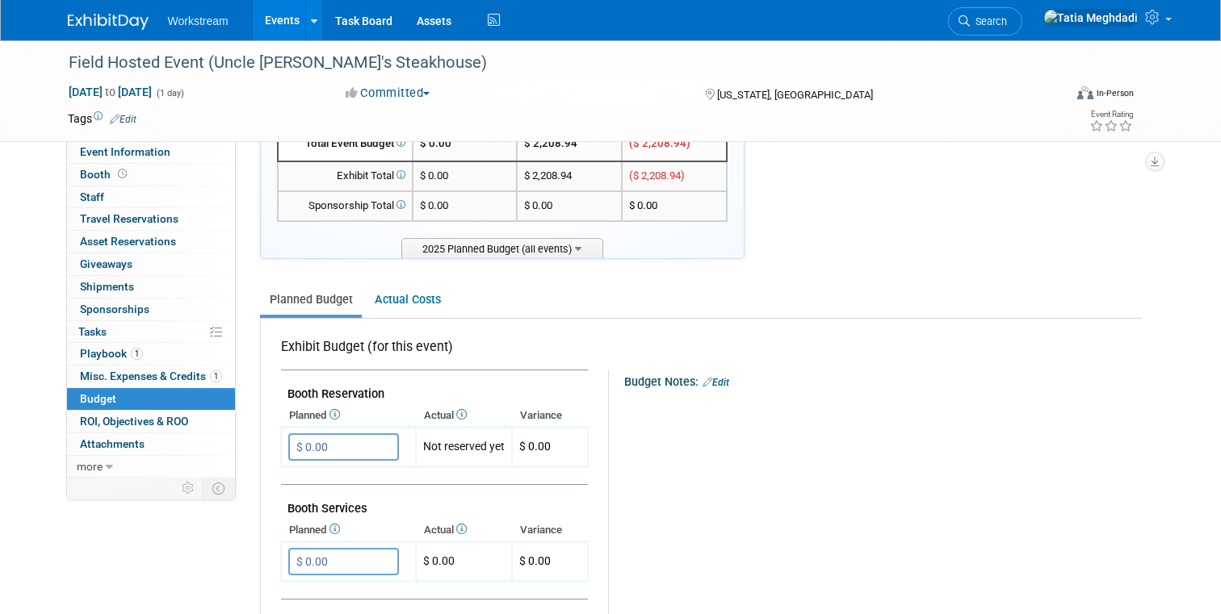
scroll to position [0, 0]
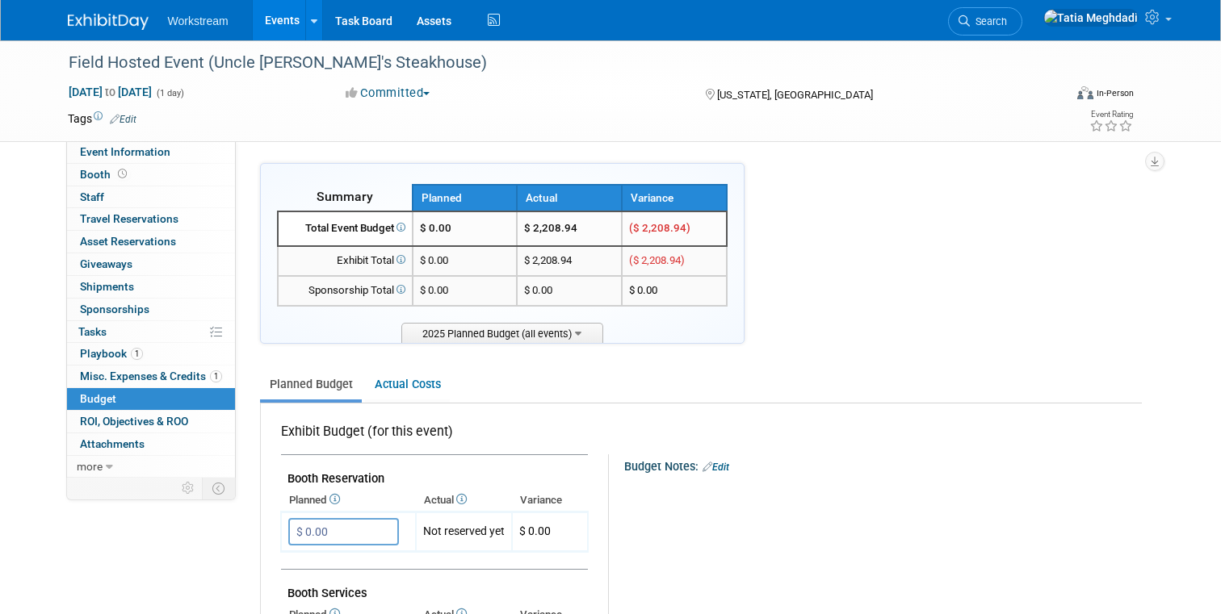
click at [471, 233] on td "$ 0.00" at bounding box center [465, 229] width 105 height 35
click at [466, 224] on td "$ 0.00" at bounding box center [465, 229] width 105 height 35
